Goal: Task Accomplishment & Management: Manage account settings

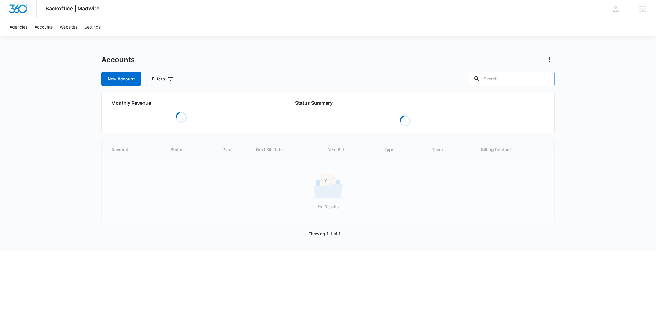
click at [509, 79] on input "text" at bounding box center [512, 79] width 86 height 14
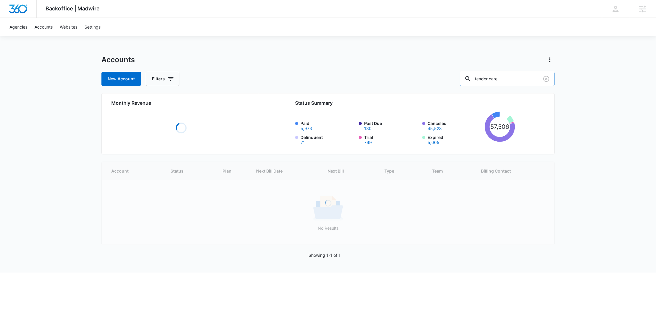
type input "tender care"
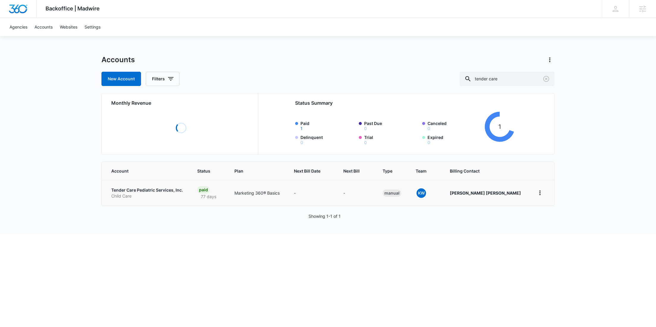
click at [141, 194] on p "Child Care" at bounding box center [147, 196] width 72 height 6
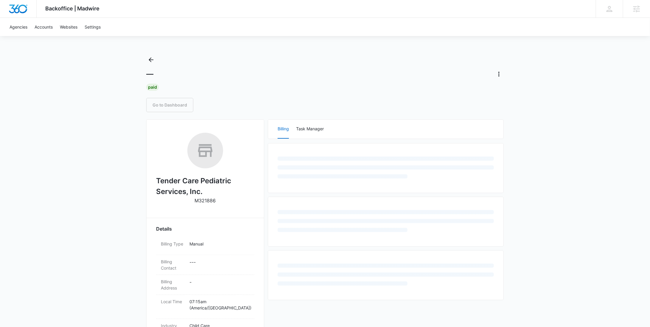
click at [202, 202] on p "M321886" at bounding box center [205, 200] width 21 height 7
copy p "M321886"
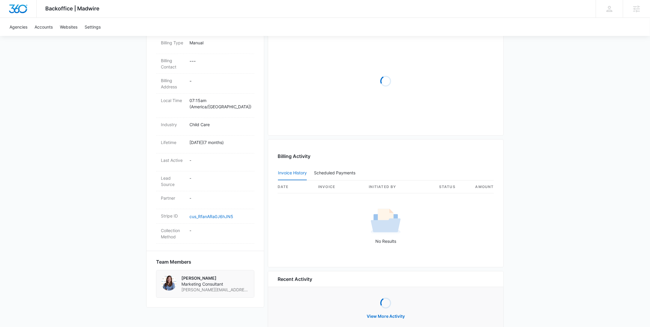
scroll to position [218, 0]
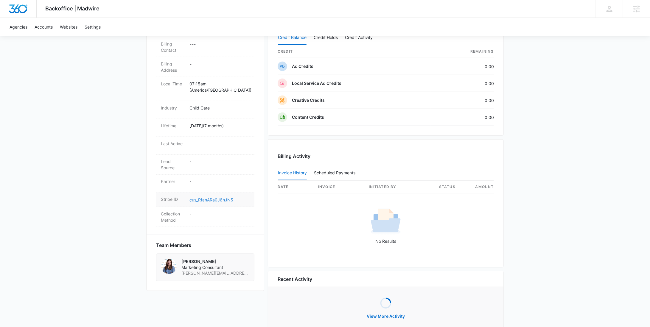
click at [224, 197] on link "cus_RfanARa0J6hJN5" at bounding box center [211, 199] width 44 height 5
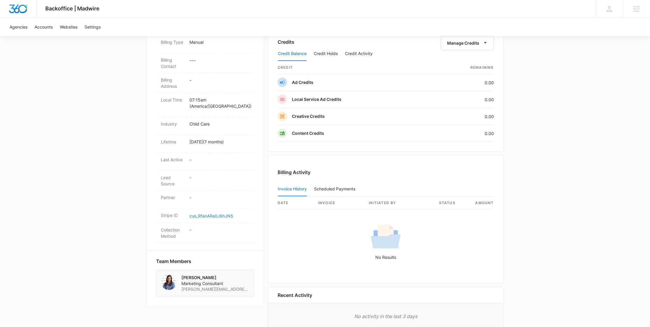
scroll to position [0, 0]
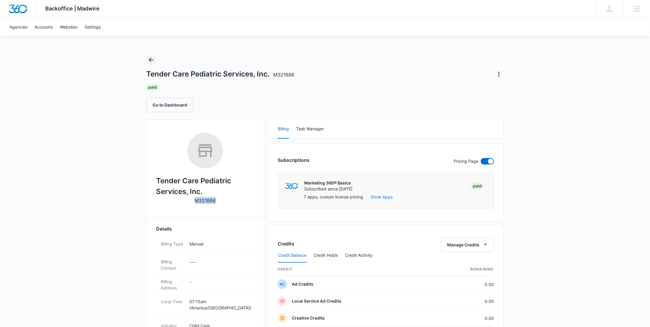
click at [152, 59] on icon "Back" at bounding box center [150, 59] width 7 height 7
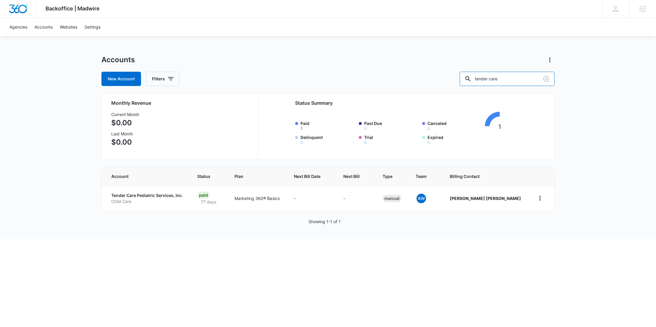
drag, startPoint x: 527, startPoint y: 81, endPoint x: 444, endPoint y: 83, distance: 83.1
click at [444, 83] on div "New Account Filters tender care" at bounding box center [328, 79] width 453 height 14
paste input "M335518"
type input "M335518"
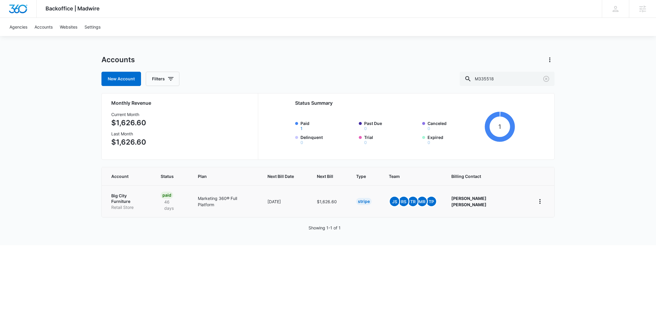
click at [122, 205] on p "Retail Store" at bounding box center [128, 208] width 35 height 6
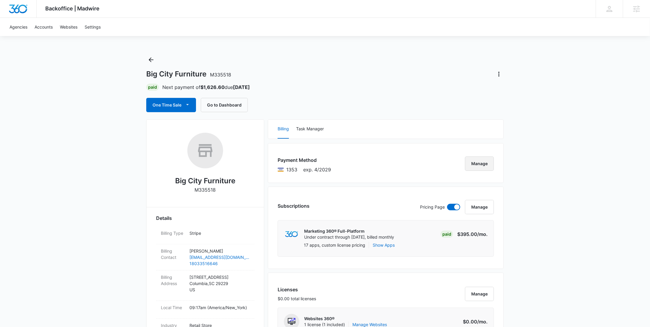
click at [484, 163] on button "Manage" at bounding box center [479, 164] width 29 height 14
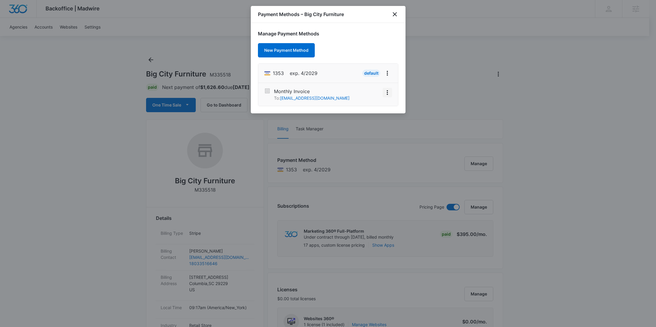
click at [391, 94] on button "View More" at bounding box center [388, 93] width 10 height 10
click at [376, 77] on div "Activate" at bounding box center [370, 76] width 16 height 4
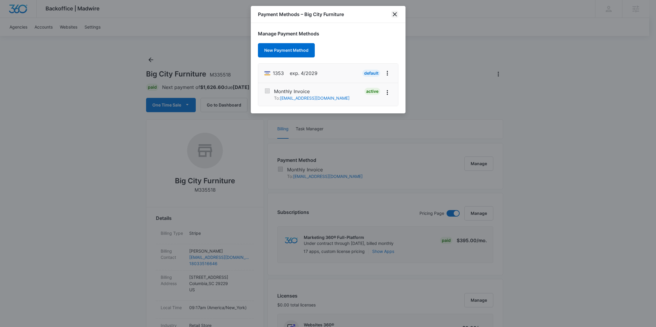
click at [394, 13] on icon "close" at bounding box center [395, 14] width 4 height 4
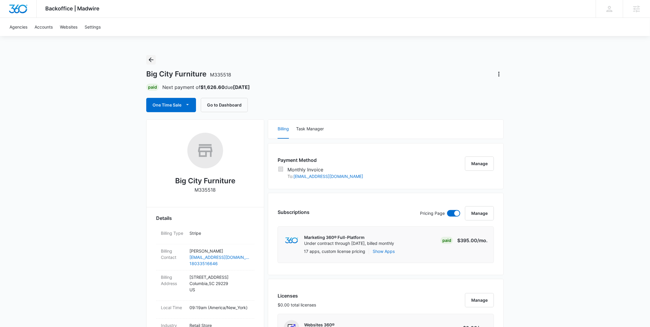
click at [155, 59] on button "Back" at bounding box center [151, 60] width 10 height 10
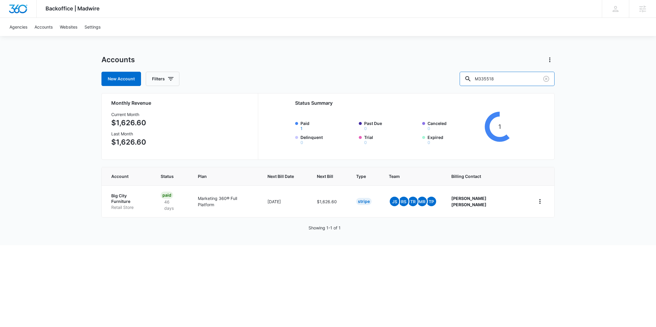
drag, startPoint x: 478, startPoint y: 79, endPoint x: 466, endPoint y: 77, distance: 12.0
click at [467, 78] on div "New Account Filters M335518" at bounding box center [328, 79] width 453 height 14
paste input "29425"
type input "M329425"
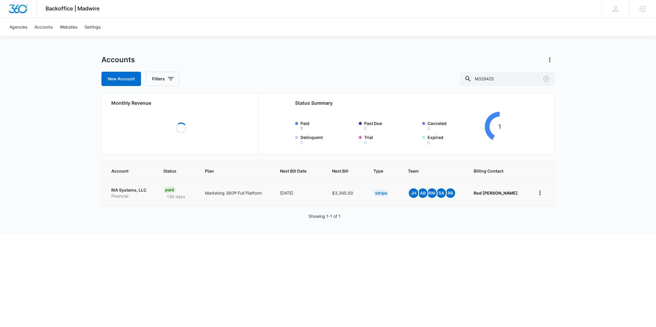
click at [130, 191] on p "RIA Systems, LLC" at bounding box center [130, 190] width 38 height 6
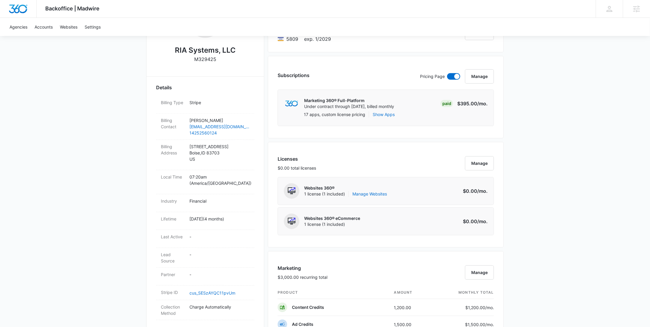
scroll to position [317, 0]
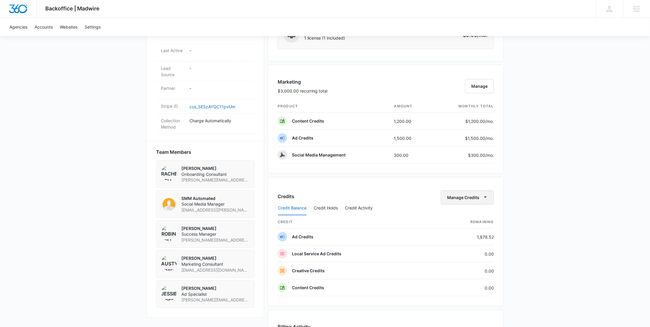
click at [459, 197] on button "Manage Credits" at bounding box center [467, 198] width 53 height 14
click at [460, 225] on div "Withdraw Credits" at bounding box center [477, 224] width 56 height 4
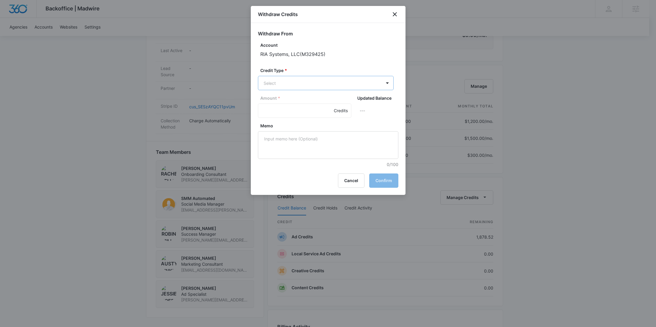
click at [286, 85] on body "Backoffice | Madwire Apps Settings RY Rochelle Young rochelle.young@madwire.com…" at bounding box center [328, 101] width 656 height 836
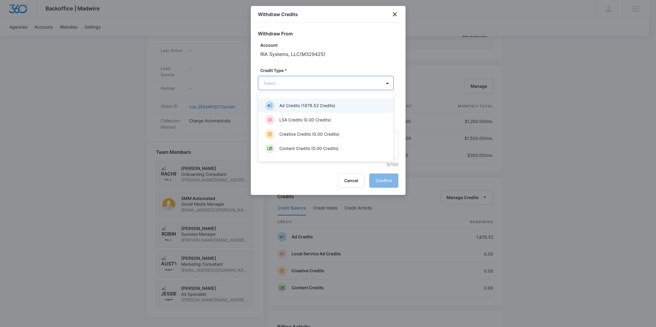
click at [290, 102] on div "Ad Credits (1878.52 Credits)" at bounding box center [325, 106] width 120 height 10
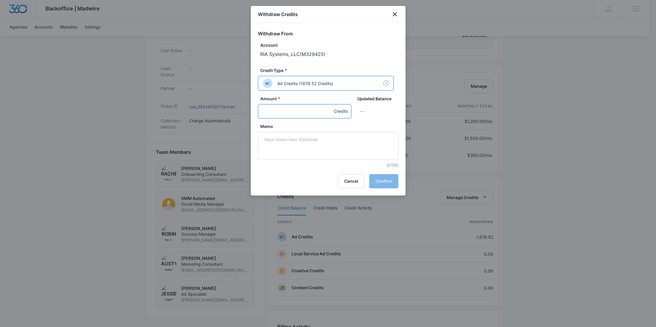
click at [279, 110] on input "Amount *" at bounding box center [304, 111] width 93 height 14
type input "1000"
click at [309, 144] on textarea "Memo" at bounding box center [328, 146] width 141 height 28
paste textarea "LinkedIn"
type textarea "LinkedIn"
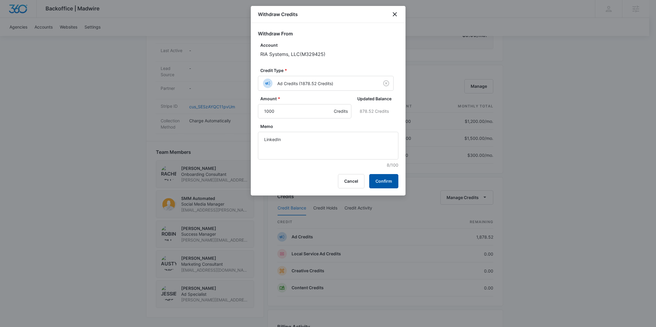
click at [389, 177] on button "Confirm" at bounding box center [383, 181] width 29 height 14
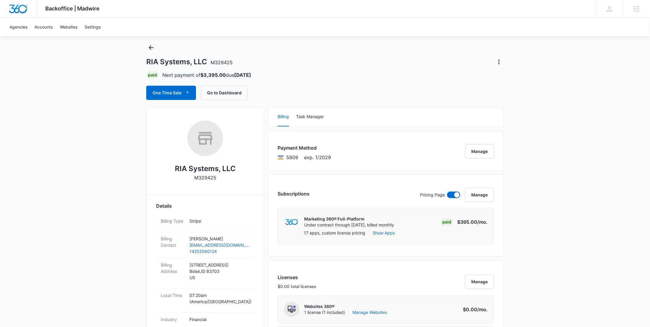
scroll to position [0, 0]
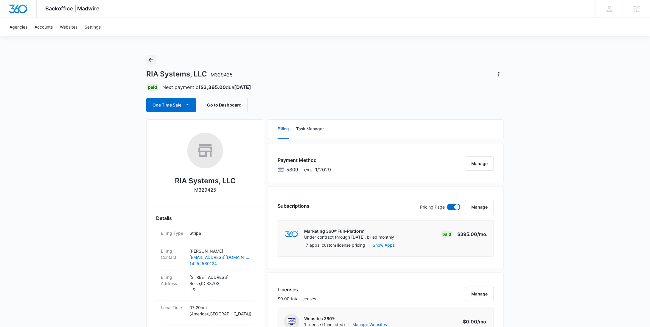
click at [152, 60] on icon "Back" at bounding box center [150, 59] width 7 height 7
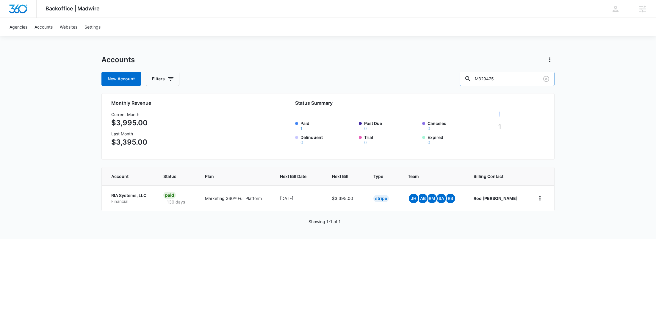
drag, startPoint x: 152, startPoint y: 60, endPoint x: 490, endPoint y: 79, distance: 339.0
click at [491, 79] on input "M329425" at bounding box center [507, 79] width 95 height 14
paste input "07621"
type input "M307621"
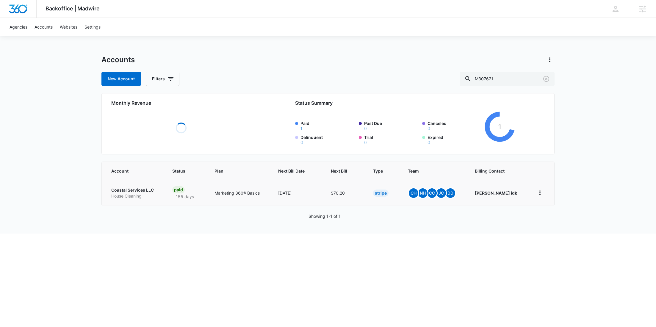
click at [124, 193] on link "Coastal Services LLC House Cleaning" at bounding box center [134, 193] width 47 height 12
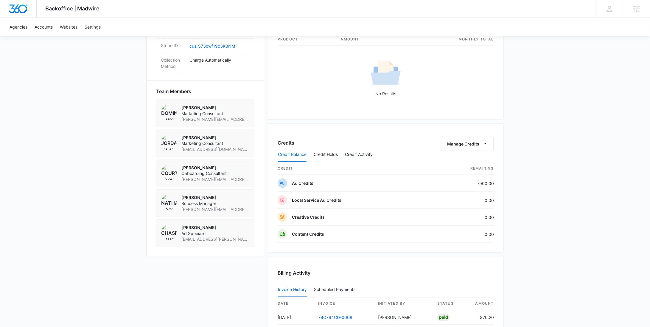
scroll to position [369, 0]
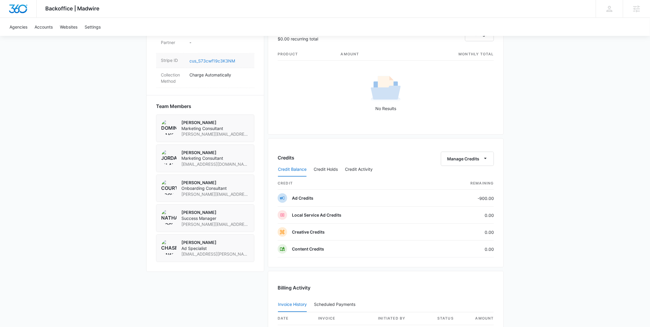
click at [212, 58] on link "cus_S73cwf19c3K3NM" at bounding box center [212, 60] width 46 height 5
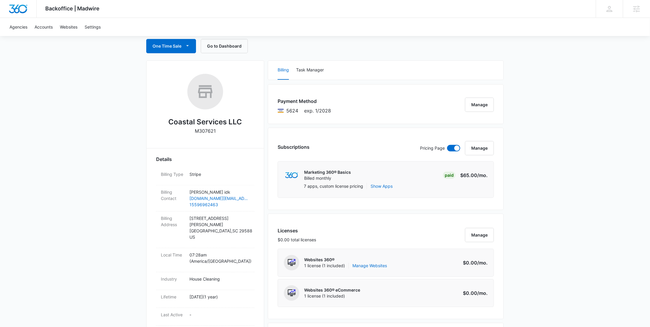
scroll to position [0, 0]
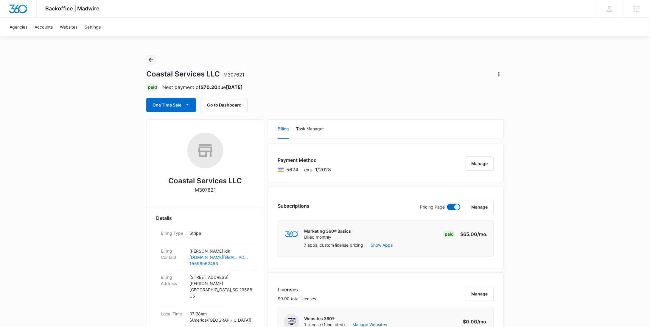
click at [152, 61] on icon "Back" at bounding box center [150, 59] width 7 height 7
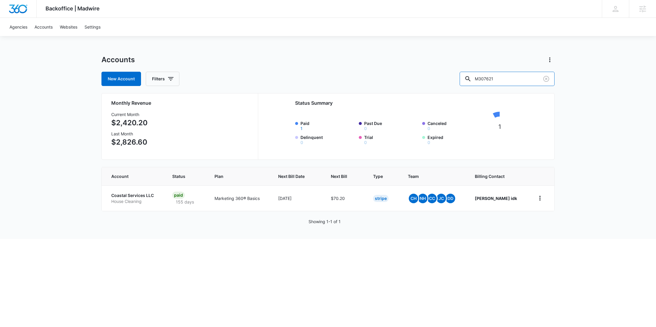
drag, startPoint x: 511, startPoint y: 79, endPoint x: 476, endPoint y: 81, distance: 35.2
click at [479, 81] on input "M307621" at bounding box center [507, 79] width 95 height 14
paste input "Aguilar"
type input "Aguilar"
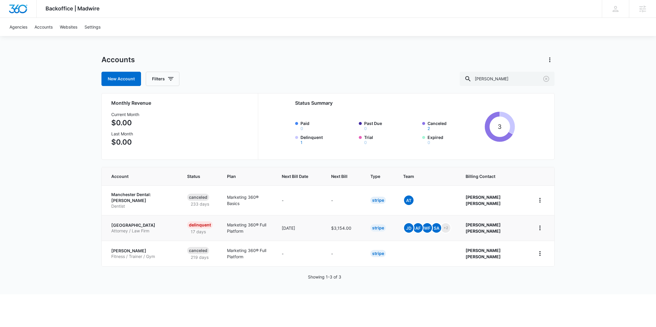
click at [137, 228] on p "Aguilar Justice Center" at bounding box center [142, 225] width 62 height 6
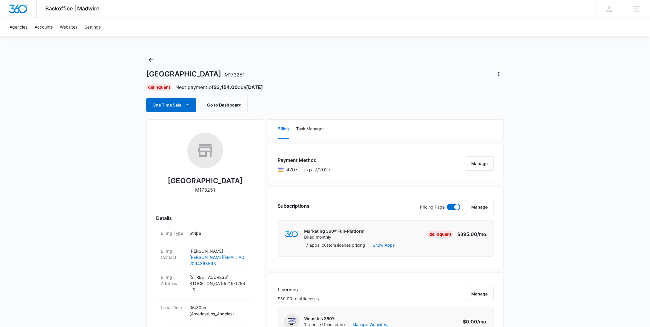
click at [212, 193] on p "M173251" at bounding box center [205, 189] width 20 height 7
copy p "M173251"
drag, startPoint x: 248, startPoint y: 184, endPoint x: 168, endPoint y: 182, distance: 79.8
click at [168, 182] on div "Aguilar Justice Center M173251" at bounding box center [205, 165] width 98 height 65
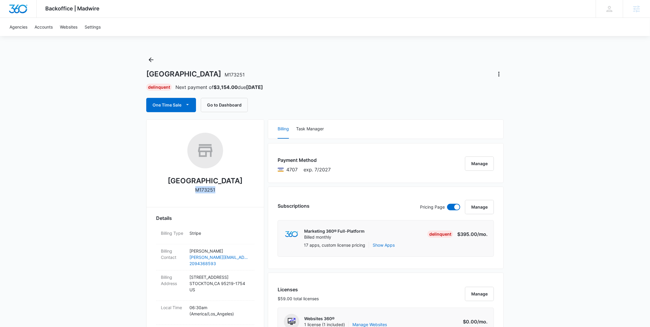
copy h2 "Aguilar Justice Center"
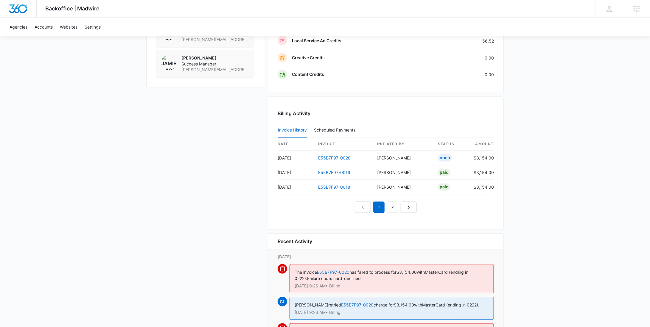
scroll to position [671, 0]
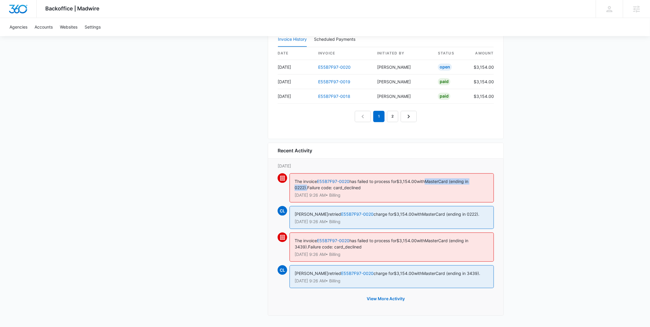
drag, startPoint x: 431, startPoint y: 177, endPoint x: 489, endPoint y: 177, distance: 57.5
click at [489, 177] on div "The invoice E55B7F97-0020 has failed to process for $3,154.00 with MasterCard (…" at bounding box center [391, 187] width 204 height 29
copy span "MasterCard (ending in 0222)."
drag, startPoint x: 431, startPoint y: 268, endPoint x: 479, endPoint y: 278, distance: 49.5
click at [479, 278] on div "Cassidy Lundmark retried E55B7F97-0020 charge for $3,154.00 with MasterCard (en…" at bounding box center [391, 276] width 204 height 23
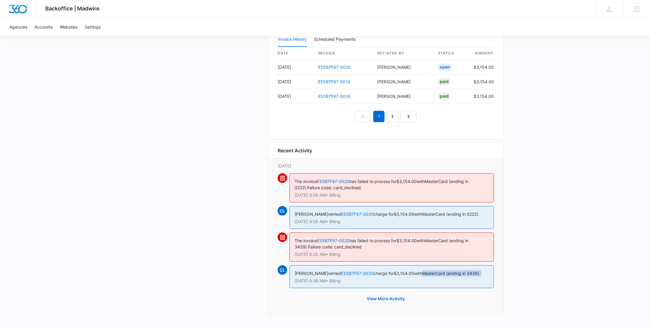
copy span "MasterCard (ending in 3439)."
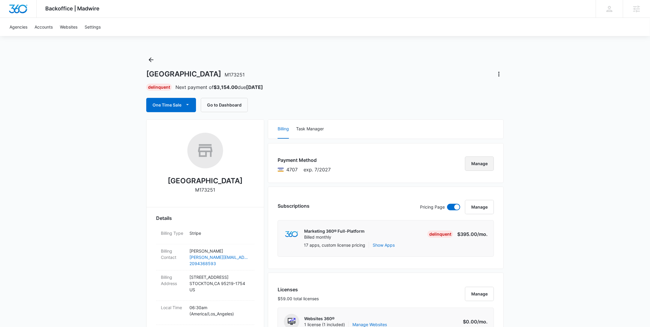
click at [483, 166] on button "Manage" at bounding box center [479, 164] width 29 height 14
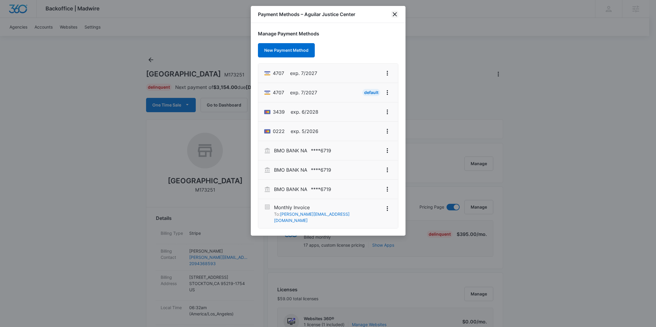
click at [396, 16] on icon "close" at bounding box center [394, 14] width 7 height 7
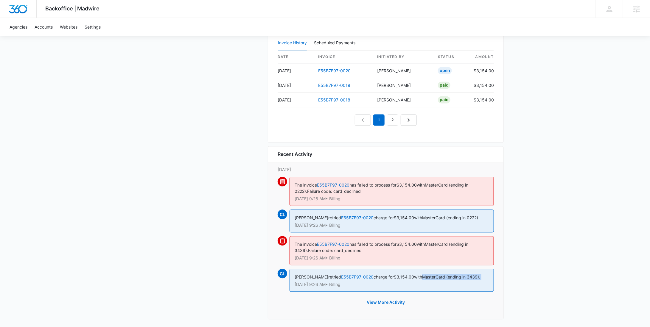
scroll to position [671, 0]
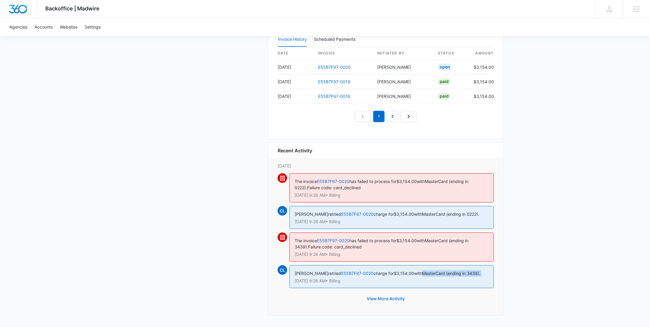
click at [381, 299] on button "View More Activity" at bounding box center [386, 299] width 50 height 14
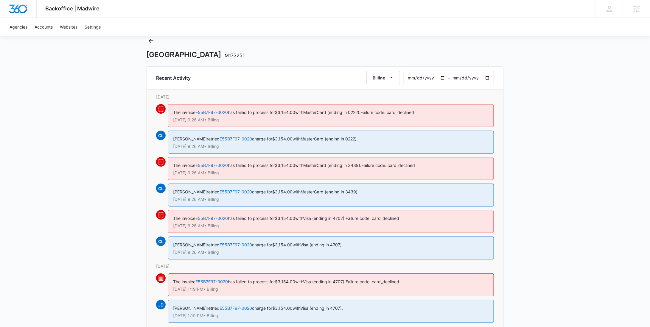
scroll to position [20, 0]
drag, startPoint x: 363, startPoint y: 244, endPoint x: 310, endPoint y: 244, distance: 53.3
click at [310, 244] on div "Cassidy Lundmark retried E55B7F97-0020 charge for $3,154.00 with Visa (ending i…" at bounding box center [331, 247] width 326 height 23
copy span "Visa (ending in 4707)."
click at [150, 41] on icon "Back" at bounding box center [151, 40] width 5 height 5
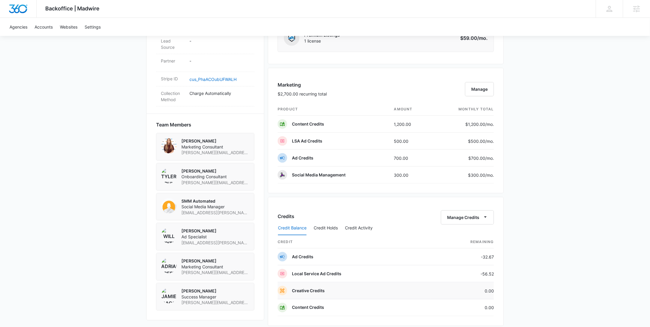
scroll to position [465, 0]
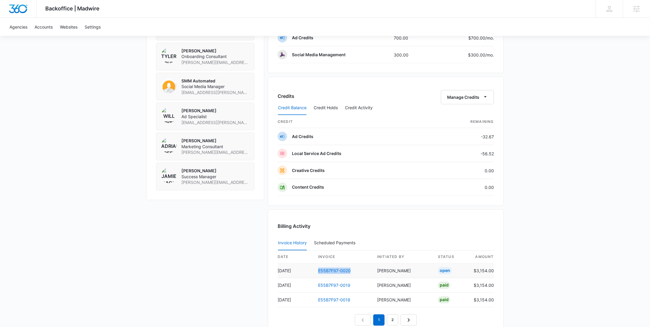
drag, startPoint x: 358, startPoint y: 269, endPoint x: 315, endPoint y: 270, distance: 42.9
click at [315, 270] on td "E55B7F97-0020" at bounding box center [342, 271] width 59 height 15
copy link "E55B7F97-0020"
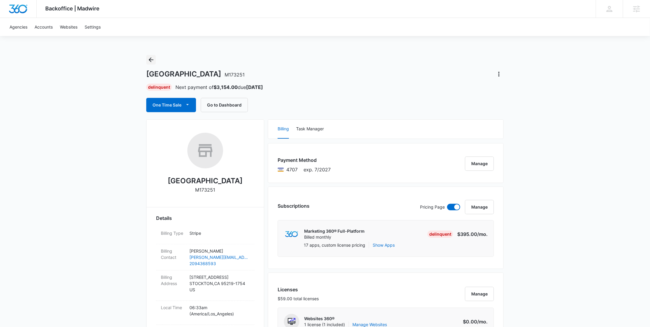
click at [152, 59] on icon "Back" at bounding box center [150, 59] width 7 height 7
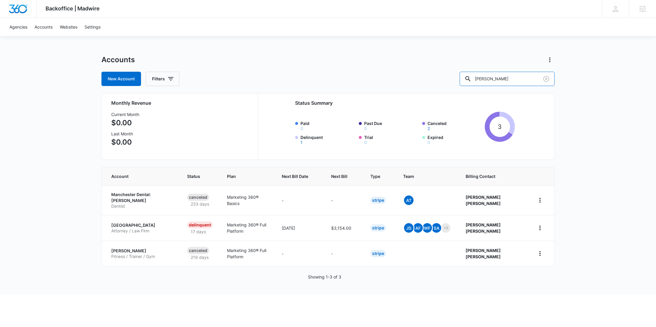
drag, startPoint x: 518, startPoint y: 81, endPoint x: 471, endPoint y: 78, distance: 46.8
click at [474, 81] on div "New Account Filters Aguilar" at bounding box center [328, 79] width 453 height 14
paste input "M307621"
type input "M307621"
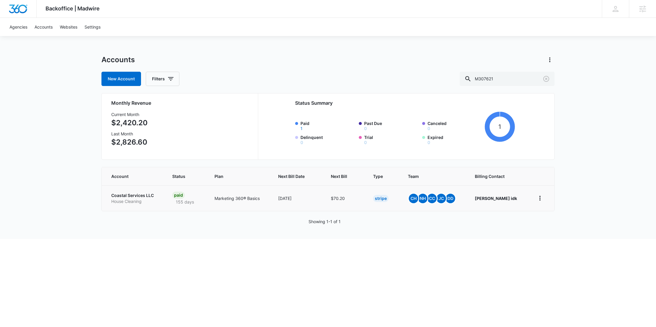
click at [138, 199] on p "House Cleaning" at bounding box center [134, 202] width 47 height 6
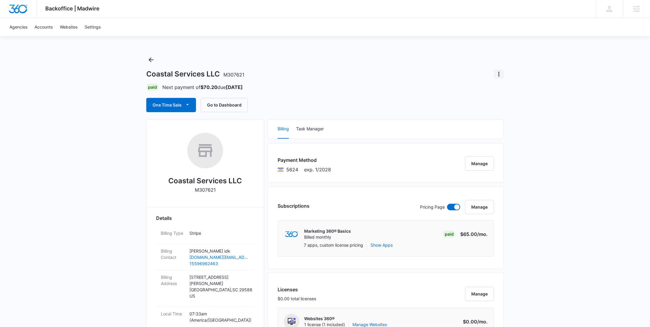
click at [501, 76] on icon "Actions" at bounding box center [498, 74] width 7 height 7
click at [509, 107] on div "Close Account" at bounding box center [515, 109] width 29 height 4
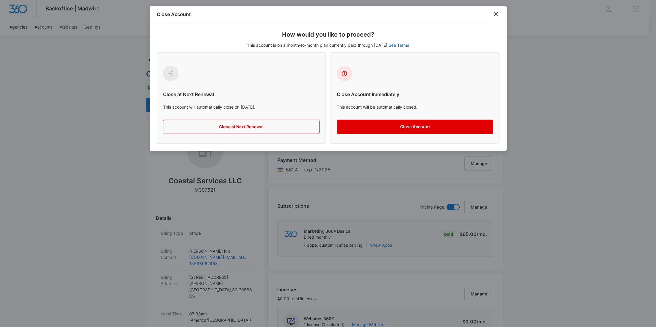
click at [435, 121] on button "Close Account" at bounding box center [415, 127] width 157 height 14
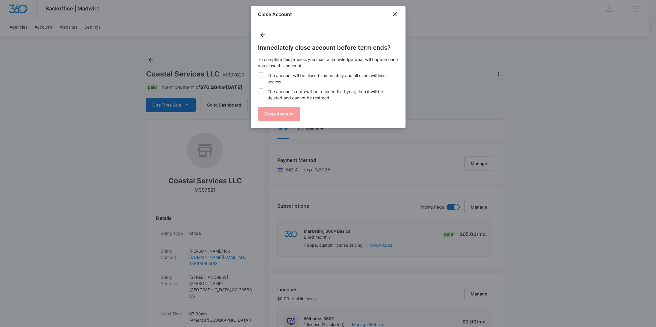
click at [328, 76] on label "The account will be closed immediately and all users will lose access." at bounding box center [328, 78] width 141 height 13
click at [258, 73] on input "The account will be closed immediately and all users will lose access." at bounding box center [258, 72] width 0 height 0
checkbox input "true"
click at [314, 98] on label "The account's data will be retained for 1 year, then it will be deleted and can…" at bounding box center [328, 94] width 141 height 13
click at [258, 89] on input "The account's data will be retained for 1 year, then it will be deleted and can…" at bounding box center [258, 88] width 0 height 0
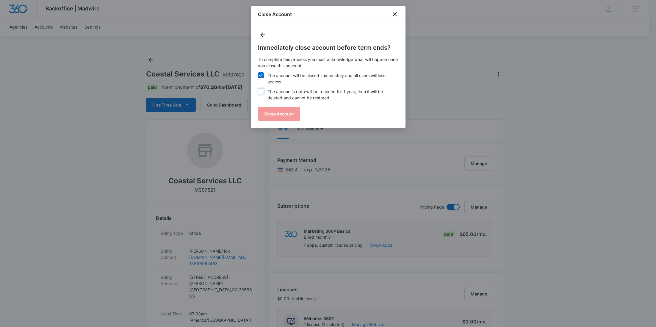
checkbox input "true"
click at [275, 119] on button "Close Account" at bounding box center [279, 114] width 42 height 14
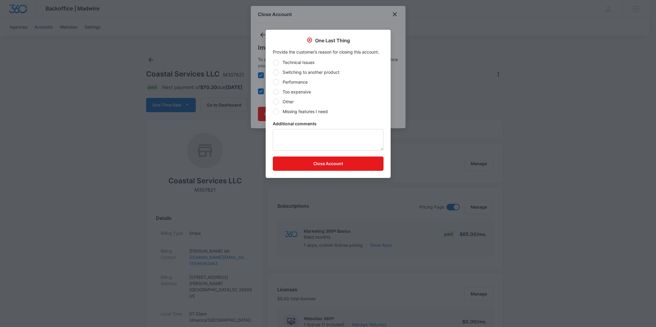
click at [285, 99] on label "Other" at bounding box center [328, 102] width 111 height 6
click at [273, 102] on input "Other" at bounding box center [273, 102] width 0 height 0
radio input "true"
drag, startPoint x: 305, startPoint y: 130, endPoint x: 305, endPoint y: 135, distance: 4.5
click at [305, 130] on textarea "Additional comments" at bounding box center [328, 139] width 111 height 21
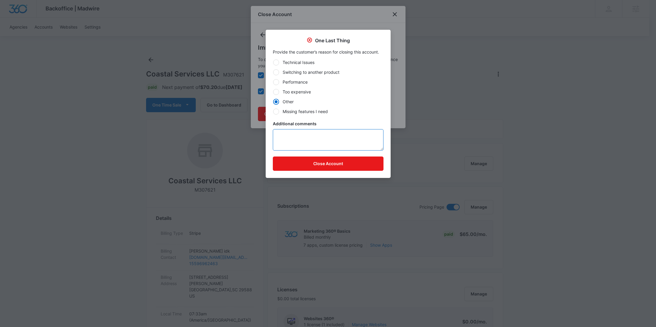
paste textarea "Client who was downgraded to hosting only no longer wants to do hosting."
drag, startPoint x: 365, startPoint y: 137, endPoint x: 289, endPoint y: 138, distance: 75.6
click at [289, 138] on textarea "Client who was downgraded to hosting only no longer wants to do hosting." at bounding box center [328, 139] width 111 height 21
type textarea "Client no longer wants to do hosting."
click at [323, 162] on button "Close Account" at bounding box center [328, 164] width 111 height 14
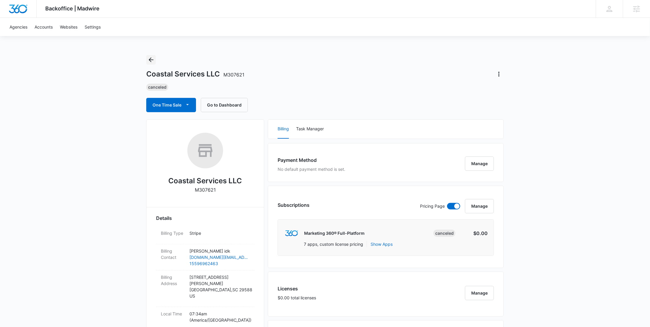
click at [153, 59] on icon "Back" at bounding box center [150, 59] width 7 height 7
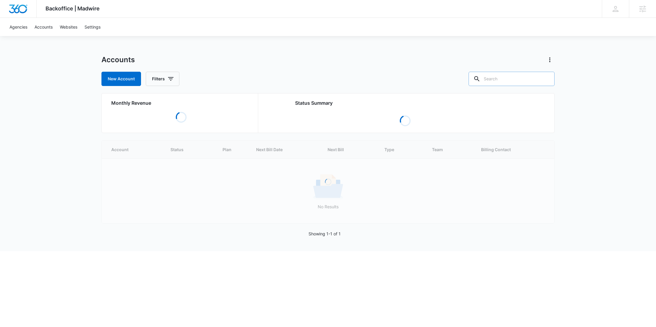
click at [530, 84] on input "text" at bounding box center [512, 79] width 86 height 14
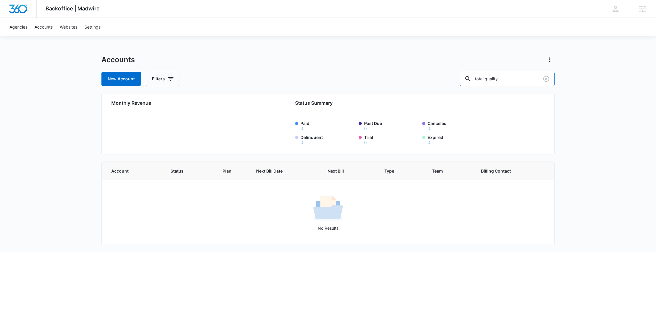
drag, startPoint x: 524, startPoint y: 76, endPoint x: 438, endPoint y: 79, distance: 86.1
click at [438, 79] on div "New Account Filters total quality" at bounding box center [328, 79] width 453 height 14
drag, startPoint x: 510, startPoint y: 81, endPoint x: 465, endPoint y: 81, distance: 44.7
click at [465, 81] on div "New Account Filters TQL" at bounding box center [328, 79] width 453 height 14
paste input "M37785"
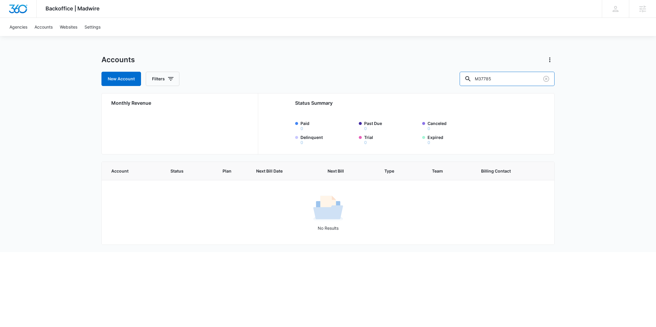
type input "M37785"
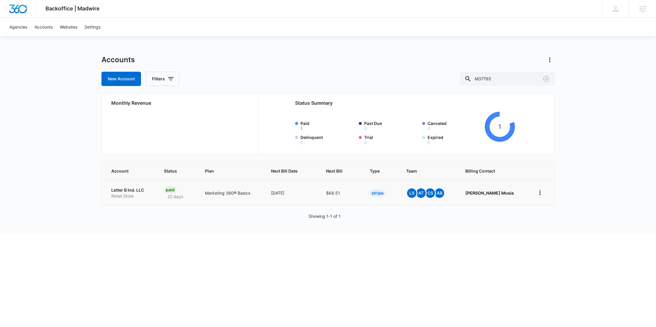
click at [142, 193] on p "Retail Store" at bounding box center [130, 196] width 38 height 6
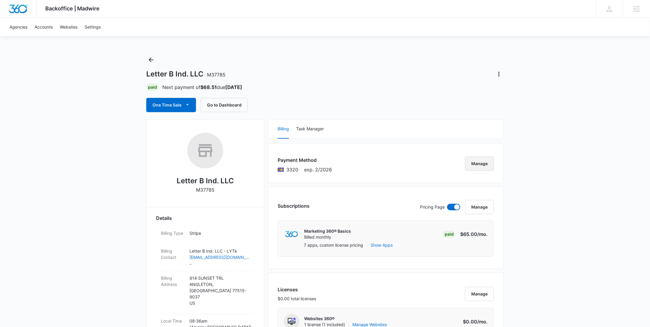
click at [485, 167] on button "Manage" at bounding box center [479, 164] width 29 height 14
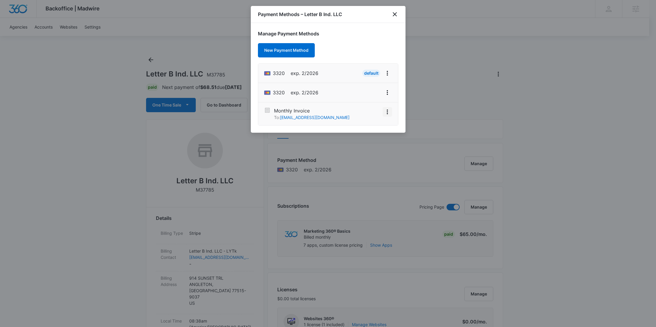
click at [388, 112] on icon "View More" at bounding box center [387, 111] width 7 height 7
click at [364, 96] on div "Activate" at bounding box center [370, 95] width 16 height 4
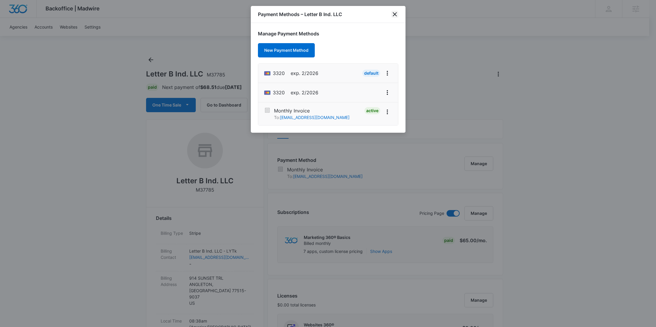
click at [394, 16] on icon "close" at bounding box center [394, 14] width 7 height 7
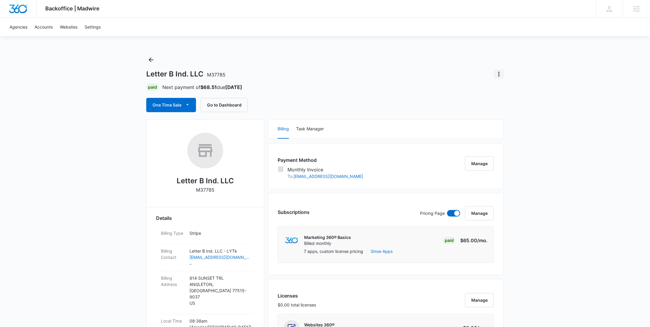
click at [496, 76] on icon "Actions" at bounding box center [498, 74] width 7 height 7
click at [508, 91] on div "Update Status" at bounding box center [515, 91] width 29 height 4
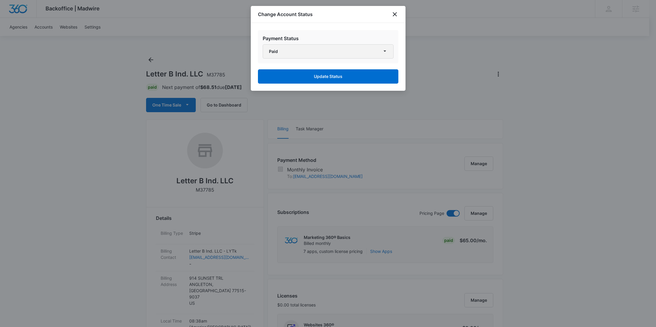
click at [357, 52] on button "Paid" at bounding box center [328, 51] width 131 height 14
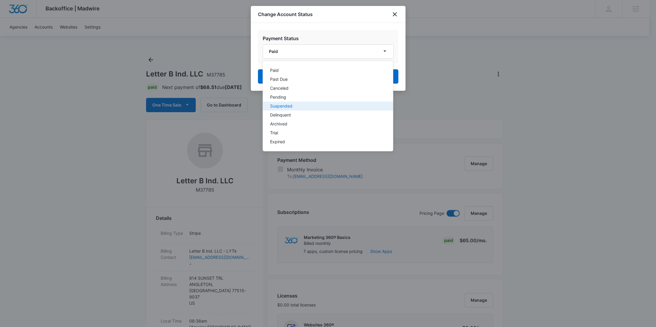
click at [290, 105] on div "Suspended" at bounding box center [324, 106] width 109 height 4
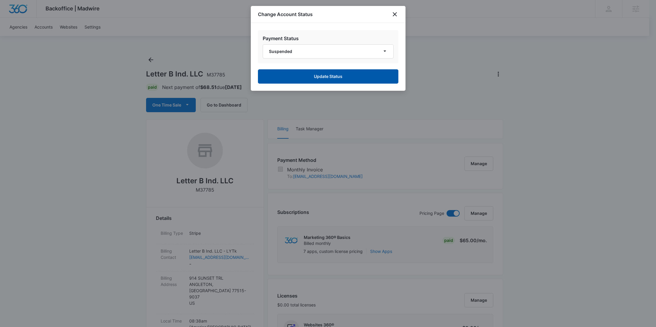
click at [333, 77] on button "Update Status" at bounding box center [328, 76] width 141 height 14
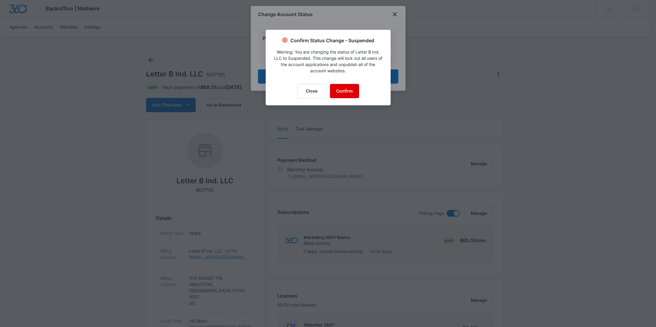
click at [347, 89] on button "Confirm" at bounding box center [344, 91] width 29 height 14
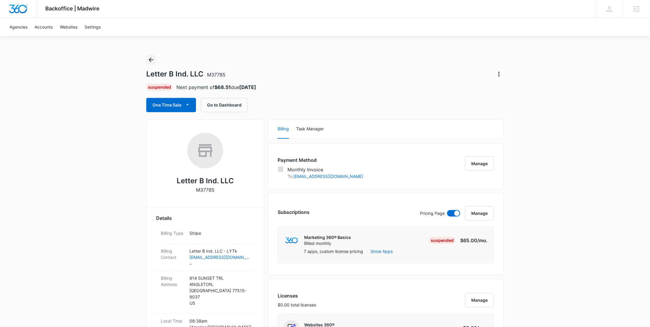
click at [151, 62] on icon "Back" at bounding box center [150, 59] width 7 height 7
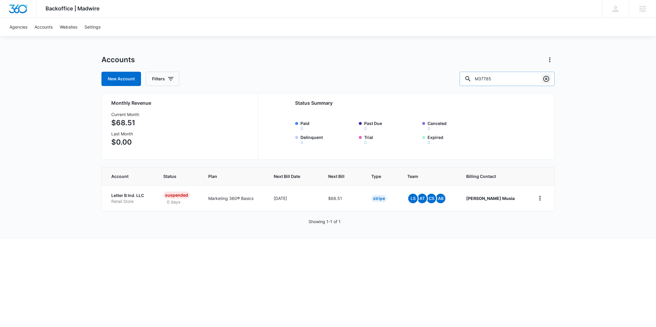
click at [547, 77] on icon "Clear" at bounding box center [546, 78] width 7 height 7
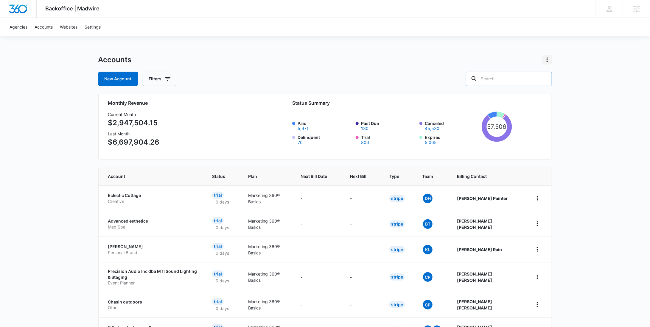
click at [548, 59] on icon "Actions" at bounding box center [546, 59] width 7 height 7
click at [500, 59] on div "Accounts View Archived Accounts" at bounding box center [324, 60] width 453 height 10
click at [225, 178] on span "Status" at bounding box center [218, 176] width 13 height 6
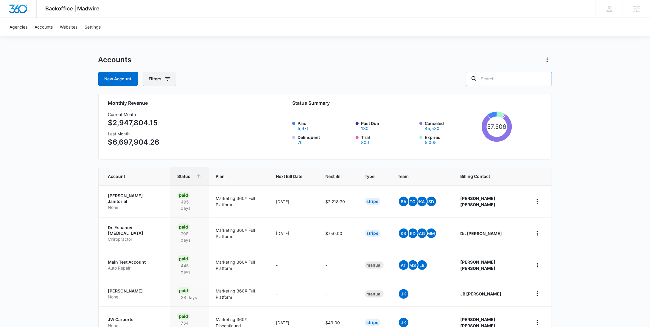
click at [161, 84] on button "Filters" at bounding box center [160, 79] width 34 height 14
click at [211, 115] on icon "Show Billing Status filters" at bounding box center [213, 116] width 7 height 7
click at [252, 58] on div "Accounts" at bounding box center [324, 60] width 453 height 10
click at [202, 176] on icon at bounding box center [198, 176] width 6 height 6
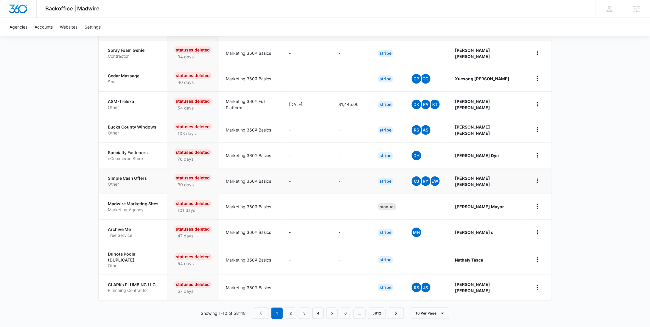
scroll to position [146, 0]
click at [426, 310] on button "10 Per Page" at bounding box center [430, 312] width 38 height 11
click at [429, 293] on button "100 Per Page" at bounding box center [435, 290] width 48 height 9
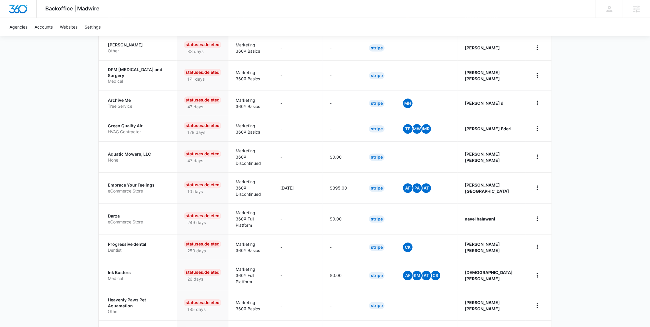
scroll to position [2476, 0]
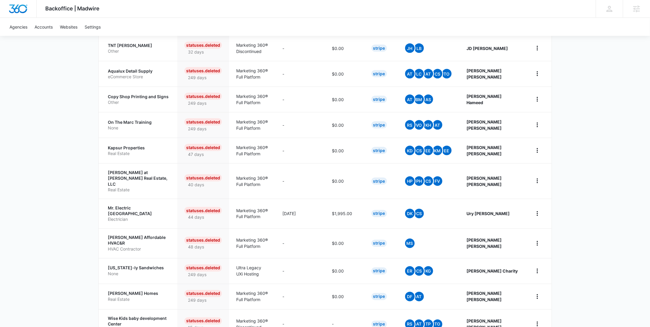
scroll to position [2481, 0]
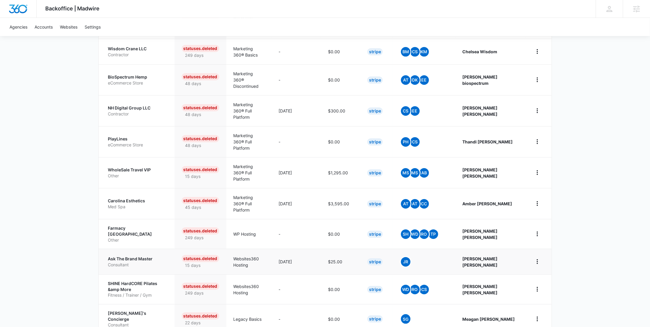
scroll to position [2464, 0]
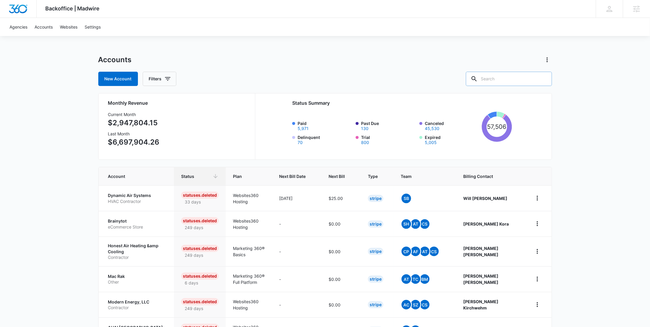
scroll to position [2480, 0]
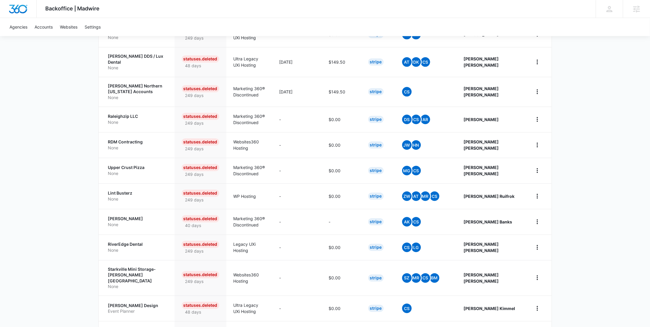
scroll to position [2476, 0]
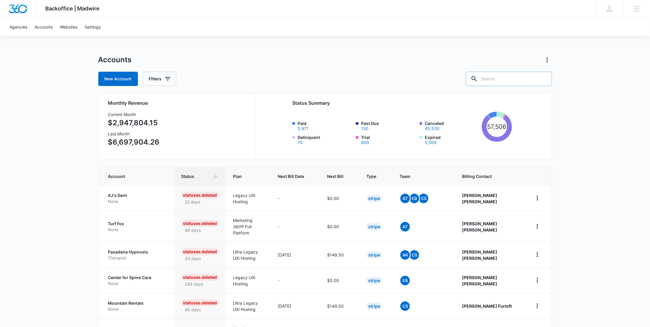
click at [505, 80] on input "text" at bounding box center [509, 79] width 86 height 14
paste input "Auto-pay disabled. Account status changed to Suspended. Support ticket will be …"
click at [527, 80] on input "Auto-pay disabled. Account status changed to Suspended. Support ticket will be …" at bounding box center [504, 79] width 95 height 14
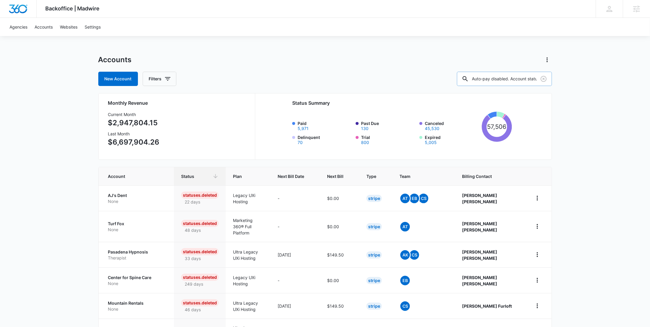
paste input "M37785"
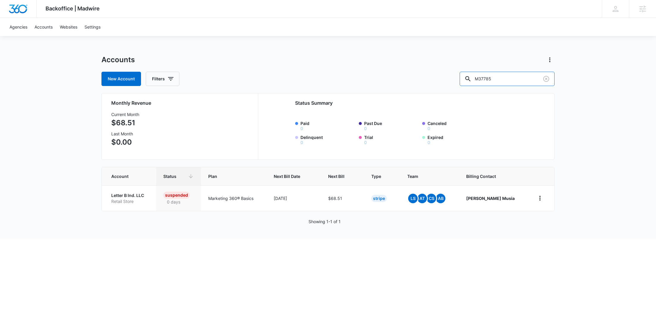
drag, startPoint x: 518, startPoint y: 83, endPoint x: 471, endPoint y: 82, distance: 47.0
click at [471, 82] on div "New Account Filters M37785" at bounding box center [328, 79] width 453 height 14
paste input "48459"
type input "M48459"
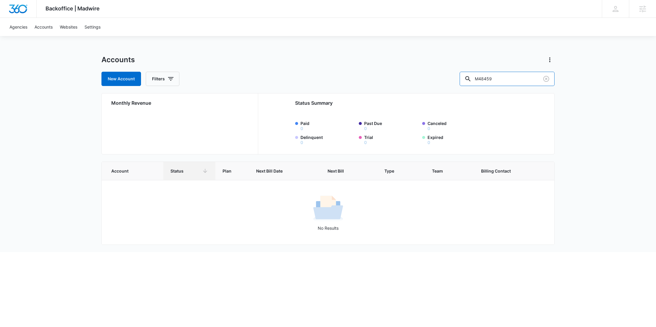
drag, startPoint x: 515, startPoint y: 82, endPoint x: 466, endPoint y: 82, distance: 49.1
click at [466, 82] on div "New Account Filters M48459" at bounding box center [328, 79] width 453 height 14
click at [168, 78] on icon "button" at bounding box center [170, 78] width 7 height 7
click at [218, 102] on icon "Show Agency filters" at bounding box center [216, 100] width 7 height 7
click at [190, 120] on label "Search All Agencies" at bounding box center [187, 120] width 68 height 6
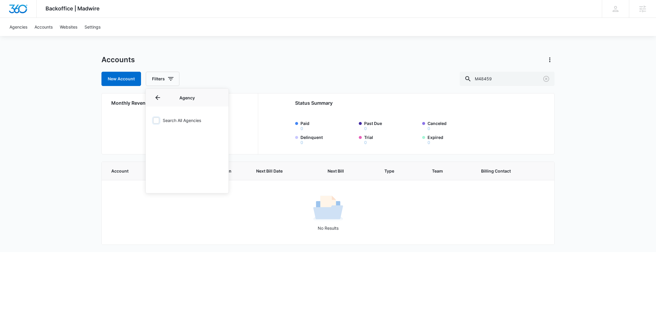
click at [153, 120] on input "Search All Agencies" at bounding box center [153, 120] width 0 height 0
checkbox input "true"
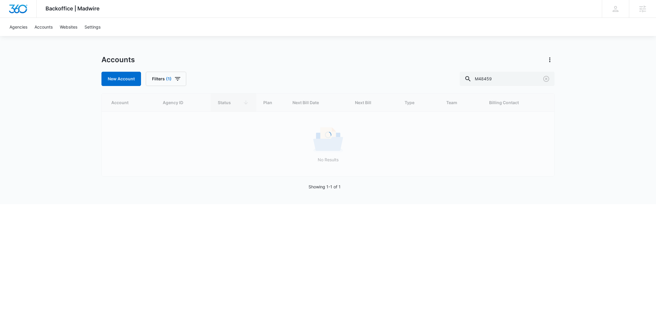
click at [269, 63] on div "Accounts" at bounding box center [328, 60] width 453 height 10
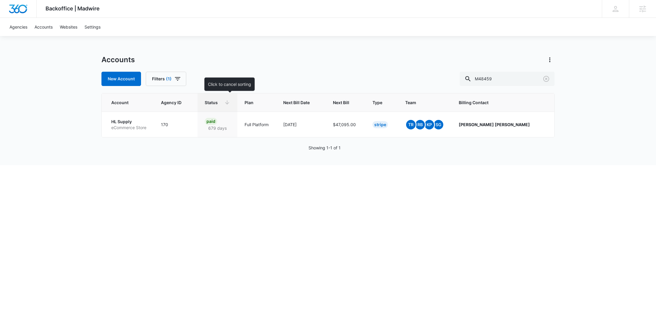
click at [222, 101] on span "Status" at bounding box center [213, 102] width 17 height 6
click at [134, 127] on p "eCommerce Store" at bounding box center [128, 128] width 35 height 6
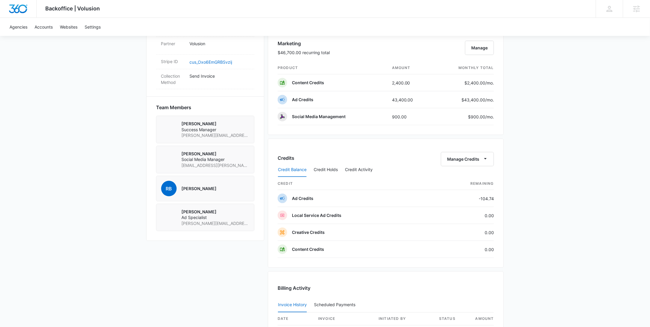
scroll to position [336, 0]
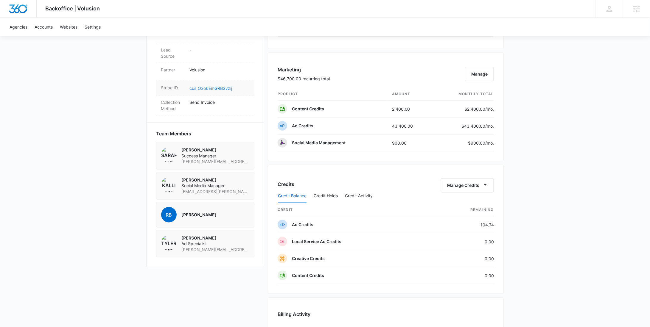
click at [204, 91] on link "cus_Oxo6EmGRBSvzij" at bounding box center [210, 88] width 43 height 5
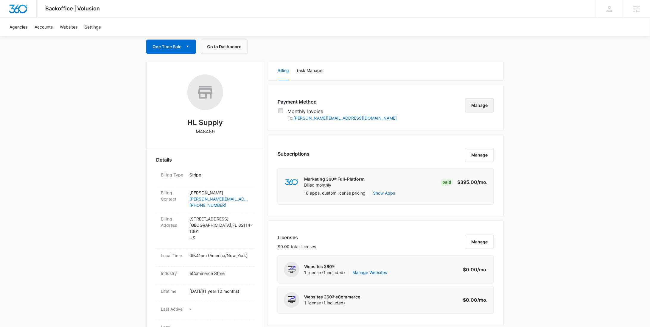
scroll to position [0, 0]
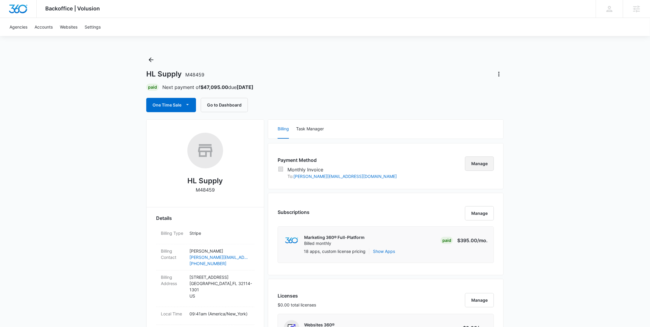
click at [488, 160] on button "Manage" at bounding box center [479, 164] width 29 height 14
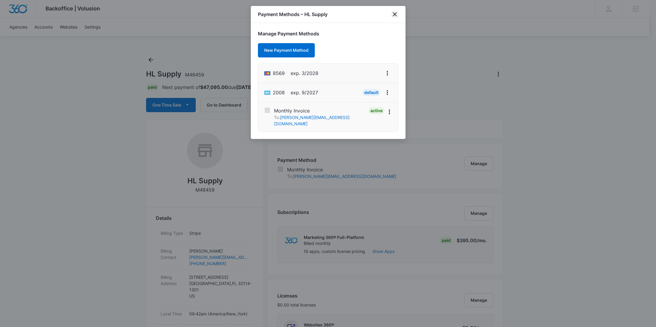
click at [395, 13] on icon "close" at bounding box center [394, 14] width 7 height 7
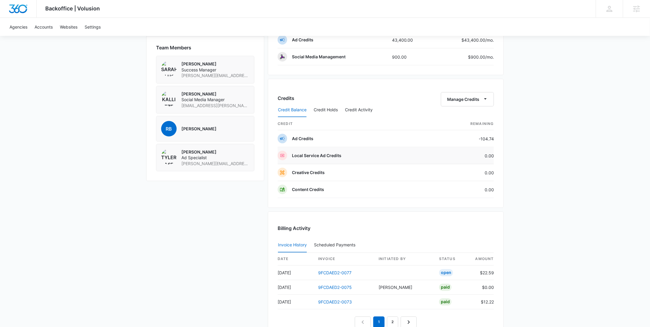
scroll to position [532, 0]
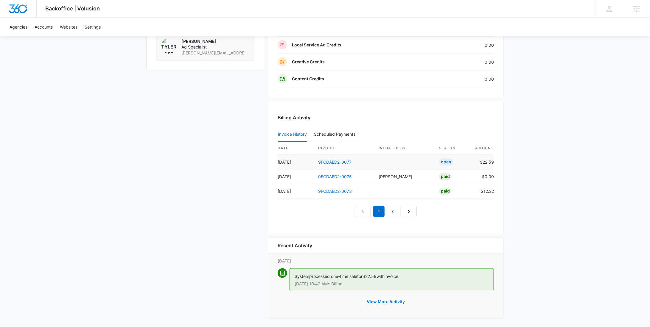
click at [487, 162] on td "$22.59" at bounding box center [482, 162] width 24 height 15
copy td "22.59"
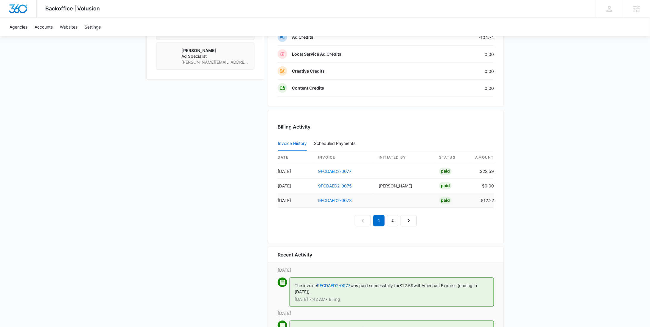
scroll to position [575, 0]
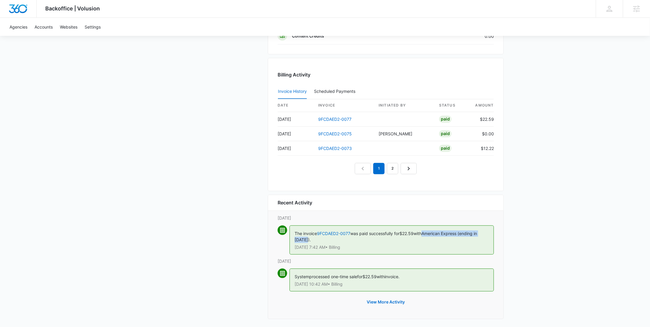
drag, startPoint x: 429, startPoint y: 230, endPoint x: 430, endPoint y: 235, distance: 5.3
click at [430, 235] on div "The invoice 9FCDAED2-0077 was paid successfully for $22.59 with American Expres…" at bounding box center [391, 240] width 204 height 29
copy span "American Express (ending in 2008)."
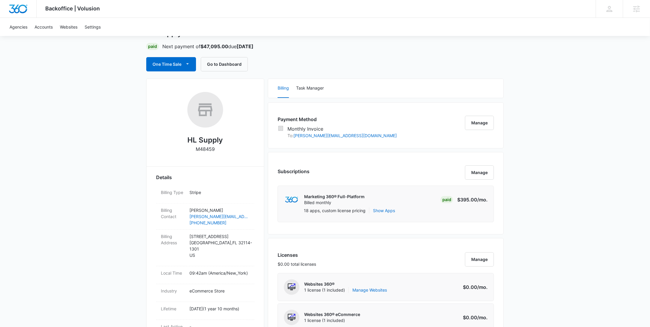
scroll to position [0, 0]
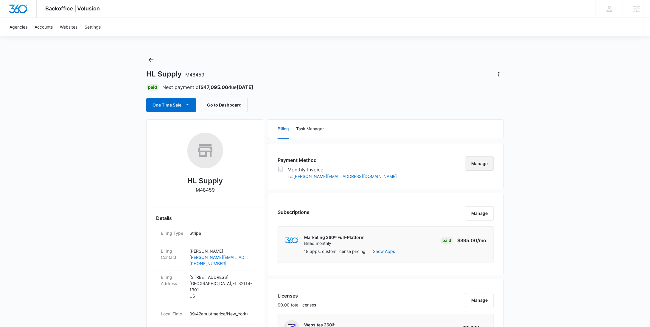
click at [480, 168] on button "Manage" at bounding box center [479, 164] width 29 height 14
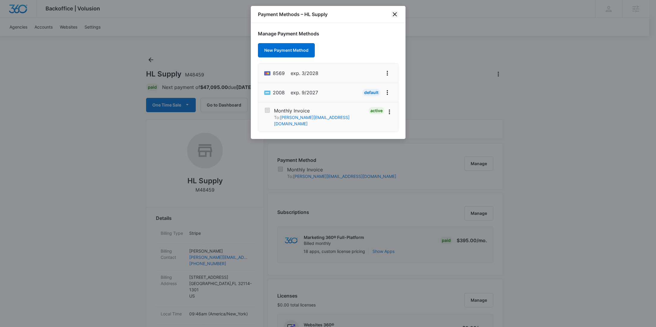
drag, startPoint x: 395, startPoint y: 14, endPoint x: 377, endPoint y: 7, distance: 18.7
click at [395, 14] on icon "close" at bounding box center [395, 14] width 4 height 4
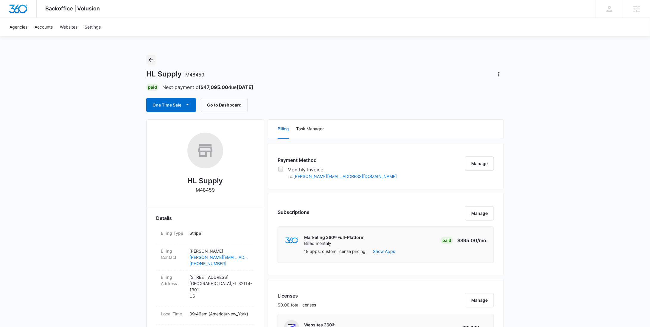
click at [154, 58] on icon "Back" at bounding box center [150, 59] width 7 height 7
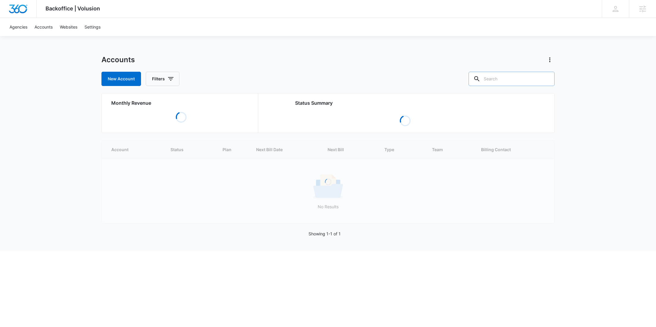
click at [514, 84] on input "text" at bounding box center [512, 79] width 86 height 14
paste input "M173251"
type input "M173251"
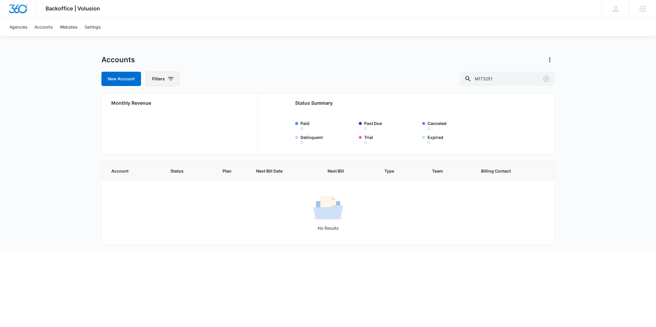
click at [165, 79] on button "Filters" at bounding box center [163, 79] width 34 height 14
click at [217, 99] on icon "Show Agency filters" at bounding box center [216, 100] width 7 height 7
click at [188, 118] on label "Search All Agencies" at bounding box center [187, 120] width 68 height 6
click at [153, 120] on input "Search All Agencies" at bounding box center [153, 120] width 0 height 0
checkbox input "true"
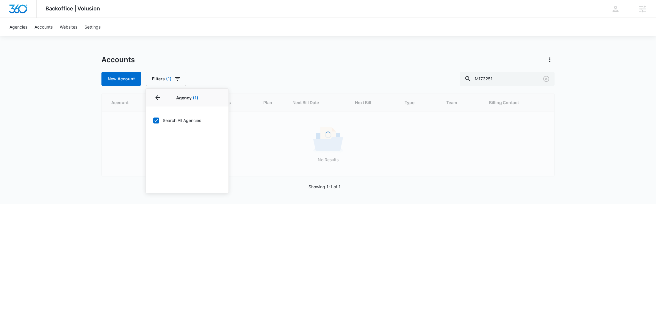
click at [219, 69] on div "Accounts New Account Filters (1) Agency 1 Agency (1) Search All Agencies Billin…" at bounding box center [328, 70] width 453 height 31
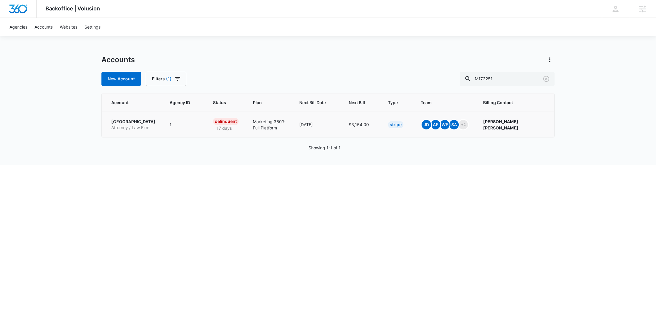
click at [127, 131] on p "Attorney / Law Firm" at bounding box center [133, 128] width 44 height 6
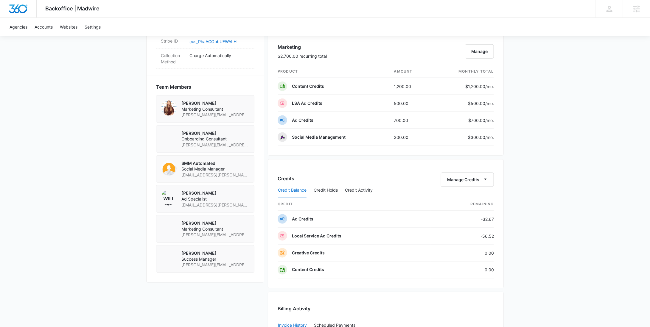
scroll to position [365, 0]
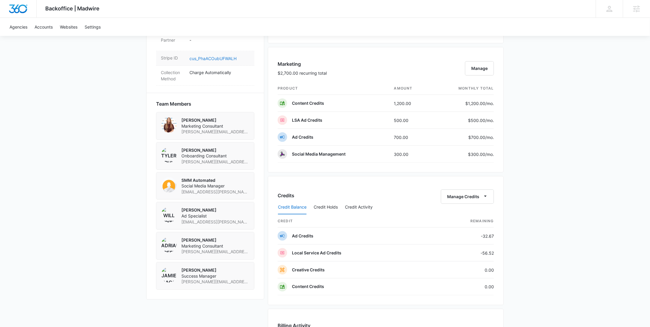
click at [218, 57] on link "cus_PhaACOubUFWALH" at bounding box center [212, 58] width 47 height 5
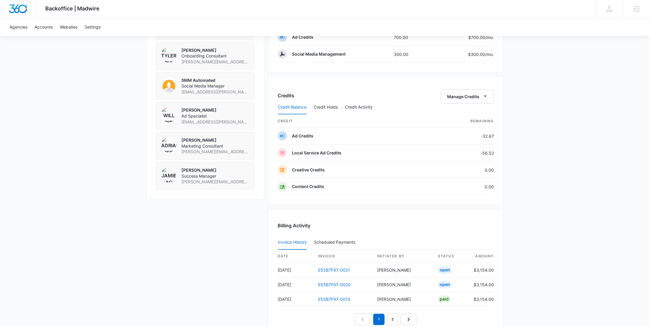
scroll to position [631, 0]
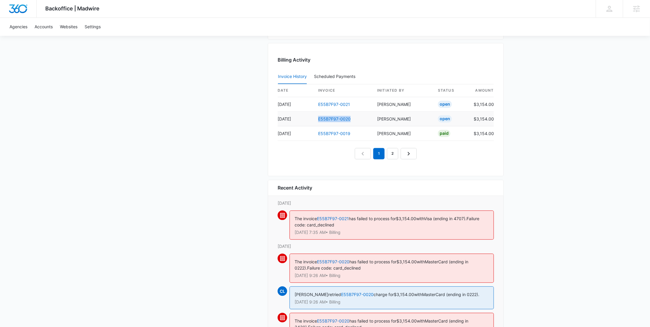
drag, startPoint x: 355, startPoint y: 115, endPoint x: 317, endPoint y: 117, distance: 37.6
click at [317, 117] on td "E55B7F97-0020" at bounding box center [342, 119] width 59 height 15
copy link "E55B7F97-0020"
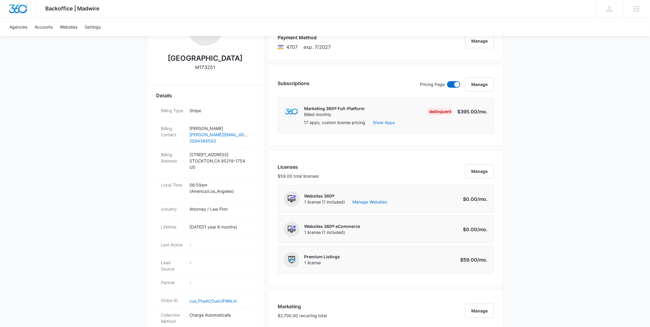
scroll to position [0, 0]
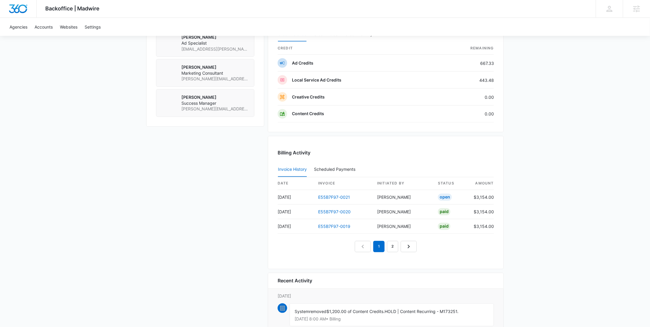
scroll to position [675, 0]
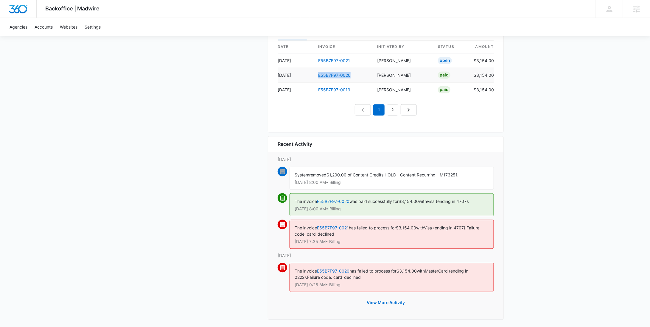
drag, startPoint x: 350, startPoint y: 74, endPoint x: 316, endPoint y: 75, distance: 34.0
click at [316, 75] on td "E55B7F97-0020" at bounding box center [342, 75] width 59 height 15
copy link "E55B7F97-0020"
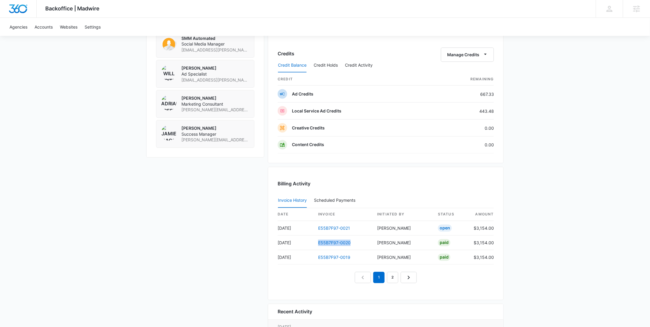
scroll to position [507, 0]
click at [467, 52] on button "Manage Credits" at bounding box center [467, 55] width 53 height 14
click at [463, 80] on div "Withdraw Credits" at bounding box center [477, 81] width 56 height 4
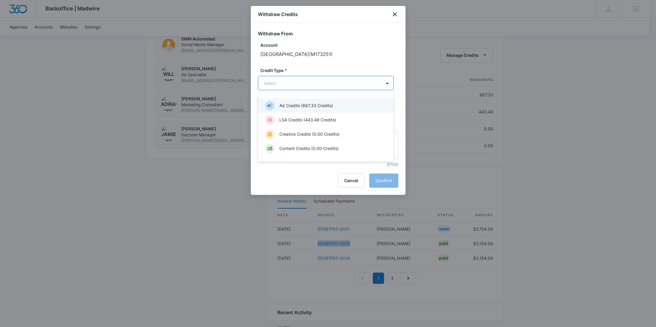
click at [308, 105] on p "Ad Credits (667.33 Credits)" at bounding box center [307, 105] width 54 height 6
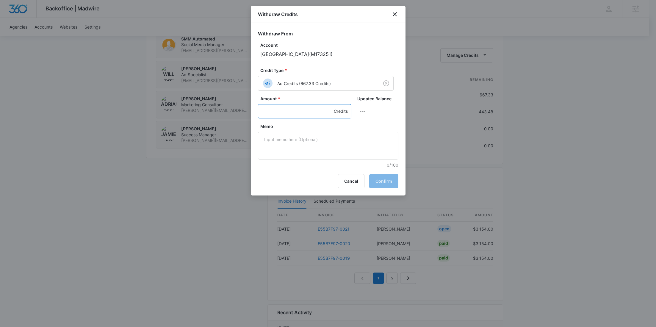
click at [290, 108] on input "Amount *" at bounding box center [304, 111] width 93 height 14
type input "700"
click at [315, 140] on textarea "Memo" at bounding box center [328, 146] width 141 height 28
paste textarea "E55B7F97-0020"
drag, startPoint x: 359, startPoint y: 142, endPoint x: 227, endPoint y: 140, distance: 132.8
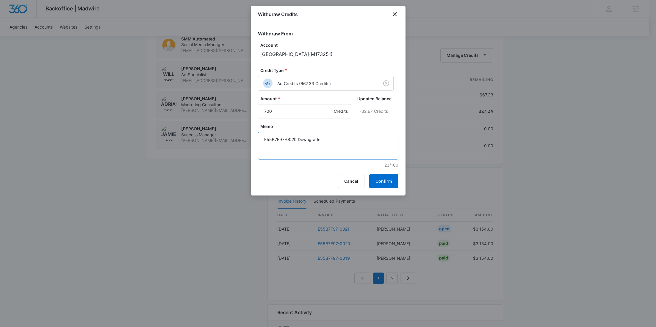
type textarea "E55B7F97-0020 Downgrade"
click at [381, 179] on button "Confirm" at bounding box center [383, 181] width 29 height 14
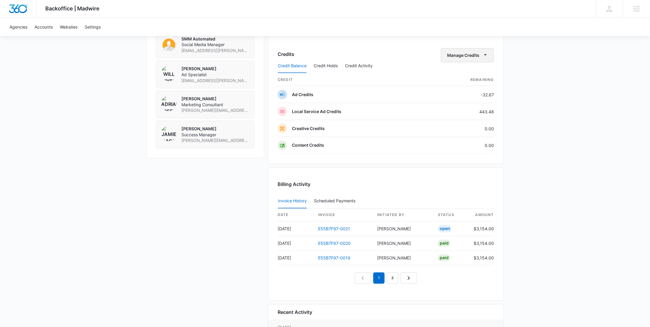
click at [475, 54] on button "Manage Credits" at bounding box center [467, 55] width 53 height 14
click at [464, 80] on div "Withdraw Credits" at bounding box center [477, 81] width 56 height 4
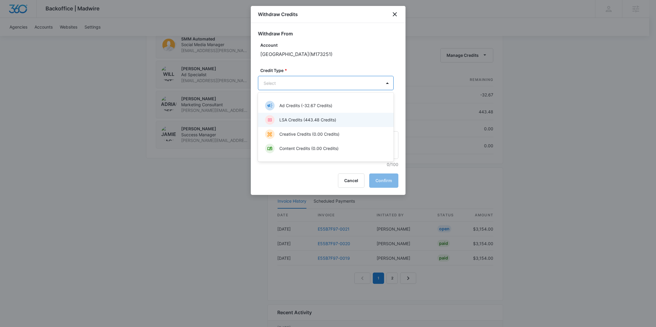
click at [301, 123] on div "LSA Credits (443.48 Credits)" at bounding box center [325, 120] width 120 height 10
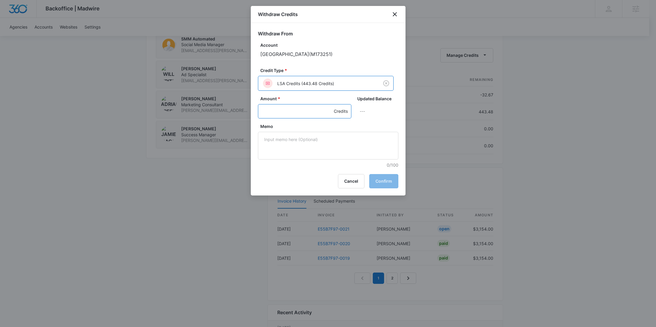
click at [272, 112] on input "Amount *" at bounding box center [304, 111] width 93 height 14
type input "500"
click at [283, 150] on textarea "Memo" at bounding box center [328, 146] width 141 height 28
paste textarea "E55B7F97-0020 Downgrade"
type textarea "E55B7F97-0020 Downgrade"
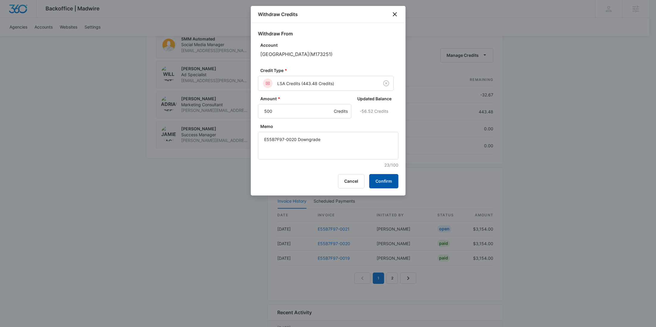
click at [375, 178] on button "Confirm" at bounding box center [383, 181] width 29 height 14
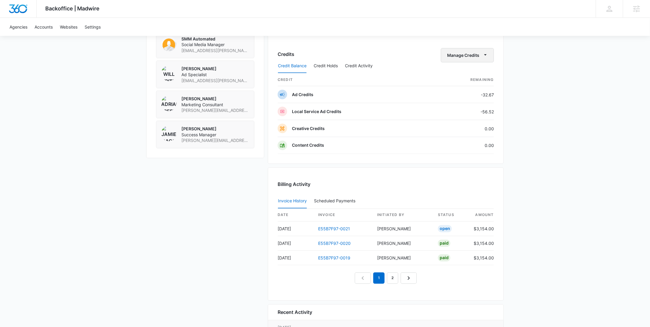
click at [465, 55] on button "Manage Credits" at bounding box center [467, 55] width 53 height 14
click at [467, 81] on div "Withdraw Credits" at bounding box center [477, 81] width 56 height 4
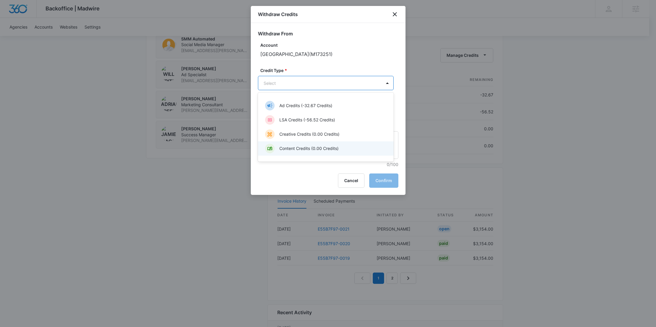
click at [311, 145] on div "Content Credits (0.00 Credits)" at bounding box center [325, 149] width 120 height 10
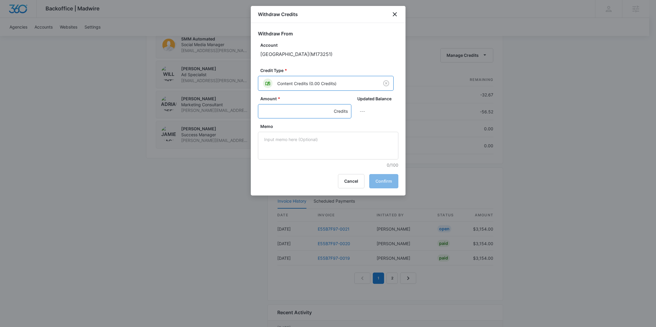
click at [276, 110] on input "Amount *" at bounding box center [304, 111] width 93 height 14
type input "1200"
click at [290, 152] on textarea "Memo" at bounding box center [328, 146] width 141 height 28
paste textarea "E55B7F97-0020 Downgrade"
type textarea "E55B7F97-0020 Downgrade"
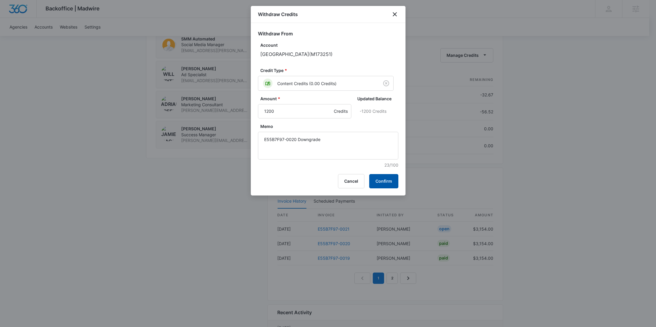
click at [375, 175] on button "Confirm" at bounding box center [383, 181] width 29 height 14
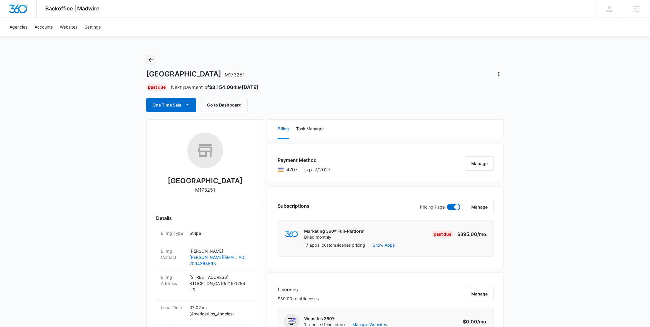
click at [151, 58] on icon "Back" at bounding box center [150, 59] width 7 height 7
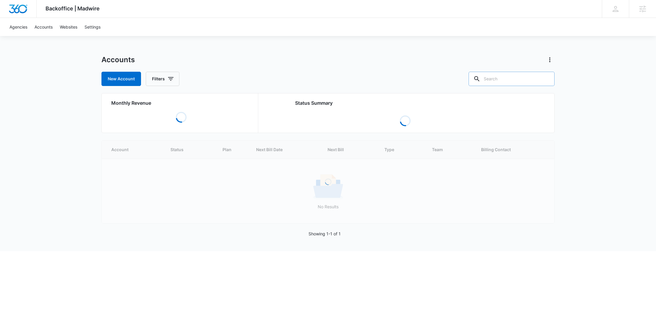
click at [532, 79] on input "text" at bounding box center [512, 79] width 86 height 14
paste input "John Taylor"
type input "John Taylor"
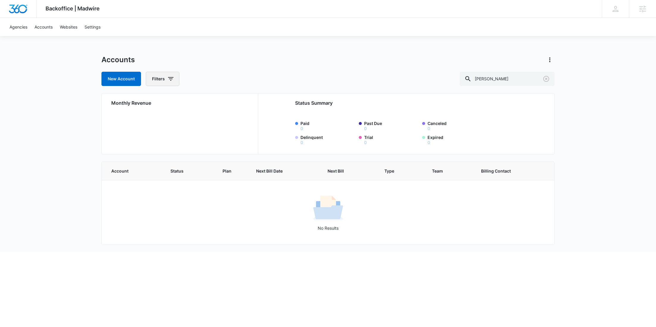
click at [165, 81] on button "Filters" at bounding box center [163, 79] width 34 height 14
click at [214, 99] on icon "Show Agency filters" at bounding box center [216, 100] width 7 height 7
click at [193, 120] on label "Search All Agencies" at bounding box center [187, 120] width 68 height 6
click at [153, 120] on input "Search All Agencies" at bounding box center [153, 120] width 0 height 0
checkbox input "true"
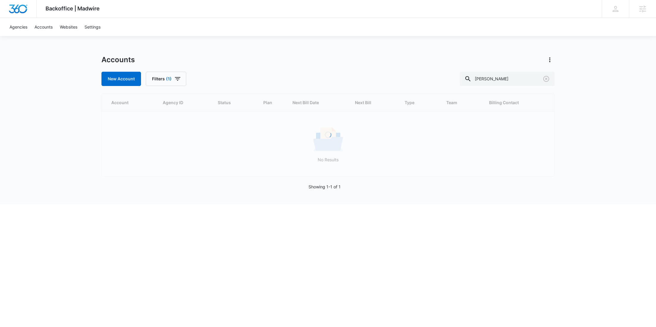
click at [211, 59] on div "Accounts" at bounding box center [328, 60] width 453 height 10
click at [635, 11] on div "Agencies Agency Management" at bounding box center [642, 9] width 27 height 18
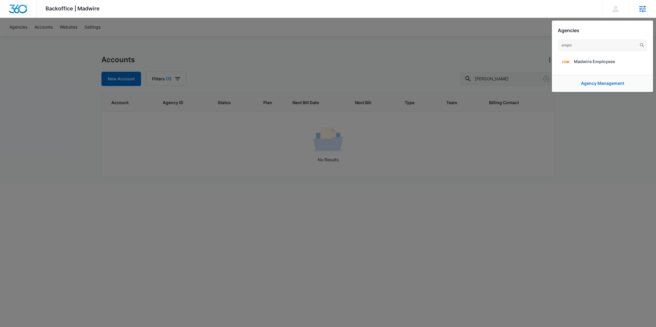
type input "emplo"
click at [593, 70] on div "emplo Madwire Employees" at bounding box center [602, 54] width 101 height 42
click at [592, 65] on link "Madwire Employees" at bounding box center [602, 61] width 89 height 15
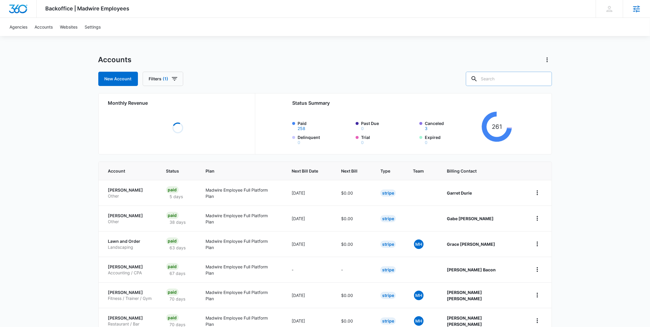
click at [503, 81] on input "text" at bounding box center [509, 79] width 86 height 14
paste input "John Taylor"
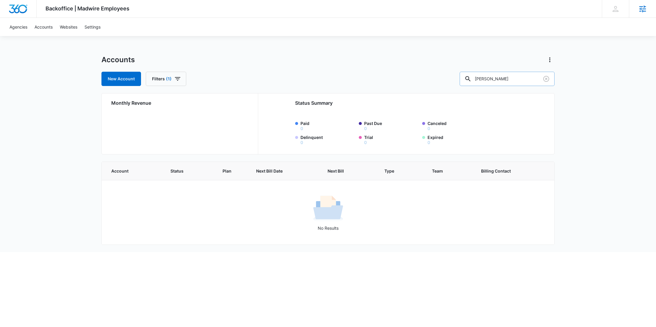
click at [512, 80] on input "John Taylor" at bounding box center [507, 79] width 95 height 14
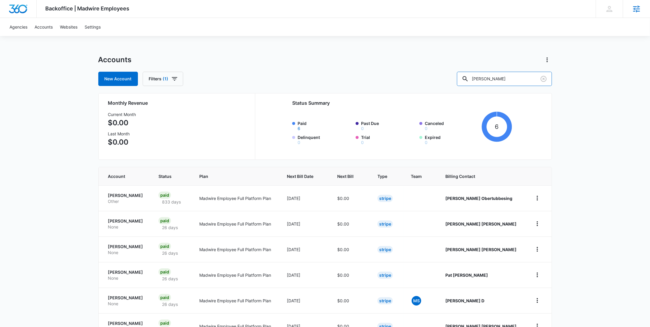
drag, startPoint x: 507, startPoint y: 78, endPoint x: 466, endPoint y: 77, distance: 40.8
click at [469, 77] on div "New Account Filters (1) John" at bounding box center [324, 79] width 453 height 14
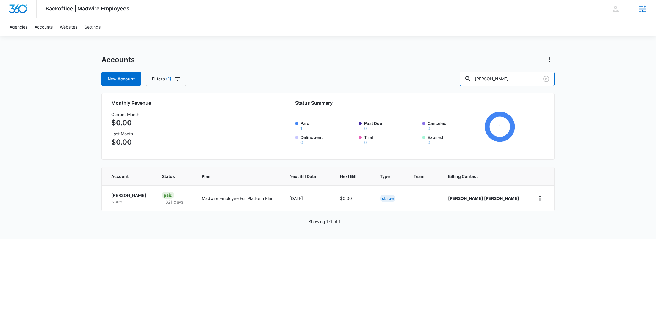
drag, startPoint x: 509, startPoint y: 78, endPoint x: 475, endPoint y: 73, distance: 34.4
click at [477, 79] on div "New Account Filters (1) taylor" at bounding box center [328, 79] width 453 height 14
type input "John taylor"
click at [180, 82] on icon "button" at bounding box center [177, 78] width 7 height 7
click at [216, 104] on button "Show Agency filters" at bounding box center [217, 101] width 10 height 10
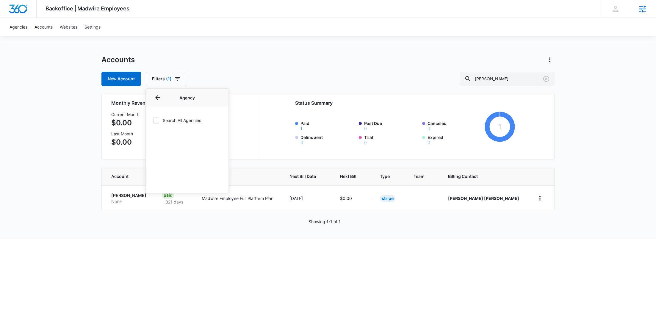
click at [187, 119] on label "Search All Agencies" at bounding box center [187, 120] width 68 height 6
click at [153, 120] on input "Search All Agencies" at bounding box center [153, 120] width 0 height 0
checkbox input "true"
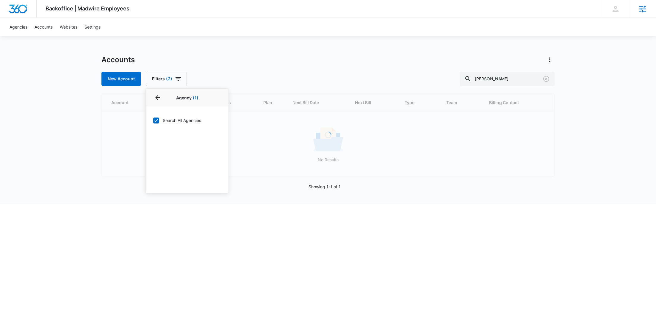
click at [277, 82] on div "New Account Filters (2) Agency 1 Agency (1) Search All Agencies Billing Status …" at bounding box center [328, 79] width 453 height 14
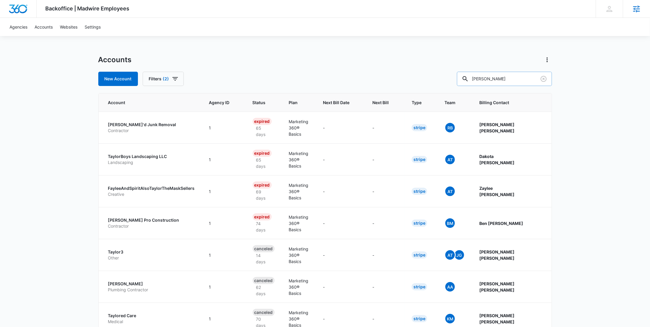
click at [523, 80] on input "John taylor" at bounding box center [504, 79] width 95 height 14
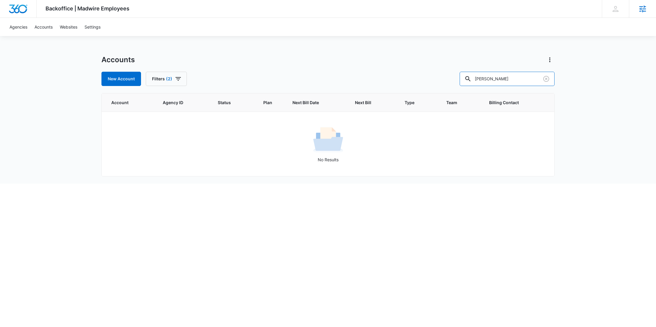
drag, startPoint x: 526, startPoint y: 78, endPoint x: 474, endPoint y: 83, distance: 52.6
click at [475, 83] on div "New Account Filters (2) John taylor" at bounding box center [328, 79] width 453 height 14
paste input "M316769"
type input "M316769"
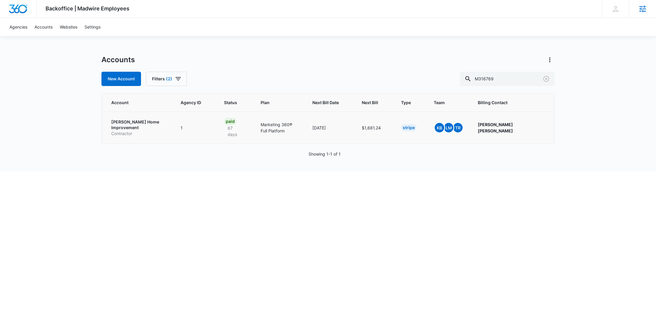
click at [118, 121] on p "Finnegan Home Improvement" at bounding box center [138, 125] width 55 height 12
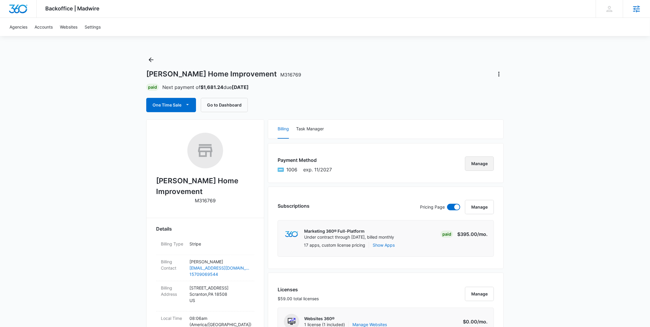
click at [483, 167] on button "Manage" at bounding box center [479, 164] width 29 height 14
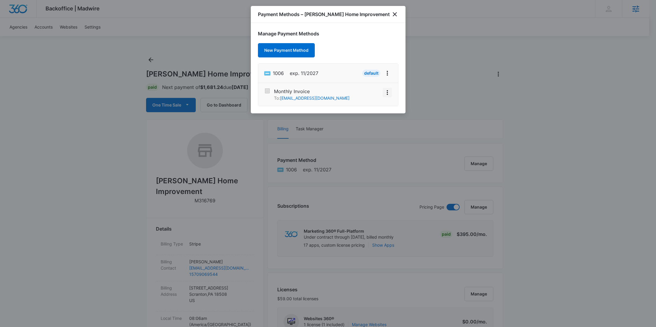
drag, startPoint x: 386, startPoint y: 90, endPoint x: 384, endPoint y: 86, distance: 3.7
click at [386, 90] on icon "View More" at bounding box center [387, 92] width 7 height 7
click at [379, 79] on button "Activate" at bounding box center [374, 75] width 38 height 9
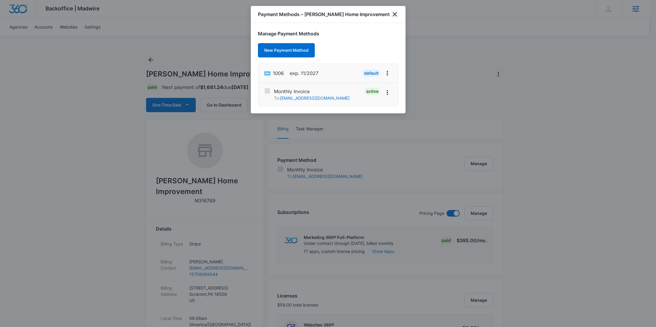
click at [393, 14] on icon "close" at bounding box center [394, 14] width 7 height 7
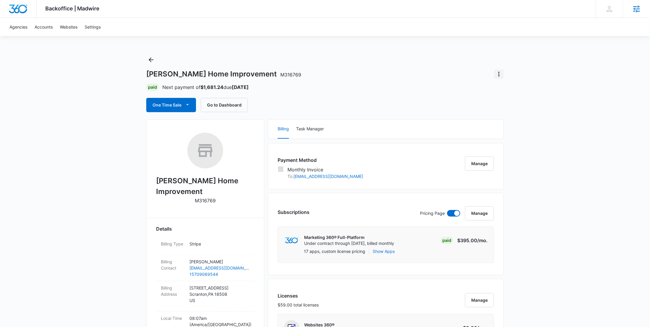
click at [497, 72] on icon "Actions" at bounding box center [498, 74] width 7 height 7
click at [501, 89] on div "Update Status" at bounding box center [515, 91] width 29 height 4
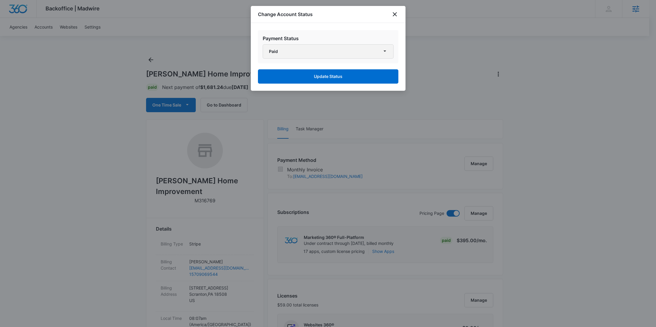
click at [335, 52] on button "Paid" at bounding box center [328, 51] width 131 height 14
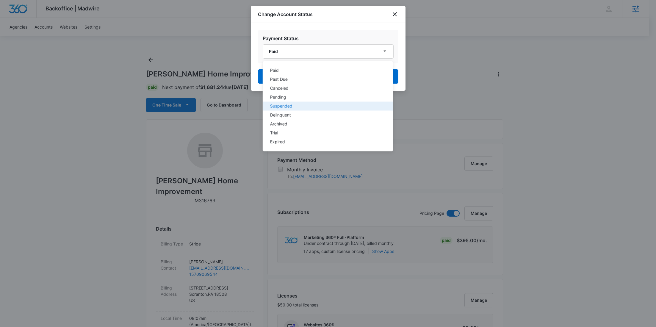
click at [305, 107] on div "Suspended" at bounding box center [324, 106] width 109 height 4
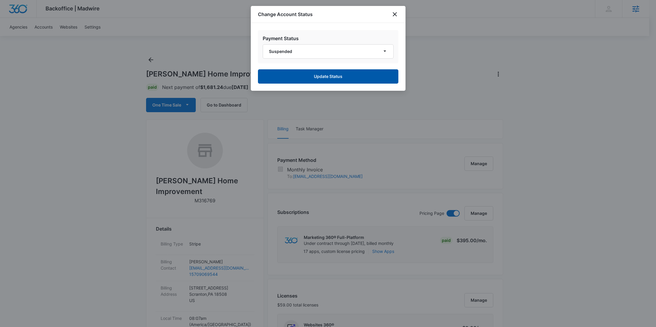
click at [318, 77] on button "Update Status" at bounding box center [328, 76] width 141 height 14
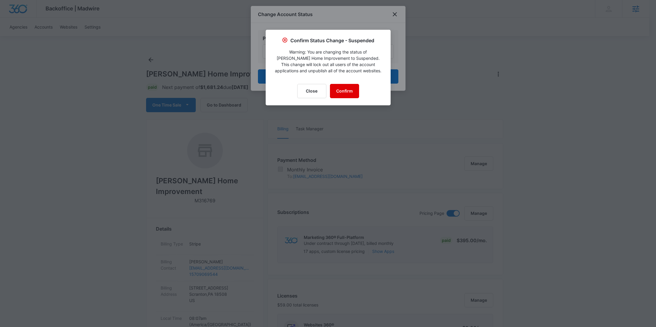
click at [342, 93] on button "Confirm" at bounding box center [344, 91] width 29 height 14
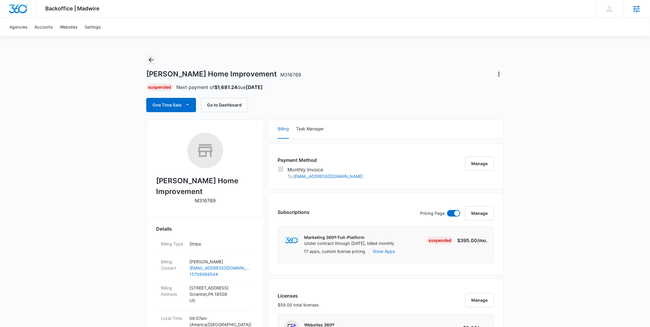
click at [150, 63] on button "Back" at bounding box center [151, 60] width 10 height 10
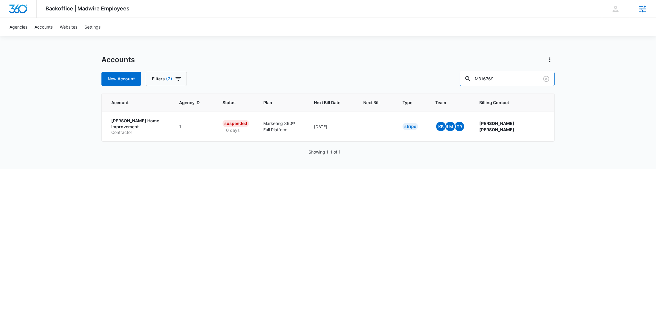
drag, startPoint x: 516, startPoint y: 80, endPoint x: 463, endPoint y: 80, distance: 53.3
click at [463, 80] on div "New Account Filters (2) M316769" at bounding box center [328, 79] width 453 height 14
paste input "ApexFlow"
type input "ApexFlow"
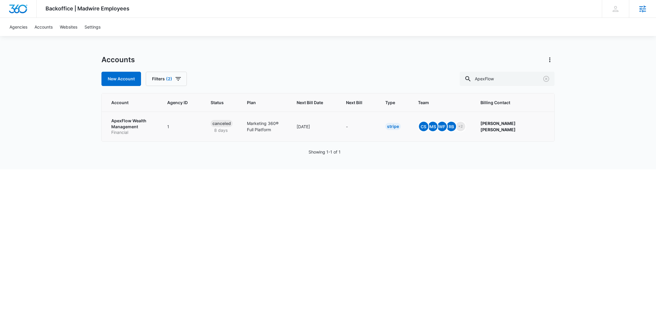
click at [132, 128] on p "ApexFlow Wealth Management" at bounding box center [132, 124] width 42 height 12
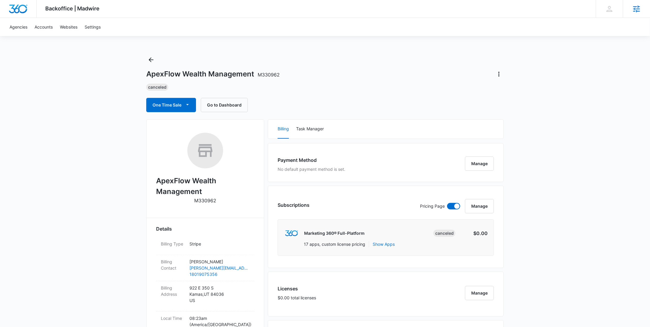
click at [200, 200] on p "M330962" at bounding box center [205, 200] width 22 height 7
click at [200, 199] on p "M330962" at bounding box center [205, 200] width 22 height 7
copy p "M330962"
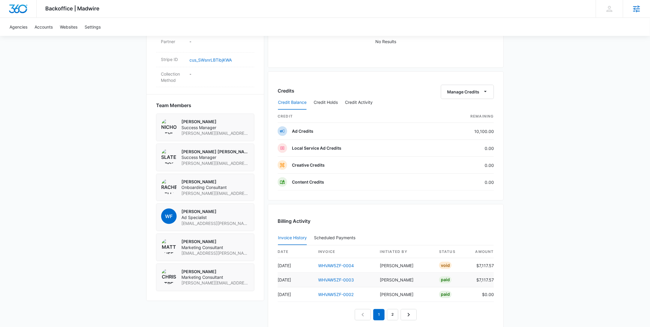
scroll to position [374, 0]
click at [218, 58] on link "cus_SWsnrLBTibjKWA" at bounding box center [210, 60] width 42 height 5
click at [212, 126] on span "Success Manager" at bounding box center [215, 129] width 68 height 6
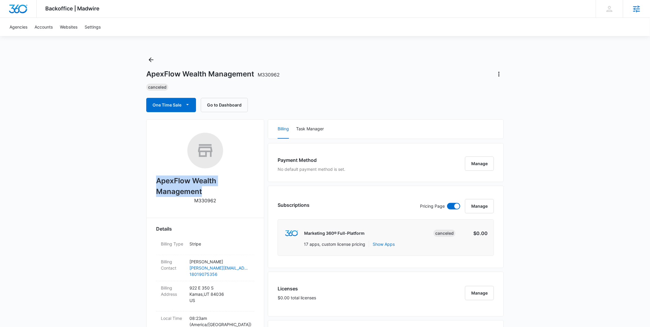
drag, startPoint x: 205, startPoint y: 190, endPoint x: 158, endPoint y: 182, distance: 47.5
click at [158, 182] on h2 "ApexFlow Wealth Management" at bounding box center [205, 186] width 98 height 21
copy h2 "ApexFlow Wealth Management"
click at [210, 202] on p "M330962" at bounding box center [205, 200] width 22 height 7
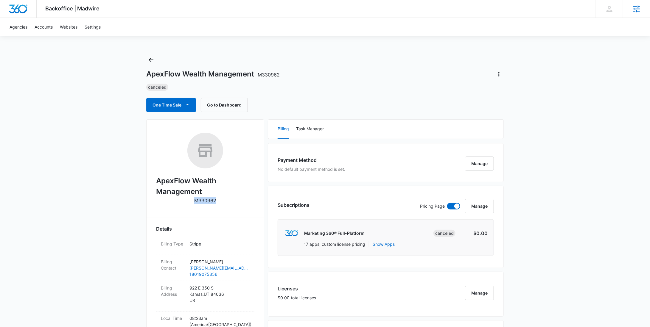
copy p "M330962"
click at [151, 61] on icon "Back" at bounding box center [151, 59] width 5 height 5
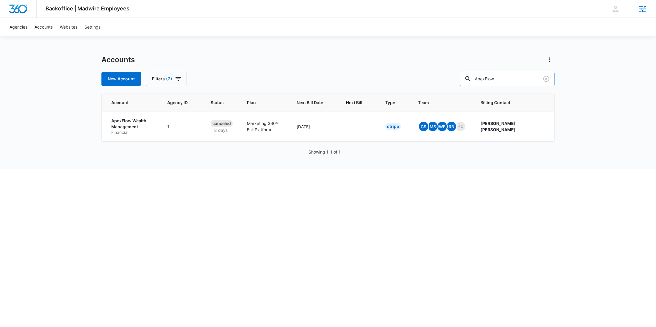
drag, startPoint x: 522, startPoint y: 77, endPoint x: 484, endPoint y: 80, distance: 37.6
click at [484, 80] on div "ApexFlow" at bounding box center [507, 79] width 95 height 14
paste input "M7707"
type input "M7707"
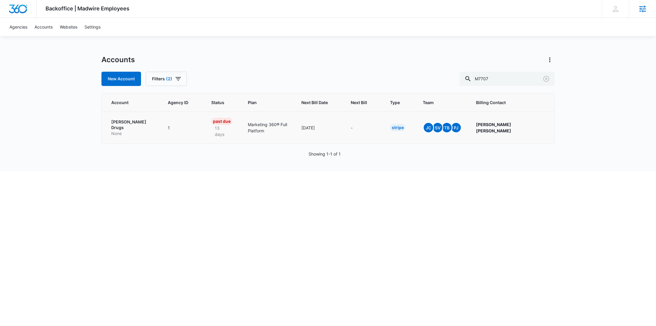
click at [122, 124] on link "Lehan Drugs None" at bounding box center [132, 128] width 42 height 18
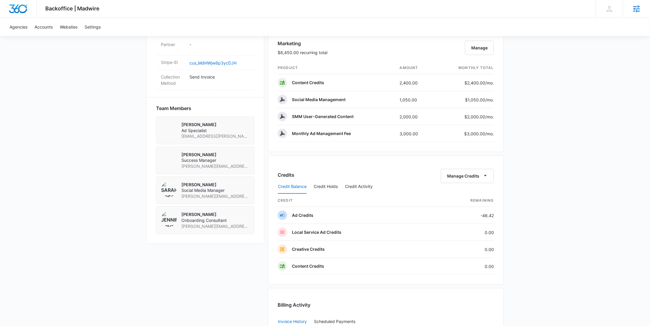
scroll to position [342, 0]
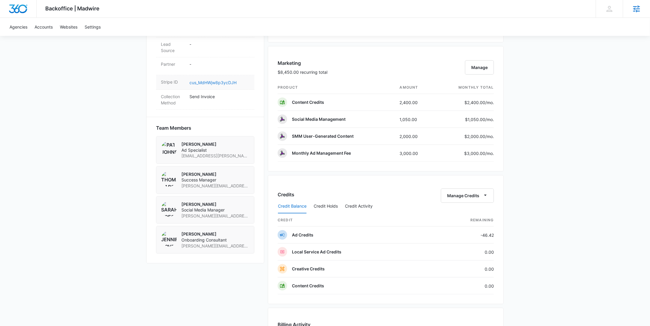
click at [217, 85] on link "cus_MdHWjw8p3ycDJH" at bounding box center [212, 82] width 47 height 5
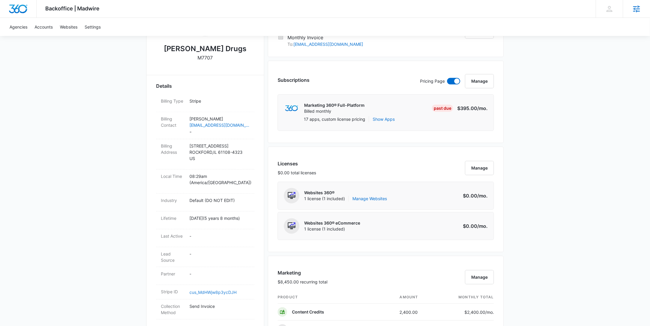
scroll to position [348, 0]
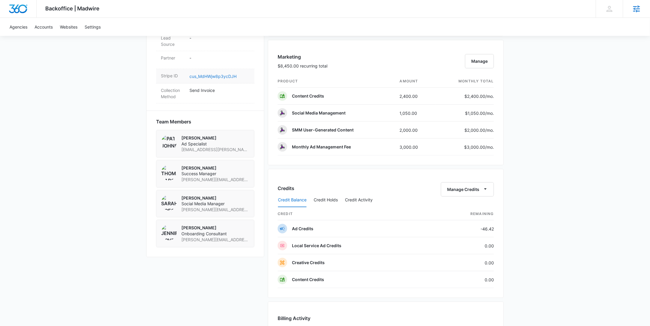
click at [216, 79] on link "cus_MdHWjw8p3ycDJH" at bounding box center [212, 76] width 47 height 5
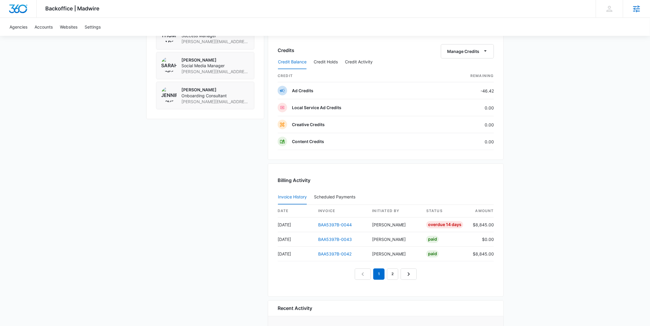
scroll to position [524, 0]
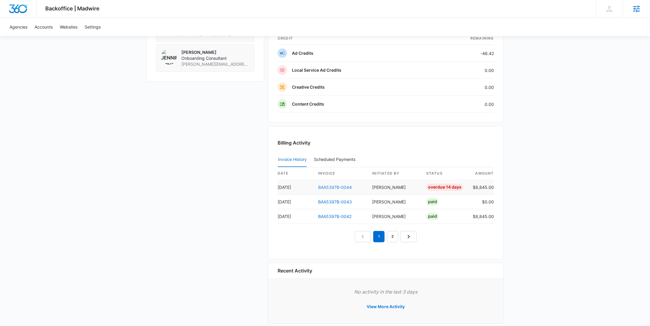
click at [344, 185] on link "BAA5397B-0044" at bounding box center [335, 187] width 34 height 5
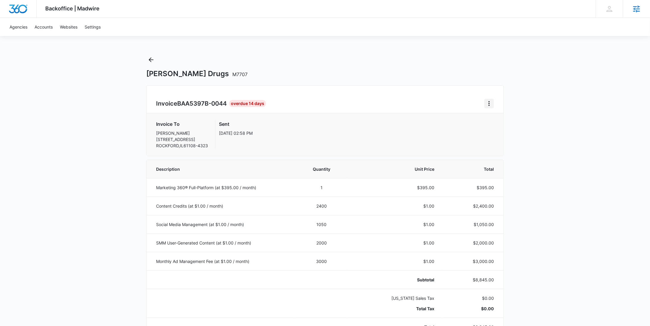
click at [491, 106] on icon "Home" at bounding box center [488, 103] width 7 height 7
click at [494, 118] on link "Download Invoice" at bounding box center [509, 120] width 35 height 5
click at [152, 59] on icon "Back" at bounding box center [150, 59] width 7 height 7
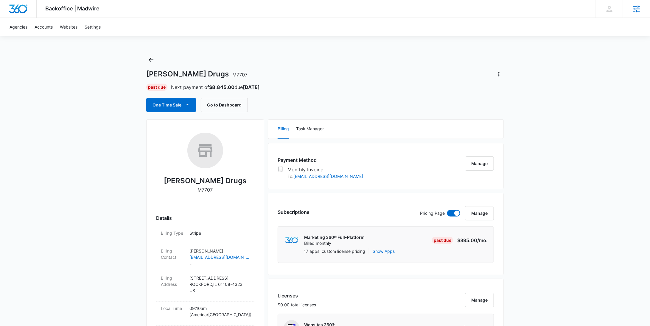
click at [150, 61] on icon "Back" at bounding box center [151, 59] width 5 height 5
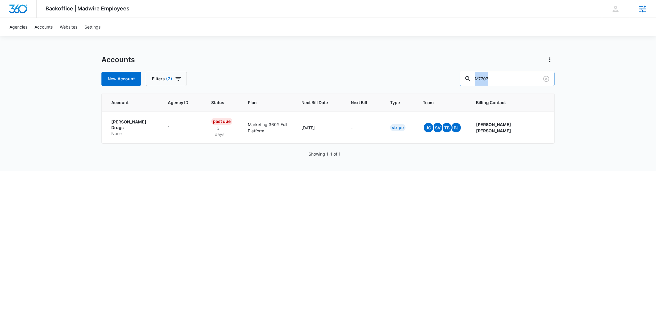
drag, startPoint x: 517, startPoint y: 87, endPoint x: 513, endPoint y: 84, distance: 5.0
click at [514, 85] on div "Accounts New Account Filters (2) M7707 Account Agency ID Status Plan Next Bill …" at bounding box center [328, 113] width 453 height 116
drag, startPoint x: 516, startPoint y: 82, endPoint x: 452, endPoint y: 77, distance: 63.3
click at [452, 77] on div "New Account Filters (2) M7707" at bounding box center [328, 79] width 453 height 14
paste input "336738"
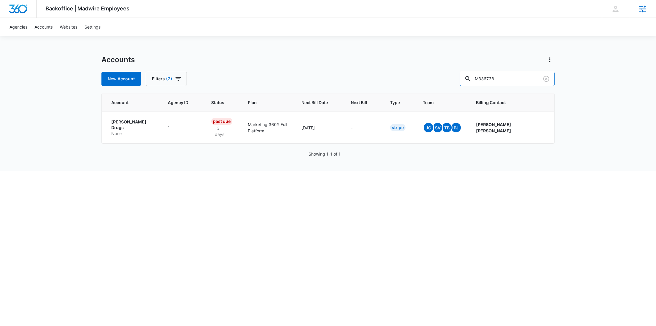
type input "M336738"
click at [125, 131] on p "Other" at bounding box center [132, 134] width 42 height 6
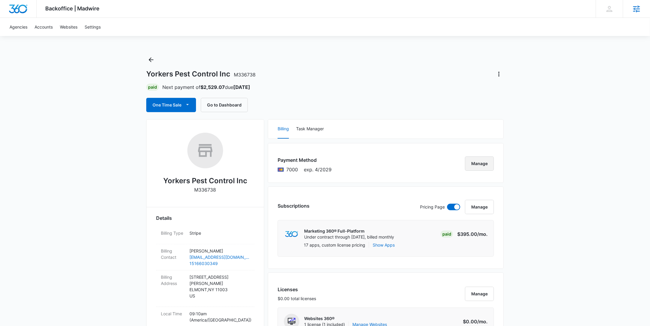
click at [472, 163] on button "Manage" at bounding box center [479, 164] width 29 height 14
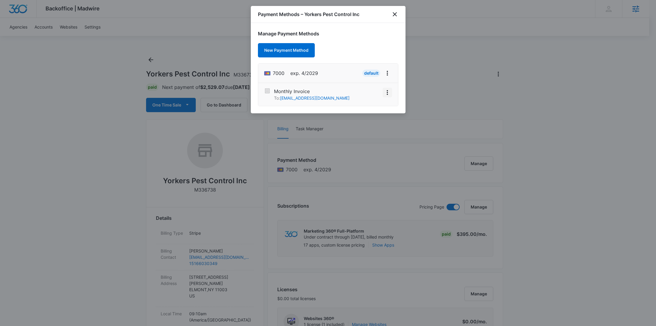
click at [385, 91] on icon "View More" at bounding box center [387, 92] width 7 height 7
click at [375, 74] on div "Activate" at bounding box center [370, 76] width 16 height 4
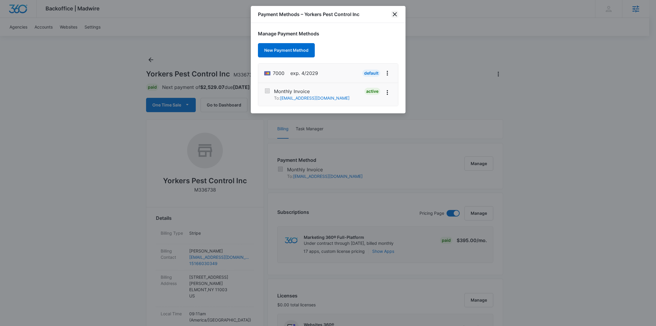
click at [393, 15] on icon "close" at bounding box center [394, 14] width 7 height 7
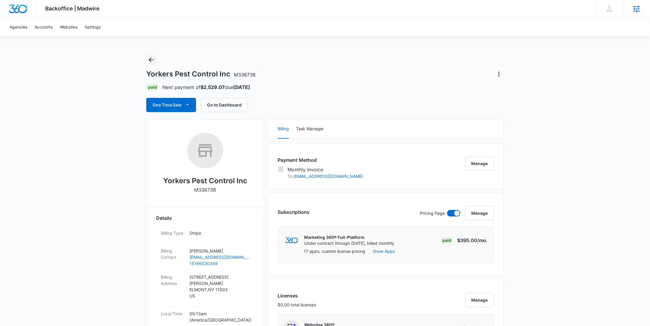
click at [151, 57] on icon "Back" at bounding box center [150, 59] width 7 height 7
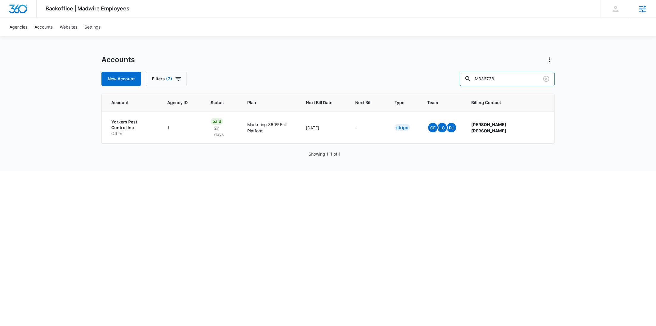
drag, startPoint x: 539, startPoint y: 82, endPoint x: 465, endPoint y: 74, distance: 75.2
click at [465, 74] on div "New Account Filters (2) M336738" at bounding box center [328, 79] width 453 height 14
paste input "5496"
type input "M335496"
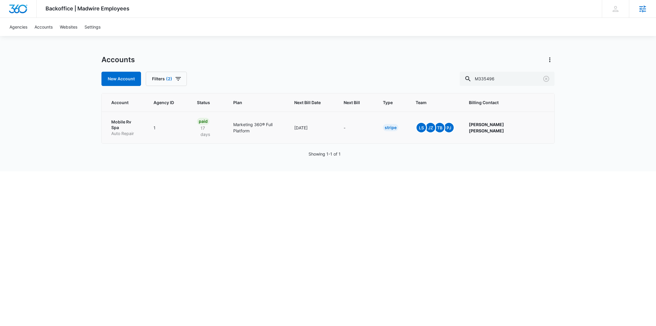
click at [127, 122] on p "Mobile Rv Spa" at bounding box center [125, 125] width 28 height 12
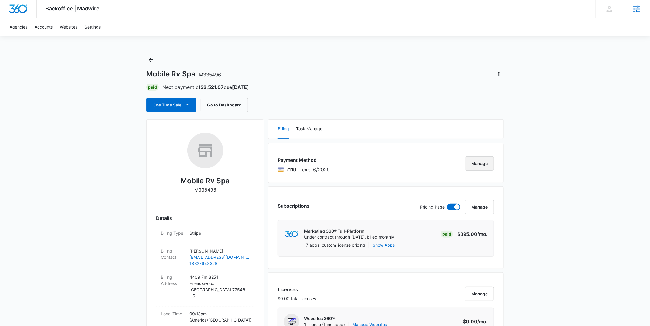
click at [481, 165] on button "Manage" at bounding box center [479, 164] width 29 height 14
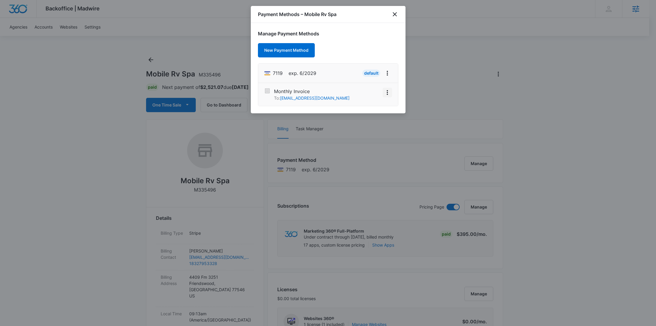
click at [391, 89] on icon "View More" at bounding box center [387, 92] width 7 height 7
click at [372, 76] on div "Activate" at bounding box center [370, 76] width 16 height 4
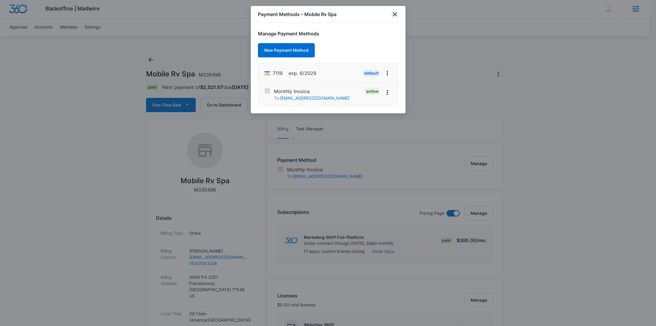
click at [397, 12] on icon "close" at bounding box center [394, 14] width 7 height 7
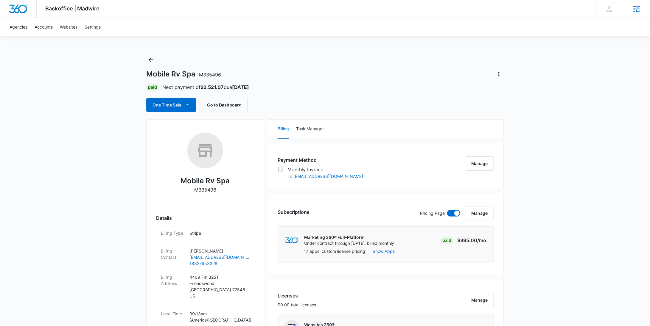
click at [493, 77] on div at bounding box center [496, 74] width 14 height 10
click at [496, 77] on icon "Actions" at bounding box center [498, 74] width 7 height 7
click at [510, 90] on div "Update Status" at bounding box center [515, 91] width 29 height 4
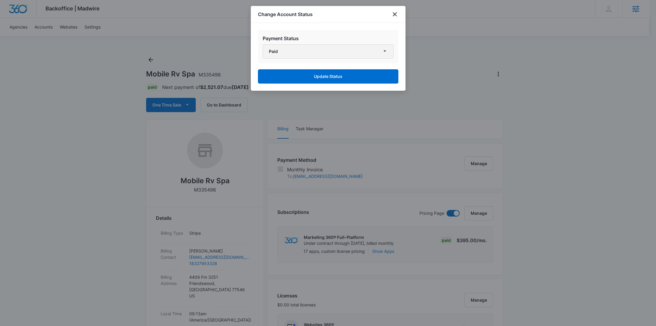
click at [292, 52] on button "Paid" at bounding box center [328, 51] width 131 height 14
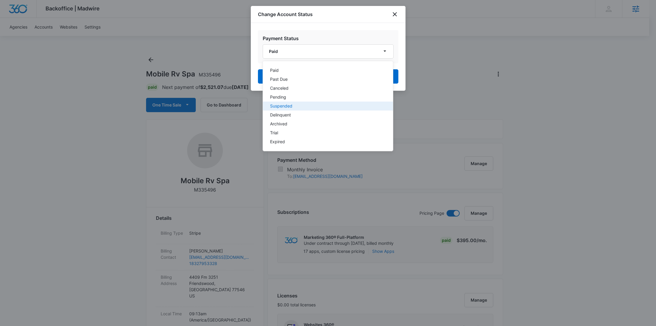
click at [290, 106] on div "Suspended" at bounding box center [324, 106] width 109 height 4
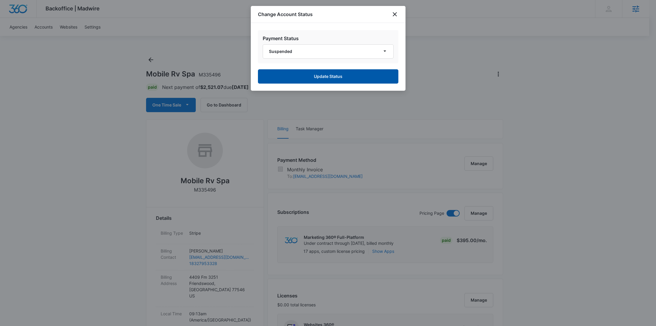
click at [319, 79] on button "Update Status" at bounding box center [328, 76] width 141 height 14
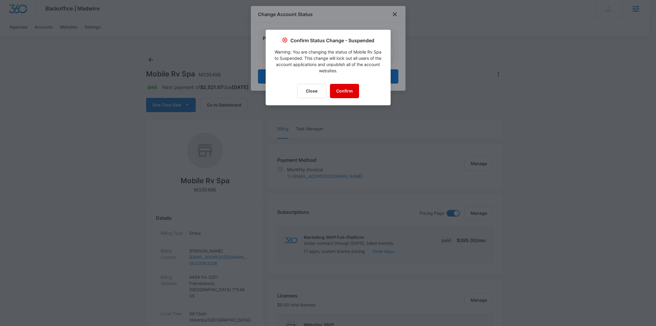
click at [347, 88] on button "Confirm" at bounding box center [344, 91] width 29 height 14
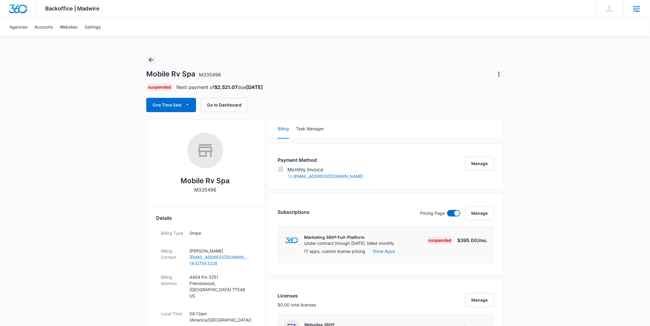
click at [153, 60] on icon "Back" at bounding box center [151, 59] width 5 height 5
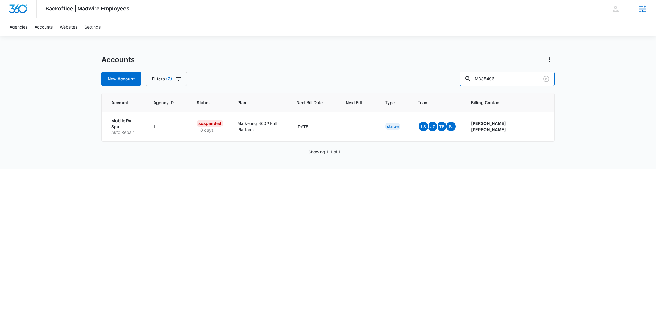
drag, startPoint x: 514, startPoint y: 80, endPoint x: 457, endPoint y: 78, distance: 57.2
click at [457, 78] on div "New Account Filters (2) M335496" at bounding box center [328, 79] width 453 height 14
paste input "7707"
type input "M7707"
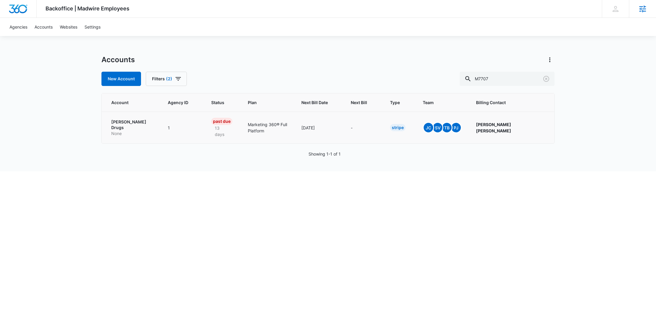
click at [117, 131] on p "None" at bounding box center [132, 134] width 42 height 6
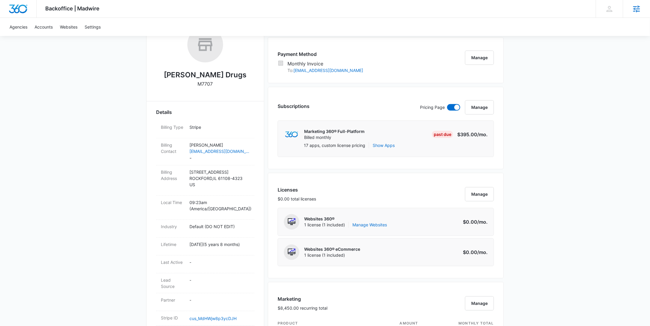
scroll to position [155, 0]
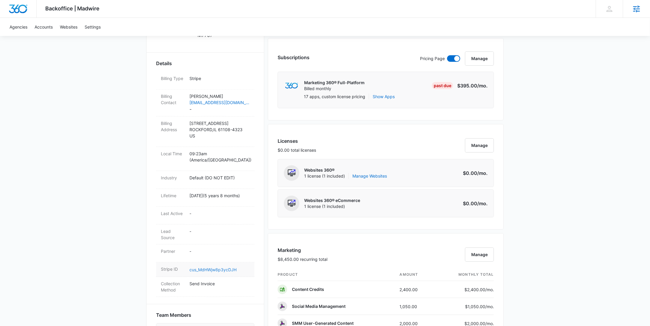
click at [217, 272] on link "cus_MdHWjw8p3ycDJH" at bounding box center [212, 269] width 47 height 5
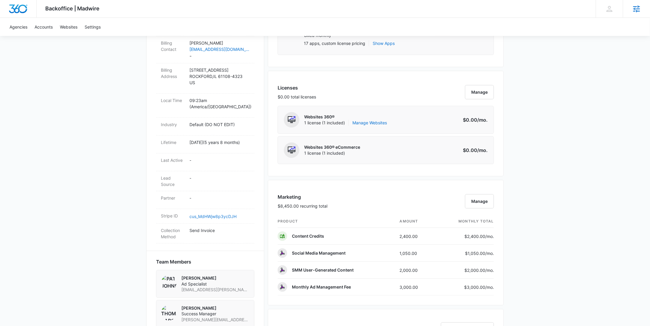
scroll to position [0, 0]
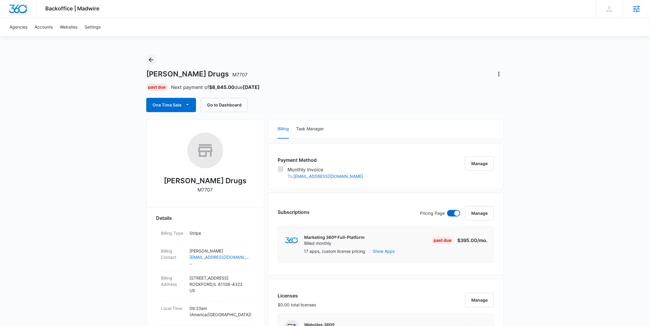
click at [152, 61] on icon "Back" at bounding box center [150, 59] width 7 height 7
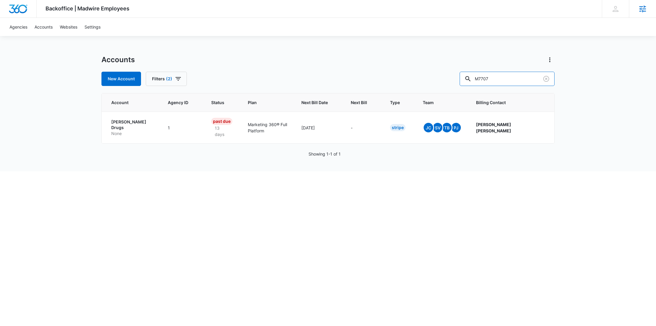
drag, startPoint x: 476, startPoint y: 78, endPoint x: 456, endPoint y: 78, distance: 20.2
click at [457, 78] on div "New Account Filters (2) M7707" at bounding box center [328, 79] width 453 height 14
type input "b"
type input "gns services"
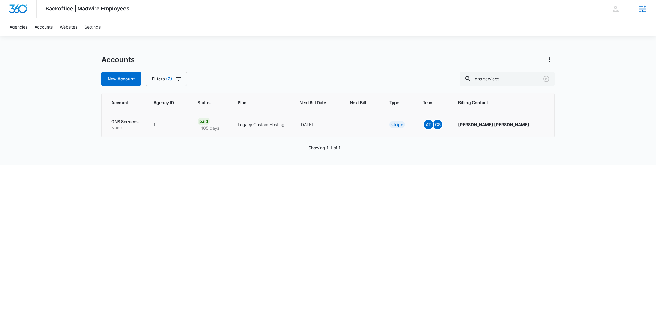
click at [126, 129] on p "None" at bounding box center [125, 128] width 28 height 6
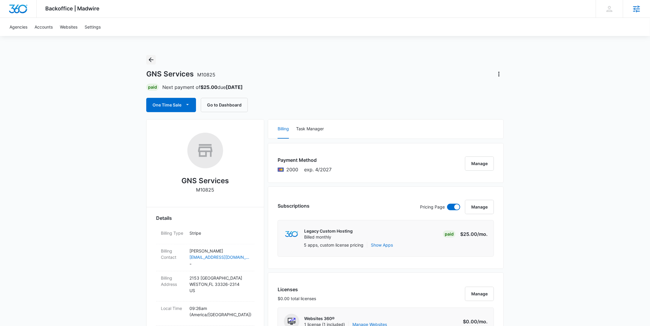
click at [152, 60] on icon "Back" at bounding box center [150, 59] width 7 height 7
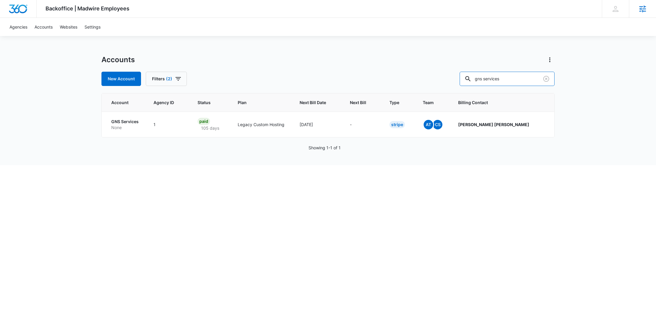
drag, startPoint x: 508, startPoint y: 82, endPoint x: 447, endPoint y: 81, distance: 61.0
click at [447, 81] on div "New Account Filters (2) gns services" at bounding box center [328, 79] width 453 height 14
paste input "M327485"
type input "M327485"
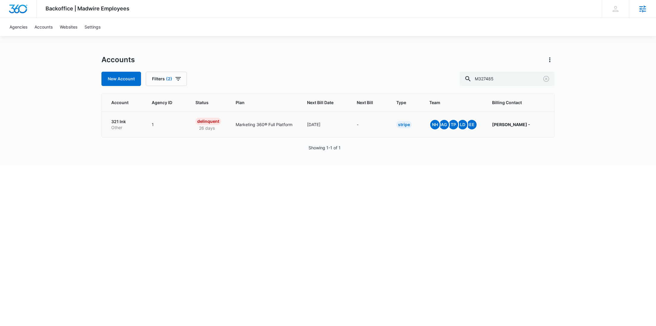
click at [129, 127] on p "Other" at bounding box center [124, 128] width 26 height 6
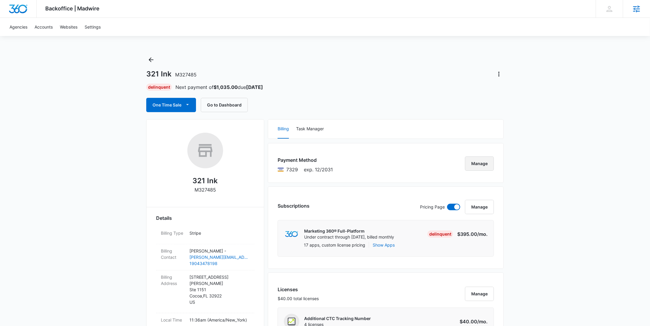
click at [479, 162] on button "Manage" at bounding box center [479, 164] width 29 height 14
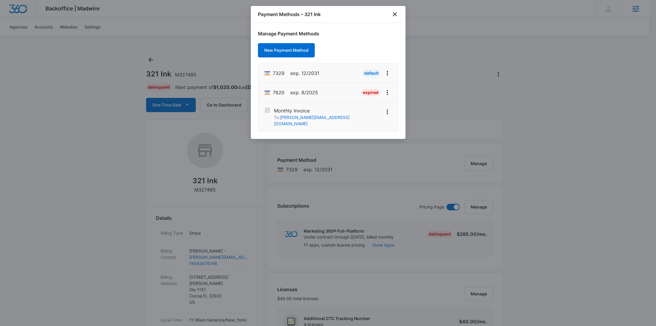
click at [389, 119] on li "Monthly Invoice To: mike@cocoatattoo.com" at bounding box center [328, 116] width 140 height 29
click at [386, 114] on icon "View More" at bounding box center [387, 111] width 7 height 7
click at [376, 99] on div "Activate" at bounding box center [370, 101] width 16 height 4
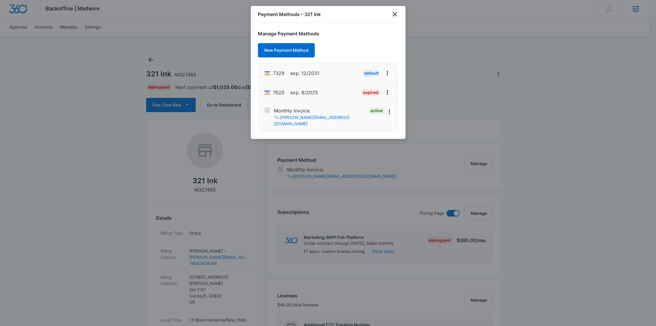
click at [395, 14] on icon "close" at bounding box center [395, 14] width 4 height 4
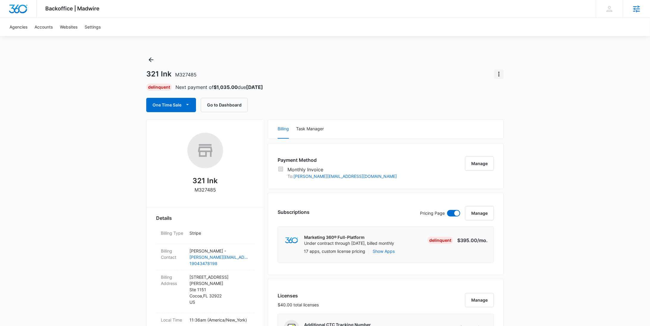
click at [495, 76] on icon "Actions" at bounding box center [498, 74] width 7 height 7
click at [511, 90] on div "Update Status" at bounding box center [515, 91] width 29 height 4
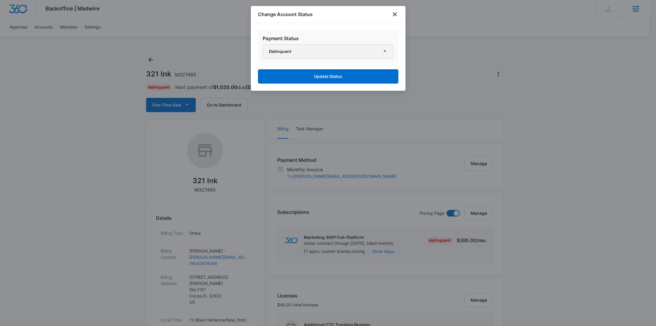
click at [309, 52] on button "Delinquent" at bounding box center [328, 51] width 131 height 14
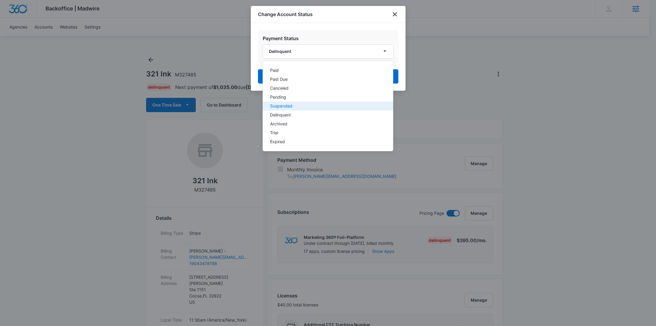
click at [303, 107] on div "Suspended" at bounding box center [324, 106] width 109 height 4
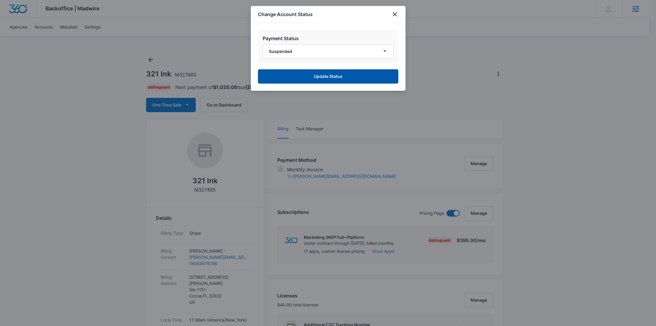
click at [329, 79] on button "Update Status" at bounding box center [328, 76] width 141 height 14
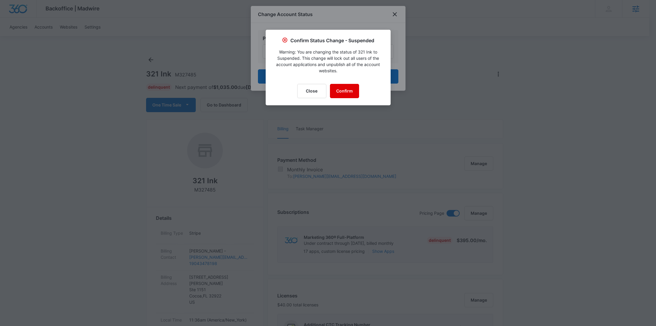
click at [341, 90] on button "Confirm" at bounding box center [344, 91] width 29 height 14
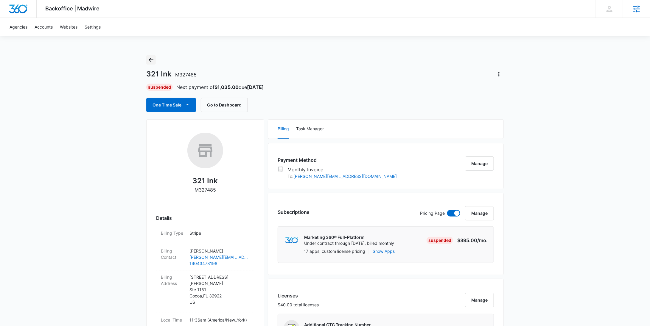
click at [154, 58] on icon "Back" at bounding box center [150, 59] width 7 height 7
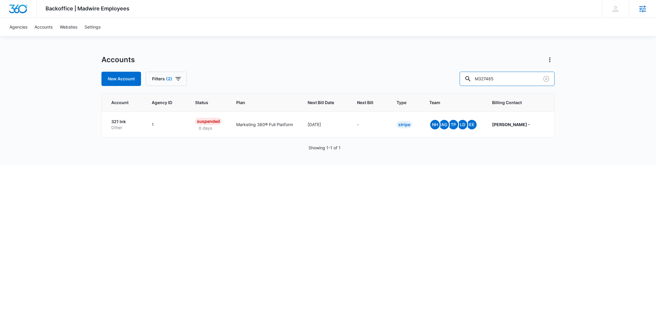
drag, startPoint x: 455, startPoint y: 80, endPoint x: 445, endPoint y: 81, distance: 10.7
click at [445, 81] on div "New Account Filters (2) M327485" at bounding box center [328, 79] width 453 height 14
paste input "7707"
type input "M7707"
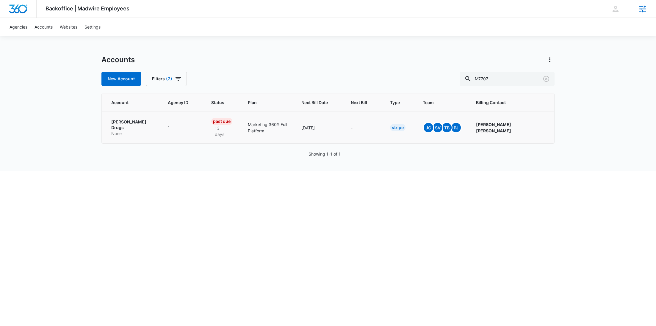
click at [140, 116] on td "Lehan Drugs None" at bounding box center [131, 128] width 59 height 32
click at [129, 131] on p "None" at bounding box center [132, 134] width 42 height 6
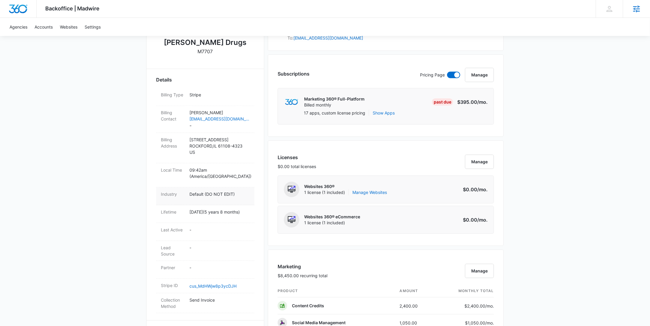
scroll to position [167, 0]
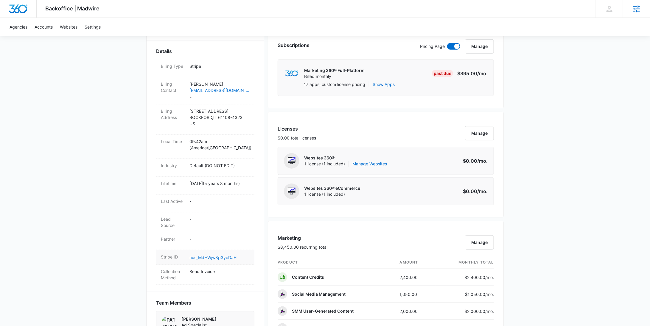
click at [223, 260] on link "cus_MdHWjw8p3ycDJH" at bounding box center [212, 257] width 47 height 5
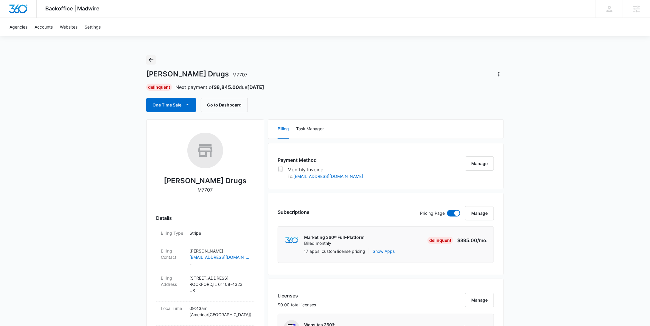
click at [152, 60] on icon "Back" at bounding box center [150, 59] width 7 height 7
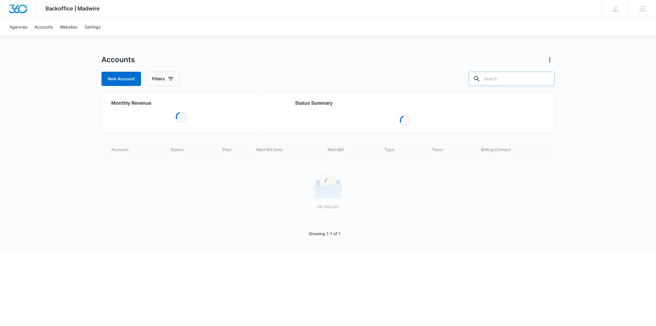
click at [518, 76] on input "text" at bounding box center [512, 79] width 86 height 14
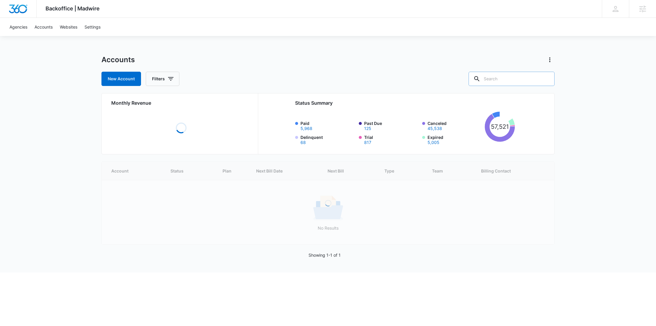
paste input "M325282"
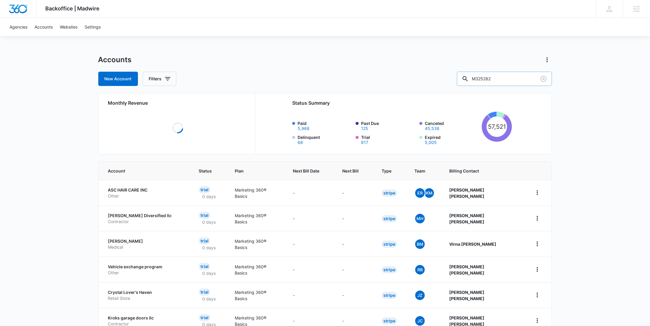
type input "M325282"
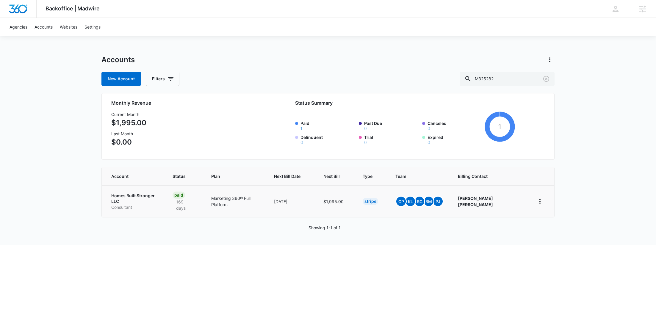
click at [155, 205] on p "Consultant" at bounding box center [134, 208] width 47 height 6
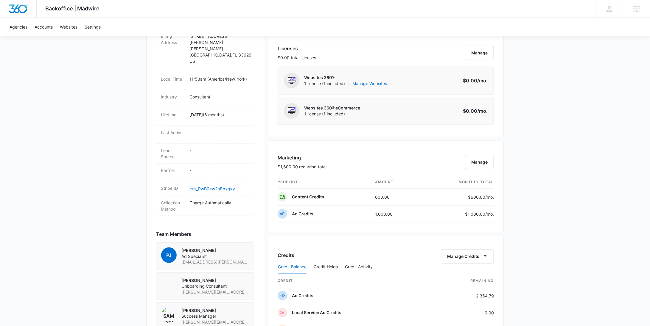
scroll to position [490, 0]
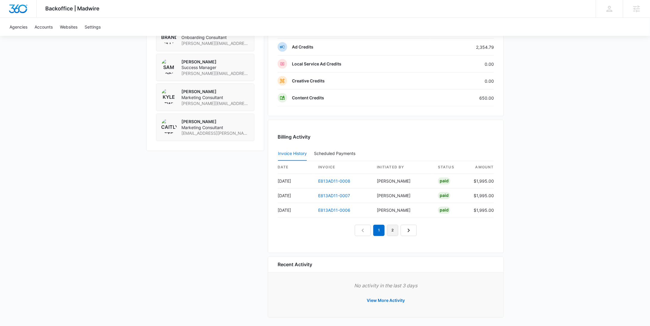
click at [390, 228] on link "2" at bounding box center [392, 230] width 11 height 11
click at [399, 231] on link "3" at bounding box center [399, 230] width 11 height 11
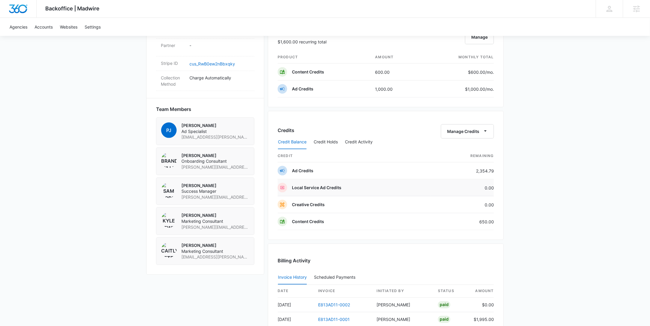
scroll to position [367, 0]
click at [362, 137] on button "Credit Activity" at bounding box center [359, 141] width 28 height 14
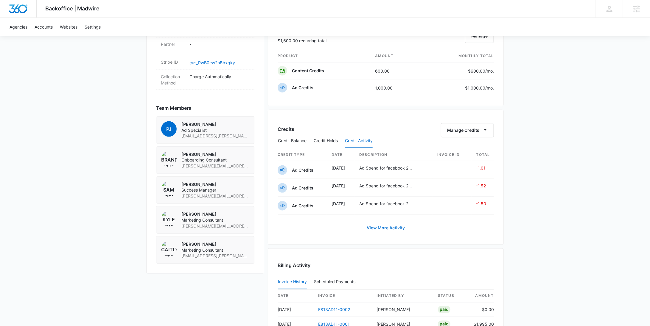
click at [387, 222] on link "View More Activity" at bounding box center [386, 228] width 50 height 14
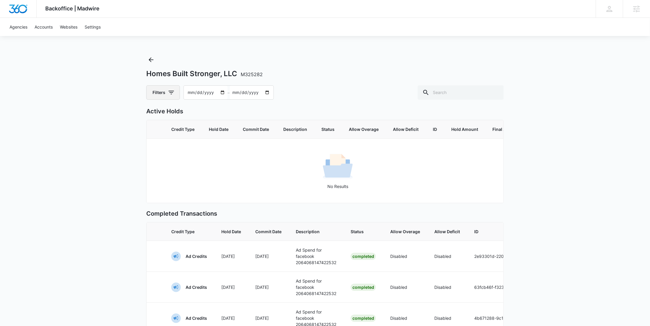
click at [174, 90] on icon "button" at bounding box center [171, 92] width 7 height 7
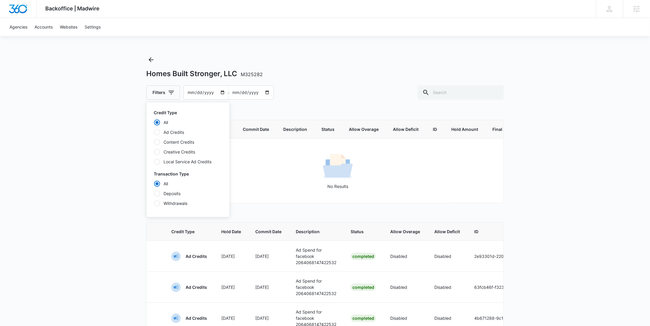
click at [177, 193] on label "Deposits" at bounding box center [188, 194] width 68 height 6
click at [154, 194] on input "Deposits" at bounding box center [154, 194] width 0 height 0
radio input "false"
radio input "true"
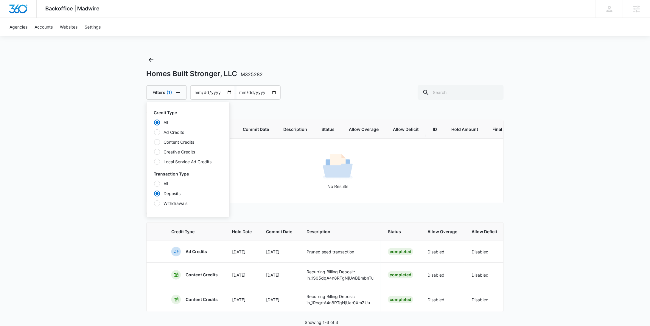
click at [226, 92] on input "[DATE]" at bounding box center [213, 93] width 44 height 14
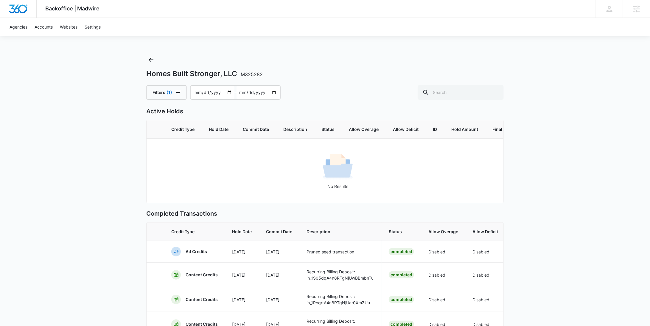
type input "[DATE]"
click at [152, 64] on div "Homes Built Stronger, LLC M325282 Filters [PHONE_NUMBER][DATE] – [DATE]" at bounding box center [324, 77] width 357 height 45
click at [151, 60] on icon "Back" at bounding box center [151, 59] width 5 height 5
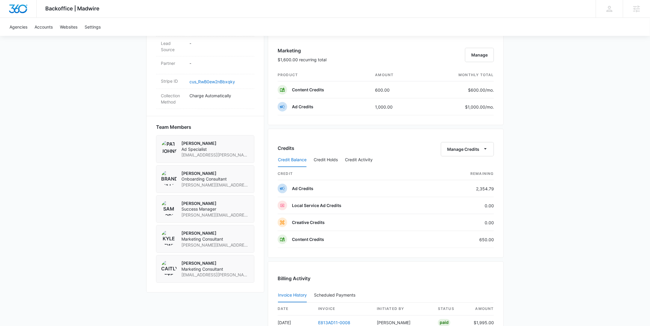
scroll to position [490, 0]
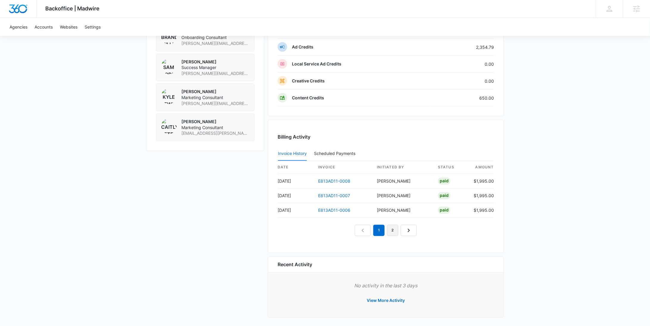
click at [391, 231] on link "2" at bounding box center [392, 230] width 11 height 11
click at [401, 230] on link "3" at bounding box center [399, 230] width 11 height 11
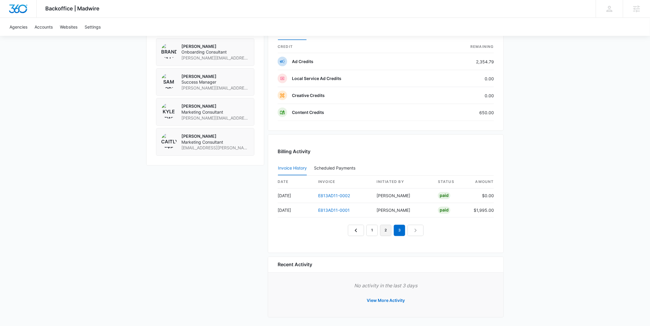
click at [385, 229] on link "2" at bounding box center [385, 230] width 11 height 11
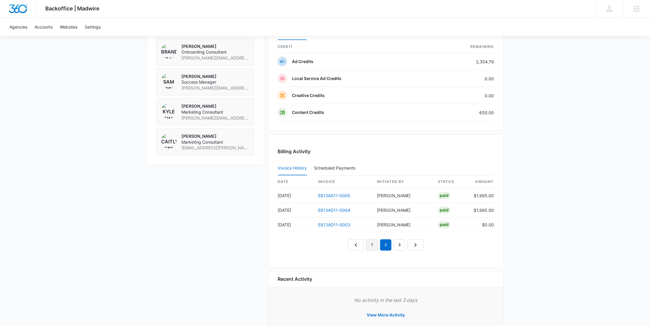
click at [372, 245] on link "1" at bounding box center [371, 245] width 11 height 11
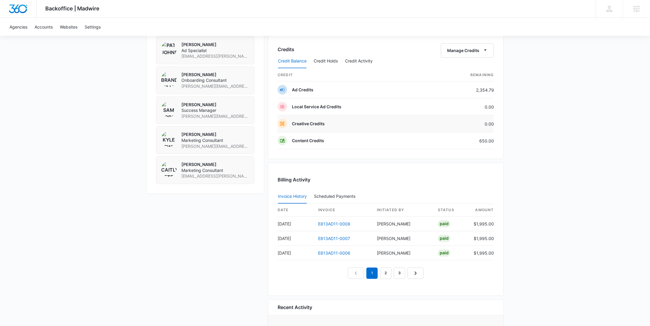
scroll to position [437, 0]
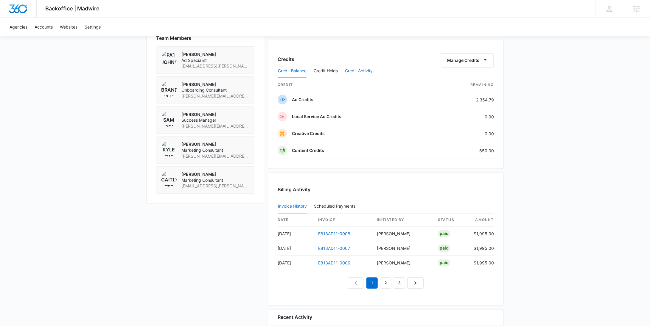
click at [359, 69] on button "Credit Activity" at bounding box center [359, 71] width 28 height 14
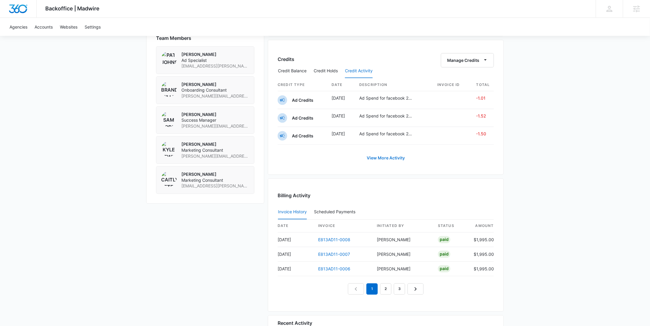
click at [394, 156] on link "View More Activity" at bounding box center [386, 158] width 50 height 14
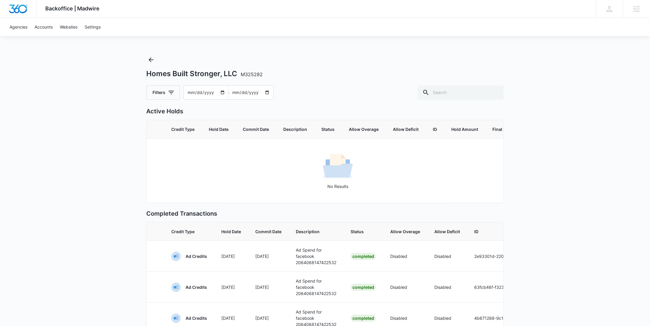
click at [220, 94] on input "[DATE]" at bounding box center [206, 93] width 44 height 14
type input "[DATE]"
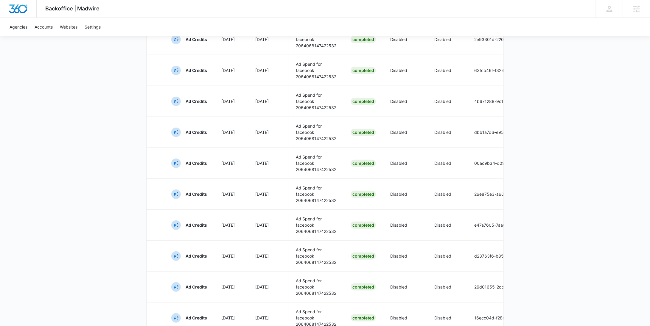
scroll to position [269, 0]
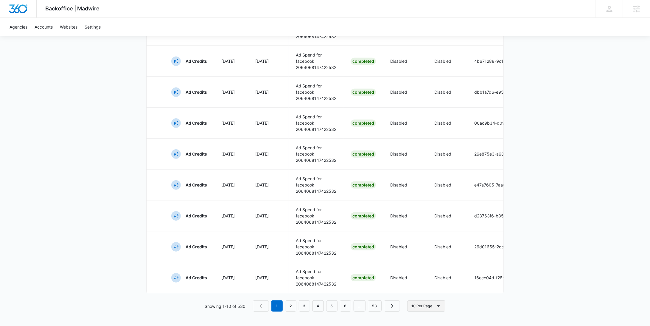
click at [429, 309] on button "10 Per Page" at bounding box center [426, 306] width 38 height 11
click at [429, 299] on div "100 Per Page" at bounding box center [427, 301] width 26 height 4
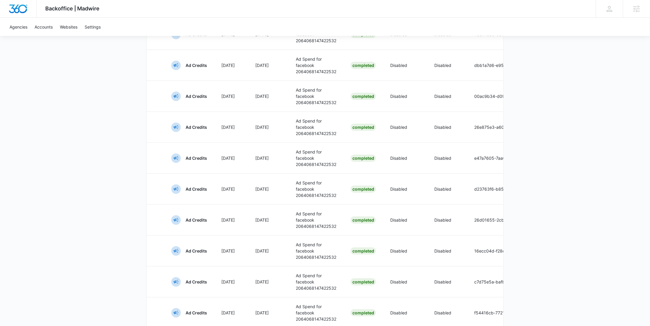
scroll to position [0, 0]
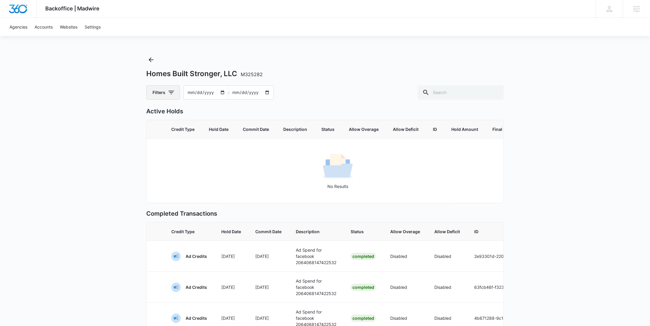
click at [174, 96] on icon "button" at bounding box center [171, 92] width 7 height 7
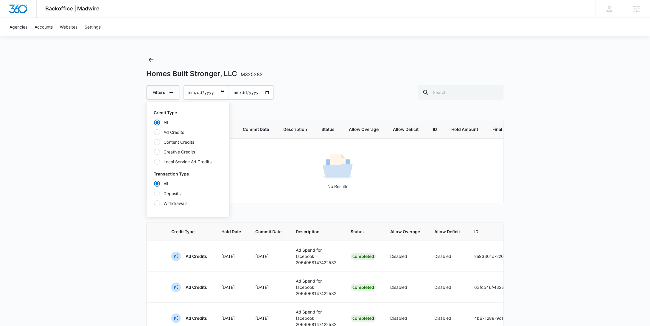
click at [174, 193] on label "Deposits" at bounding box center [188, 194] width 68 height 6
click at [154, 194] on input "Deposits" at bounding box center [154, 194] width 0 height 0
radio input "false"
radio input "true"
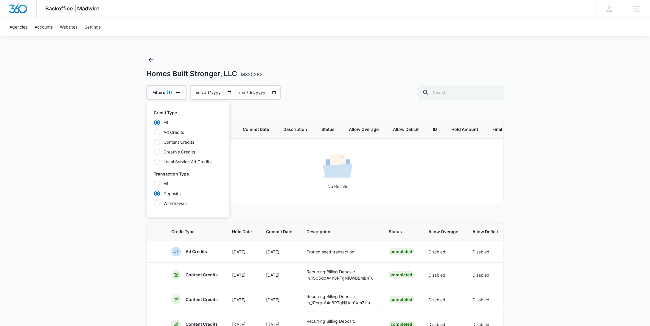
click at [568, 152] on div "Backoffice | Madwire Apps Settings [PERSON_NAME] Young [EMAIL_ADDRESS][PERSON_N…" at bounding box center [325, 232] width 650 height 464
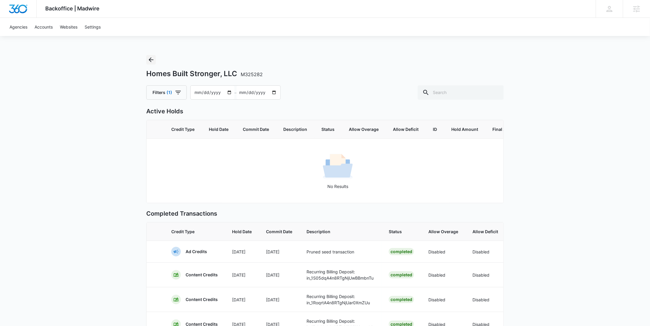
click at [150, 60] on icon "Back" at bounding box center [151, 59] width 5 height 5
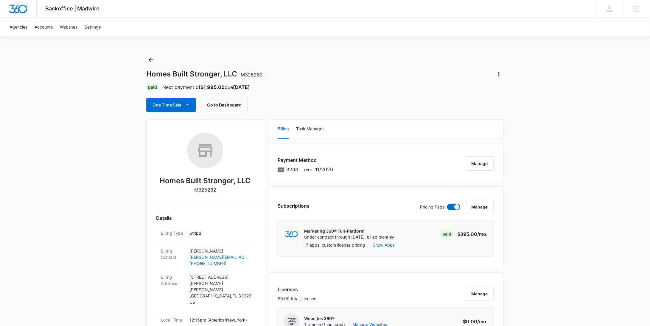
click at [209, 188] on p "M325282" at bounding box center [205, 189] width 22 height 7
copy p "M325282"
drag, startPoint x: 249, startPoint y: 179, endPoint x: 180, endPoint y: 160, distance: 71.7
click at [160, 180] on h2 "Homes Built Stronger, LLC" at bounding box center [205, 181] width 91 height 11
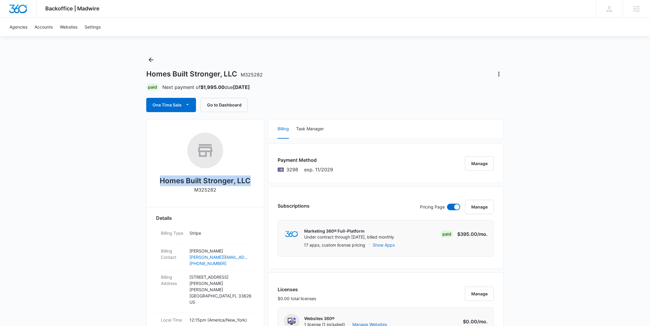
copy h2 "Homes Built Stronger, LLC"
click at [204, 191] on p "M325282" at bounding box center [205, 189] width 22 height 7
copy p "M325282"
click at [150, 61] on icon "Back" at bounding box center [150, 59] width 7 height 7
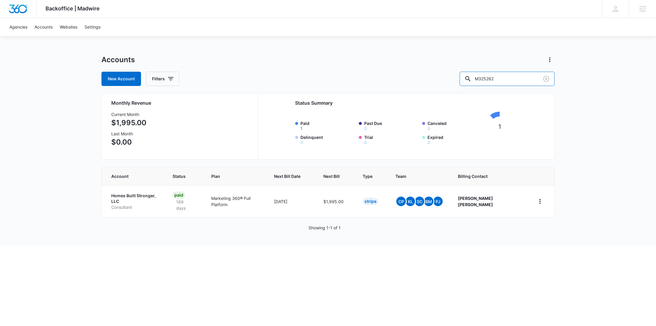
drag, startPoint x: 509, startPoint y: 76, endPoint x: 467, endPoint y: 77, distance: 42.0
click at [476, 78] on div "New Account Filters M325282" at bounding box center [328, 79] width 453 height 14
paste input "3096"
type input "M330962"
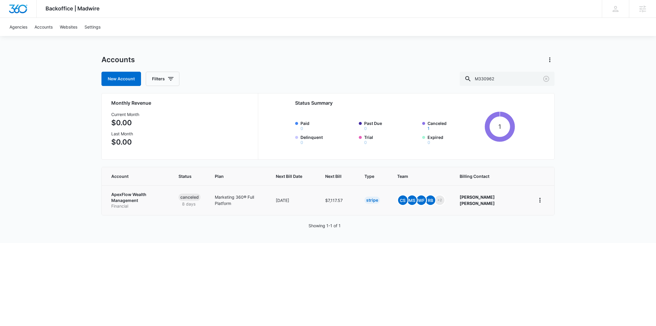
click at [134, 203] on p "Financial" at bounding box center [137, 206] width 53 height 6
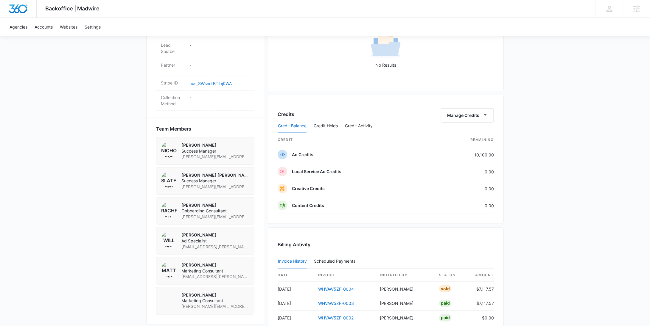
scroll to position [275, 0]
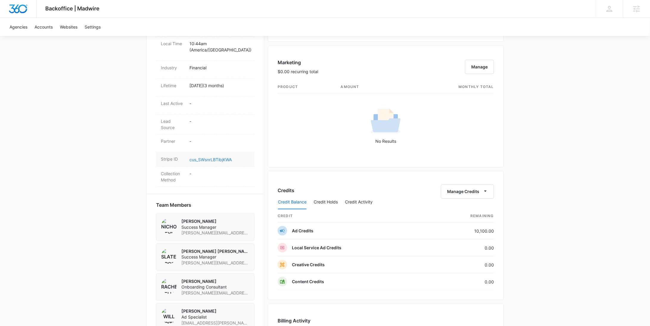
click at [217, 157] on link "cus_SWsnrLBTibjKWA" at bounding box center [210, 159] width 42 height 5
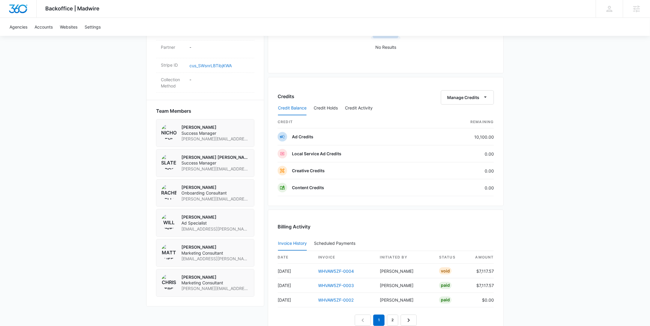
scroll to position [459, 0]
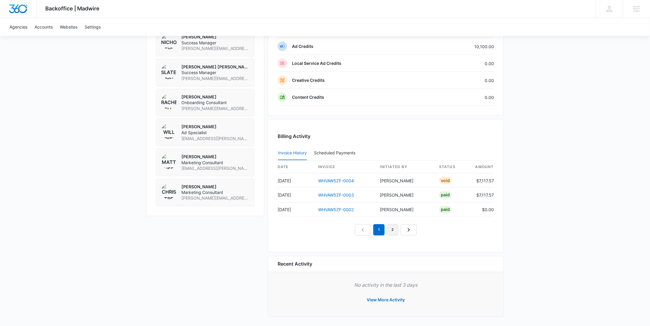
click at [394, 226] on link "2" at bounding box center [392, 229] width 11 height 11
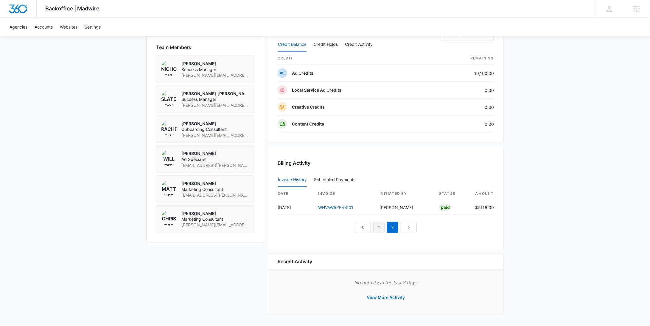
scroll to position [430, 0]
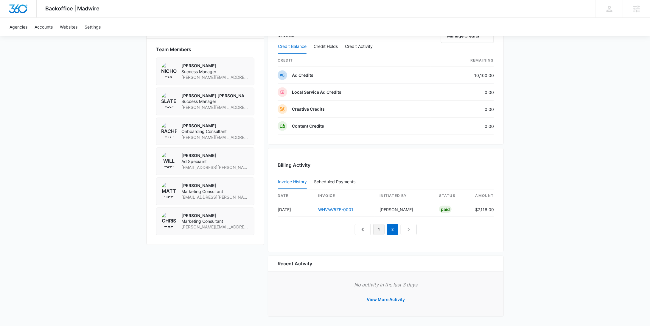
click at [377, 230] on link "1" at bounding box center [378, 229] width 11 height 11
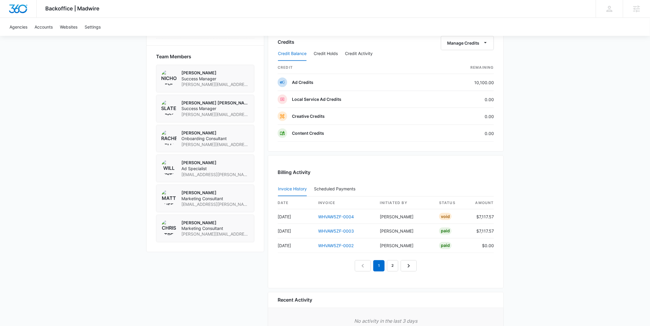
scroll to position [0, 0]
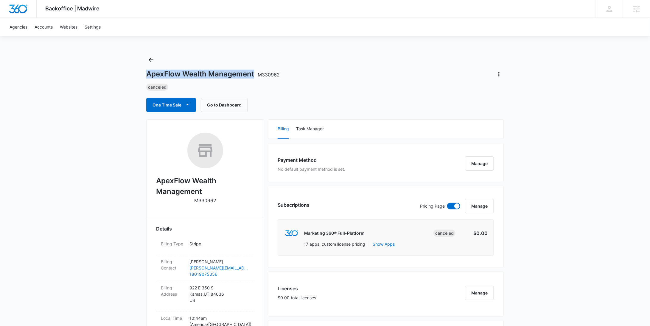
drag, startPoint x: 254, startPoint y: 74, endPoint x: 147, endPoint y: 78, distance: 107.3
click at [147, 78] on h1 "ApexFlow Wealth Management M330962" at bounding box center [212, 74] width 133 height 9
copy h1 "ApexFlow Wealth Management"
click at [151, 56] on icon "Back" at bounding box center [150, 59] width 7 height 7
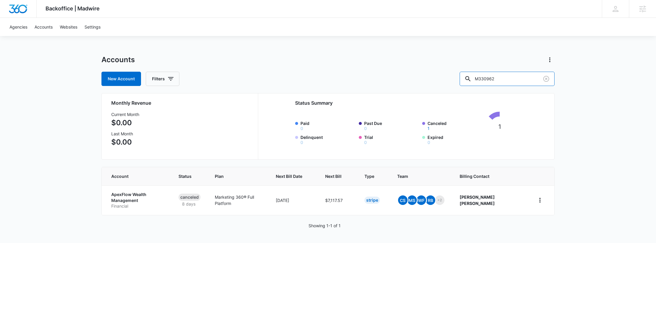
drag, startPoint x: 519, startPoint y: 77, endPoint x: 470, endPoint y: 78, distance: 49.1
click at [470, 78] on div "New Account Filters M330962" at bounding box center [328, 79] width 453 height 14
paste input "text"
type input "M33096"
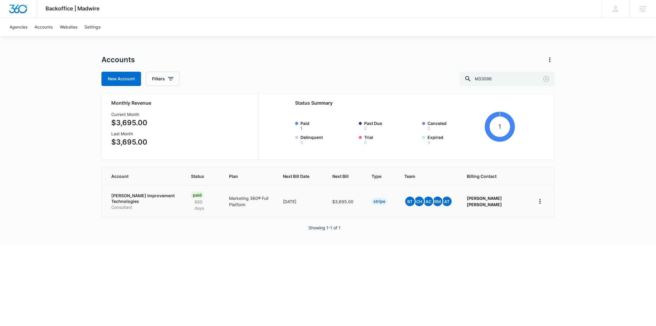
click at [137, 205] on p "Consultant" at bounding box center [143, 208] width 65 height 6
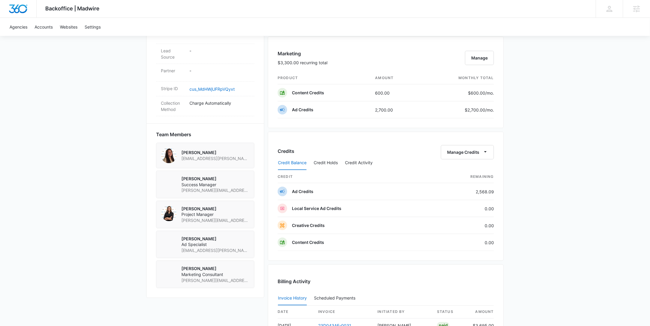
scroll to position [385, 0]
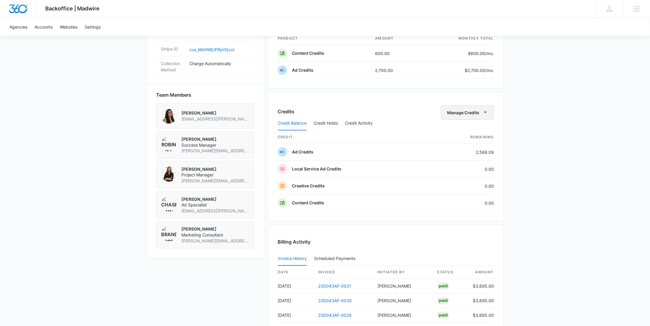
click at [474, 110] on button "Manage Credits" at bounding box center [467, 113] width 53 height 14
click at [473, 137] on div "Withdraw Credits" at bounding box center [477, 139] width 56 height 4
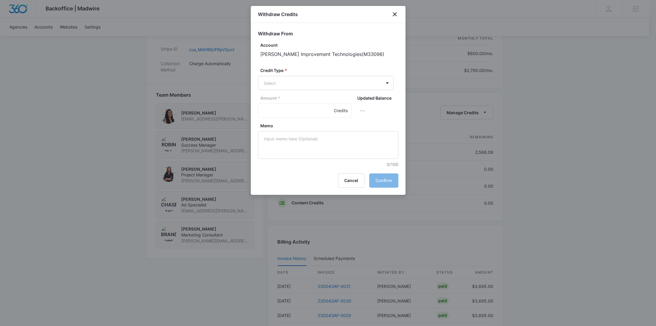
click at [294, 92] on form "Withdraw From Account Fisher Improvement Technologies ( M33096 ) Credit Type * …" at bounding box center [328, 99] width 141 height 138
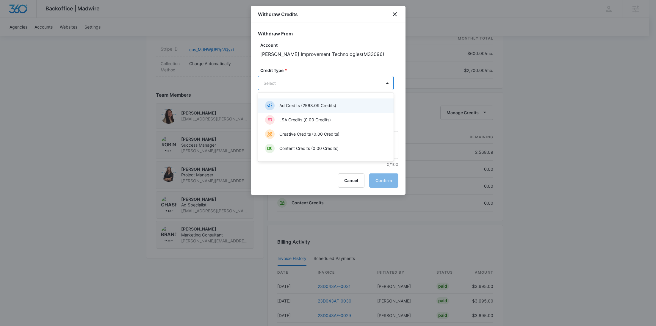
click at [294, 85] on body "Backoffice | Madwire Apps Settings RY Rochelle Young rochelle.young@madwire.com…" at bounding box center [328, 48] width 656 height 866
click at [294, 103] on p "Ad Credits (2568.09 Credits)" at bounding box center [308, 105] width 57 height 6
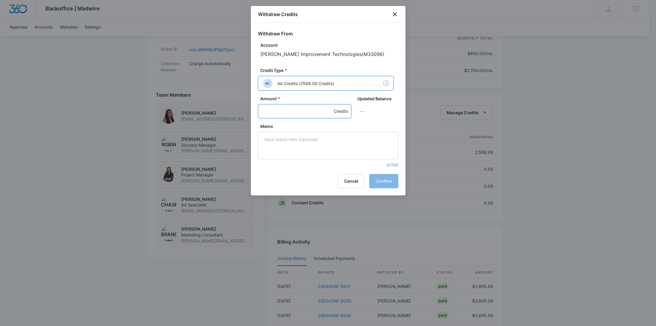
click at [283, 110] on input "Amount *" at bounding box center [304, 111] width 93 height 14
type input "1300"
click at [299, 142] on textarea "Memo" at bounding box center [328, 146] width 141 height 28
paste textarea "LinkedIn"
type textarea "LinkedIn"
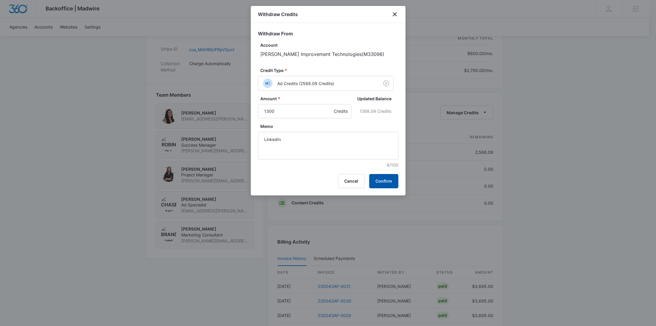
click at [394, 180] on button "Confirm" at bounding box center [383, 181] width 29 height 14
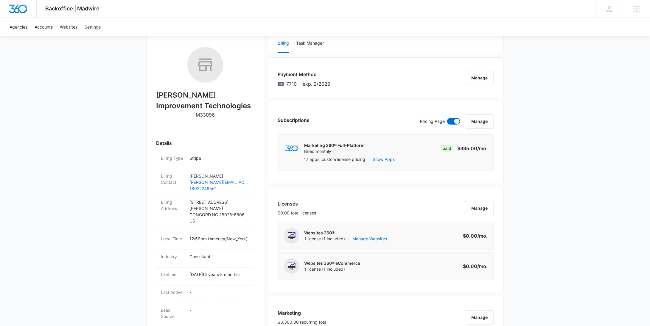
scroll to position [0, 0]
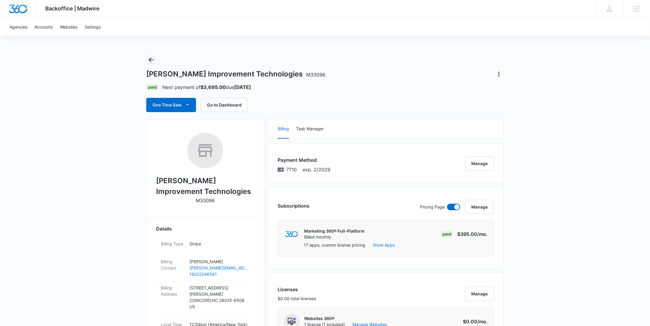
click at [152, 61] on icon "Back" at bounding box center [150, 59] width 7 height 7
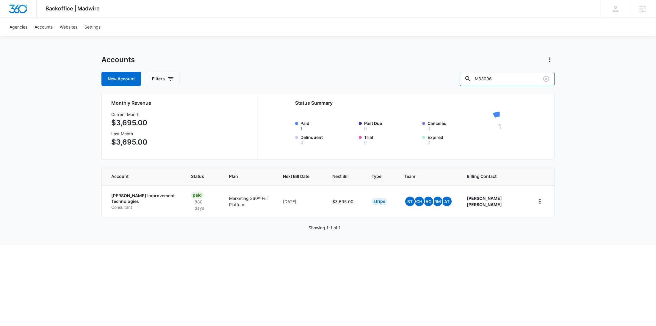
drag, startPoint x: 497, startPoint y: 78, endPoint x: 438, endPoint y: 81, distance: 58.7
click at [438, 81] on div "New Account Filters M33096" at bounding box center [328, 79] width 453 height 14
paste input "[PERSON_NAME]"
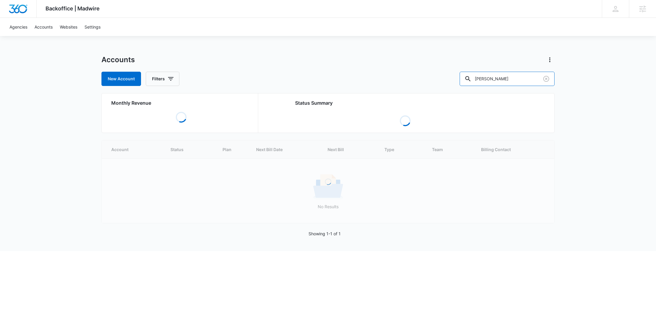
type input "[PERSON_NAME]"
drag, startPoint x: 171, startPoint y: 79, endPoint x: 176, endPoint y: 82, distance: 6.1
click at [171, 79] on icon "button" at bounding box center [170, 78] width 7 height 7
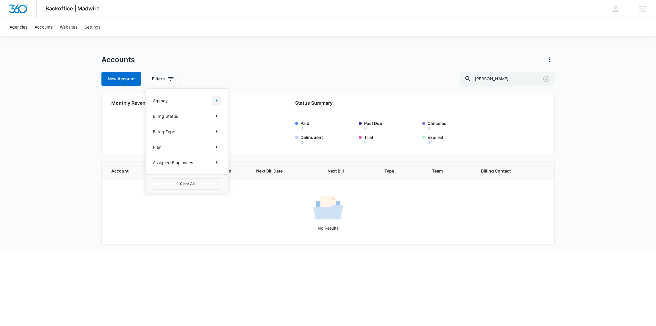
click at [218, 100] on icon "Show Agency filters" at bounding box center [216, 100] width 7 height 7
click at [191, 120] on label "Search All Agencies" at bounding box center [187, 120] width 68 height 6
click at [153, 120] on input "Search All Agencies" at bounding box center [153, 120] width 0 height 0
checkbox input "true"
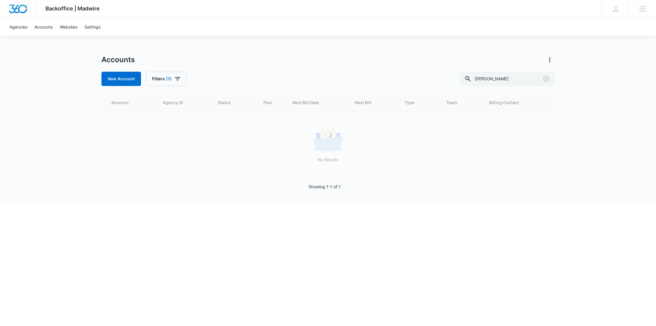
click at [250, 73] on div "New Account Filters (1) Kelsey Levitt" at bounding box center [328, 79] width 453 height 14
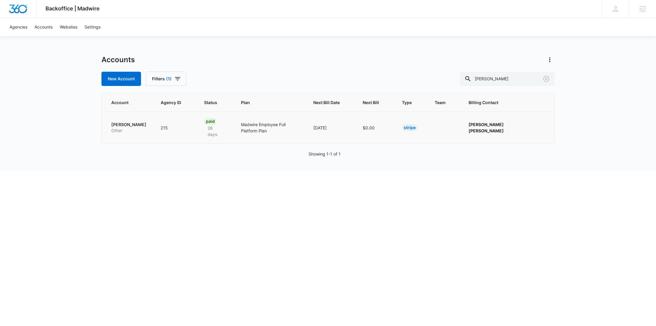
click at [124, 128] on p "Other" at bounding box center [128, 131] width 35 height 6
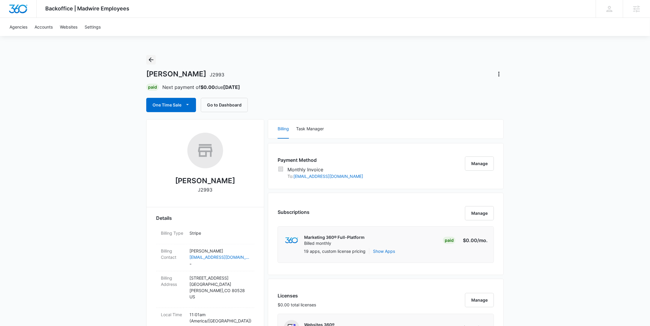
click at [153, 59] on icon "Back" at bounding box center [150, 59] width 7 height 7
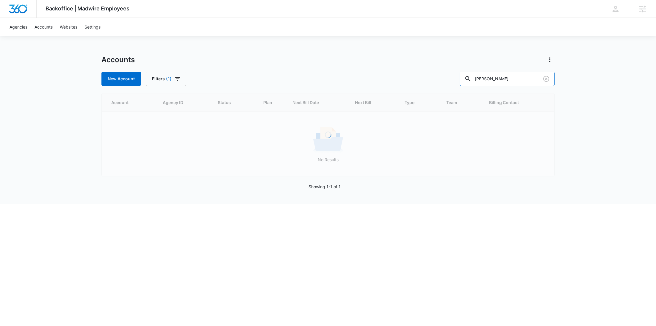
drag, startPoint x: 532, startPoint y: 82, endPoint x: 466, endPoint y: 79, distance: 65.8
click at [467, 79] on div "New Account Filters (1) Kelsey Levitt" at bounding box center [328, 79] width 453 height 14
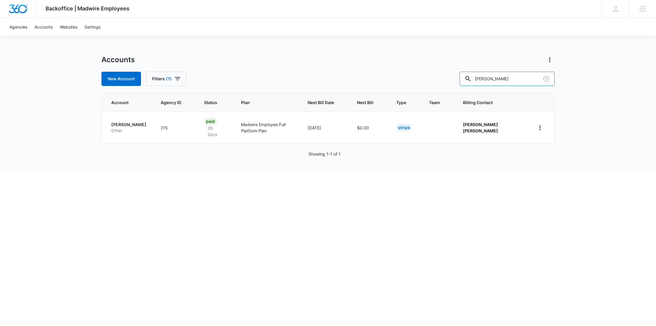
paste input "M330962"
type input "M330962"
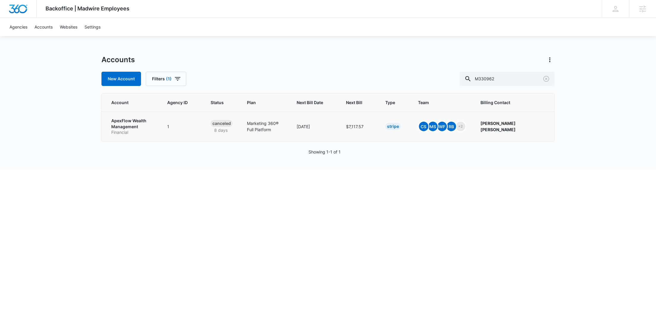
click at [130, 127] on p "ApexFlow Wealth Management" at bounding box center [132, 124] width 42 height 12
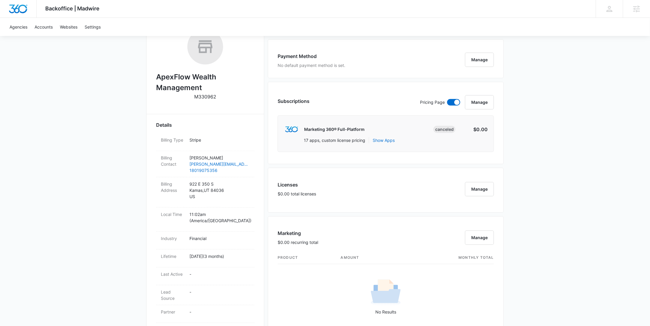
scroll to position [179, 0]
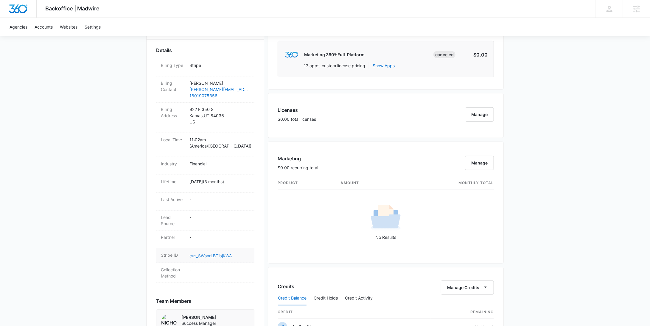
click at [199, 253] on link "cus_SWsnrLBTibjKWA" at bounding box center [210, 255] width 42 height 5
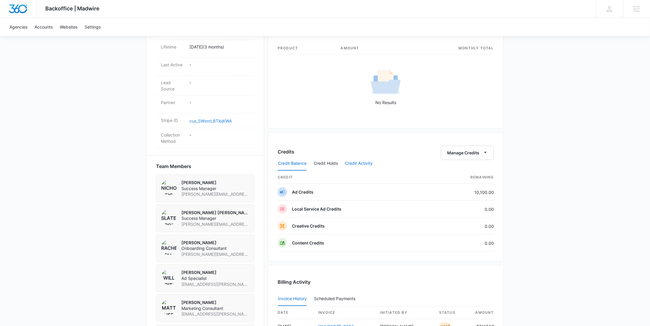
scroll to position [459, 0]
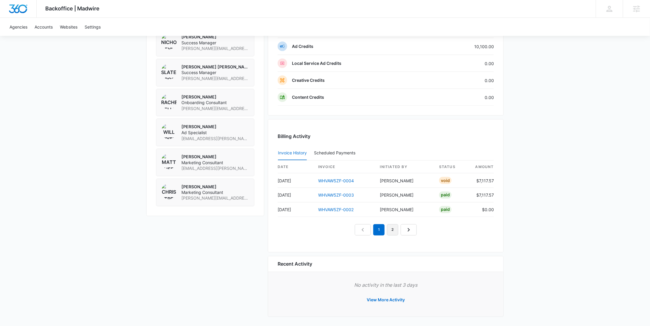
click at [397, 231] on link "2" at bounding box center [392, 229] width 11 height 11
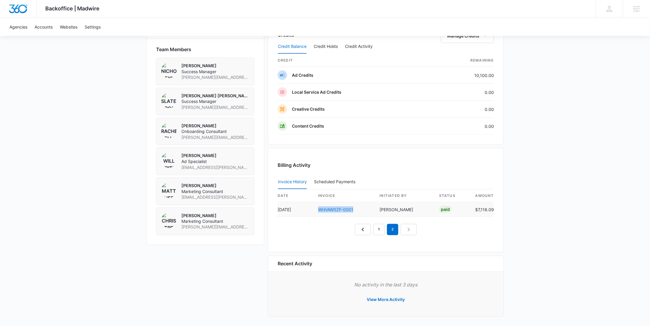
drag, startPoint x: 361, startPoint y: 212, endPoint x: 319, endPoint y: 210, distance: 42.0
click at [319, 210] on td "WHVAW5ZF-0001" at bounding box center [343, 209] width 61 height 15
copy link "WHVAW5ZF-0001"
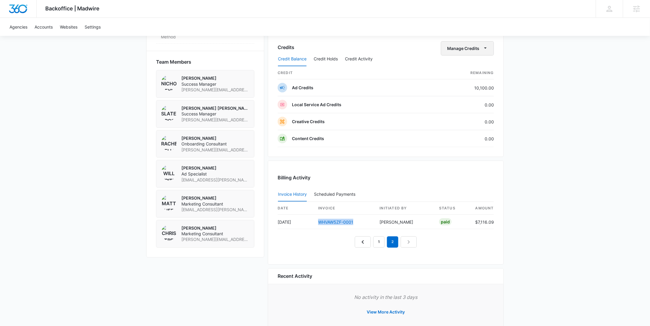
scroll to position [400, 0]
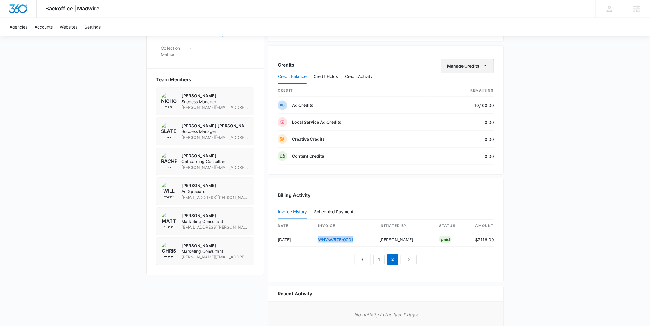
click at [478, 65] on button "Manage Credits" at bounding box center [467, 66] width 53 height 14
click at [467, 92] on div "Withdraw Credits" at bounding box center [477, 93] width 56 height 4
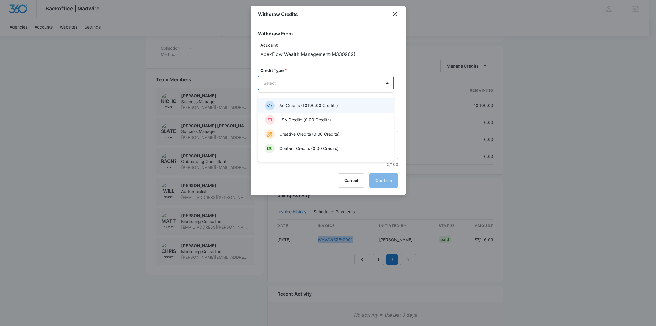
click at [297, 110] on div "Ad Credits (10100.00 Credits)" at bounding box center [325, 106] width 120 height 10
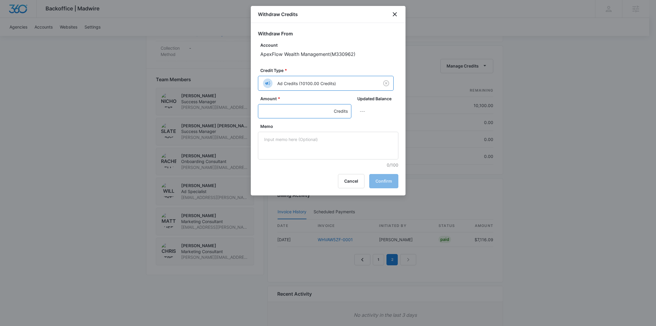
click at [285, 116] on input "Amount *" at bounding box center [304, 111] width 93 height 14
type input "5000"
click at [283, 143] on textarea "Memo" at bounding box center [328, 146] width 141 height 28
paste textarea "WHVAW5ZF-0001"
drag, startPoint x: 307, startPoint y: 138, endPoint x: 231, endPoint y: 135, distance: 76.5
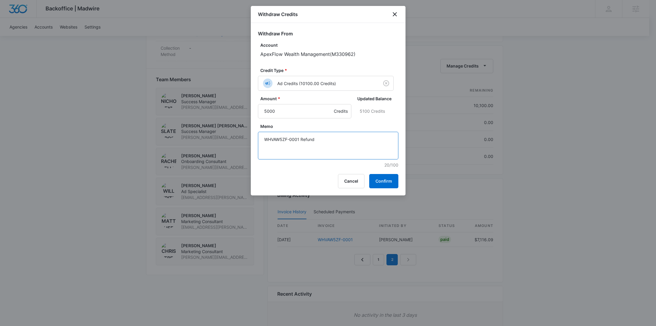
type textarea "WHVAW5ZF-0001 Refund"
click at [379, 177] on button "Confirm" at bounding box center [383, 181] width 29 height 14
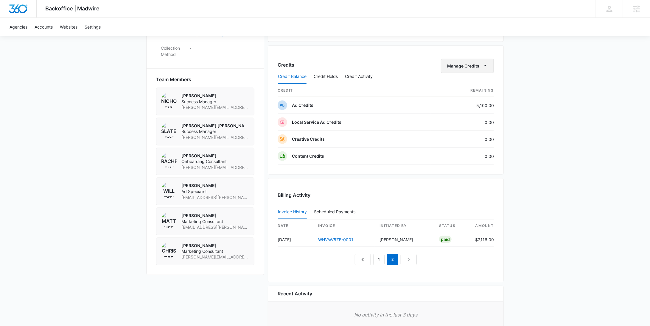
click at [470, 62] on button "Manage Credits" at bounding box center [467, 66] width 53 height 14
click at [464, 90] on button "Withdraw Credits" at bounding box center [479, 93] width 77 height 9
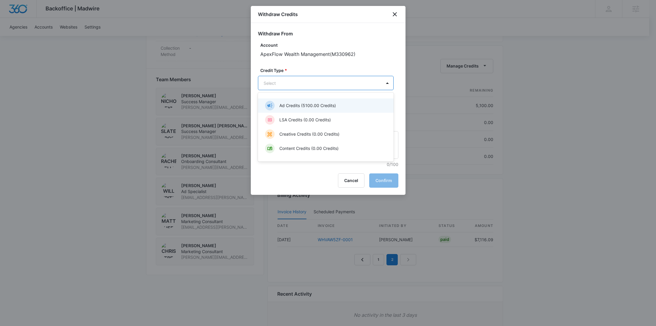
click at [297, 147] on p "Content Credits (0.00 Credits)" at bounding box center [309, 148] width 59 height 6
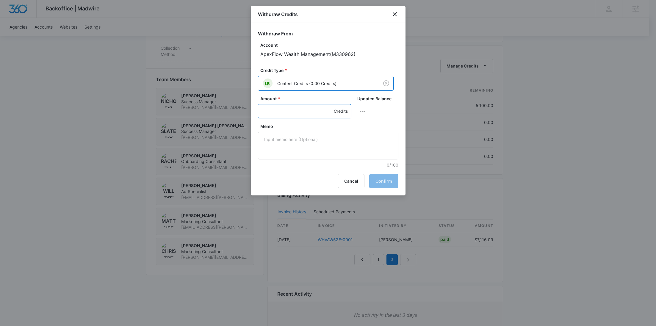
click at [285, 115] on input "Amount *" at bounding box center [304, 111] width 93 height 14
type input "110"
click at [297, 147] on textarea "Memo" at bounding box center [328, 146] width 141 height 28
paste textarea "WHVAW5ZF-0001 Refund"
type textarea "WHVAW5ZF-0001 Refund"
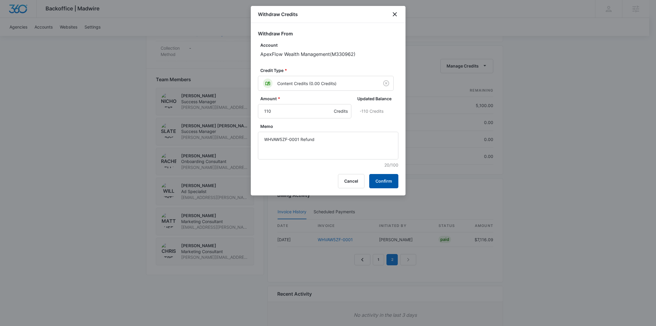
click at [388, 176] on button "Confirm" at bounding box center [383, 181] width 29 height 14
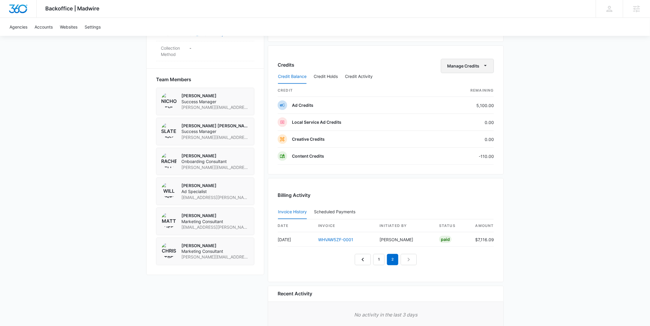
click at [450, 62] on button "Manage Credits" at bounding box center [467, 66] width 53 height 14
click at [456, 94] on div "Withdraw Credits" at bounding box center [477, 93] width 56 height 4
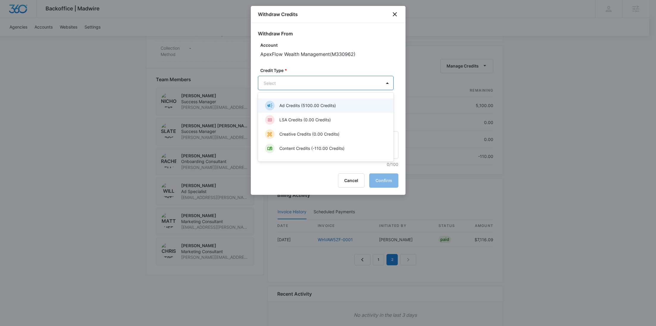
drag, startPoint x: 316, startPoint y: 102, endPoint x: 313, endPoint y: 103, distance: 3.2
click at [315, 102] on div "Ad Credits (5100.00 Credits)" at bounding box center [325, 106] width 120 height 10
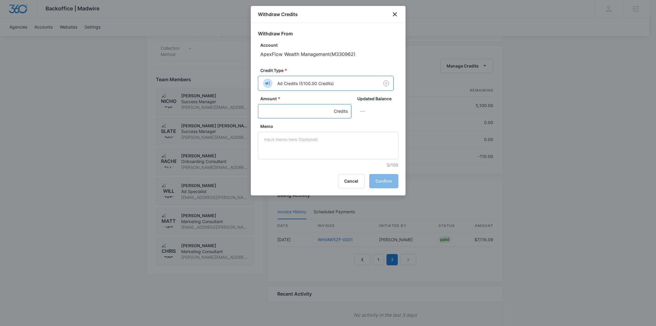
click at [289, 108] on input "Amount *" at bounding box center [304, 111] width 93 height 14
type input "5000"
click at [302, 143] on textarea "Memo" at bounding box center [328, 146] width 141 height 28
paste textarea "WHVAW5ZF-0003"
drag, startPoint x: 282, startPoint y: 139, endPoint x: 257, endPoint y: 143, distance: 26.0
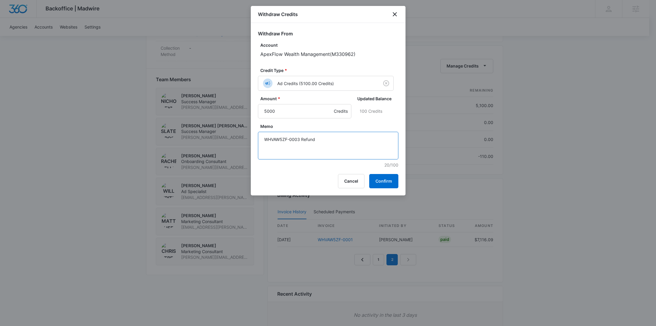
type textarea "WHVAW5ZF-0003 Refund"
click at [383, 178] on button "Confirm" at bounding box center [383, 181] width 29 height 14
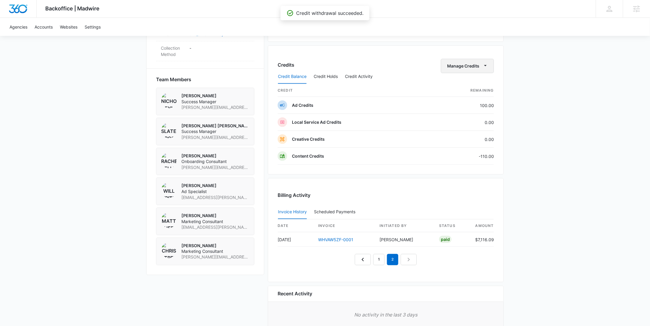
click at [466, 64] on button "Manage Credits" at bounding box center [467, 66] width 53 height 14
click at [465, 94] on div "Withdraw Credits" at bounding box center [477, 93] width 56 height 4
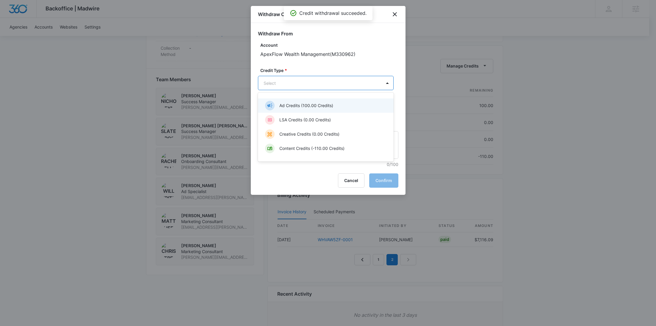
click at [300, 149] on p "Content Credits (-110.00 Credits)" at bounding box center [312, 148] width 65 height 6
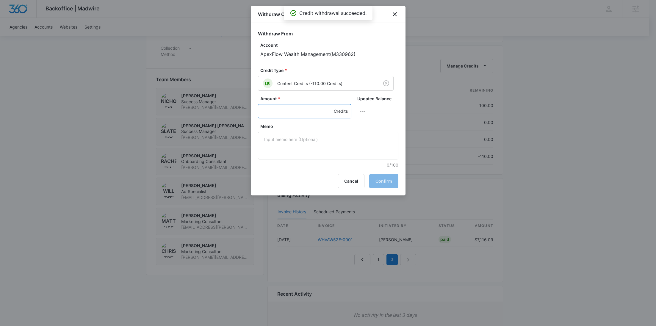
click at [279, 112] on input "Amount *" at bounding box center [304, 111] width 93 height 14
type input "1800"
click at [290, 146] on textarea "Memo" at bounding box center [328, 146] width 141 height 28
paste textarea "WHVAW5ZF-0003 Refund"
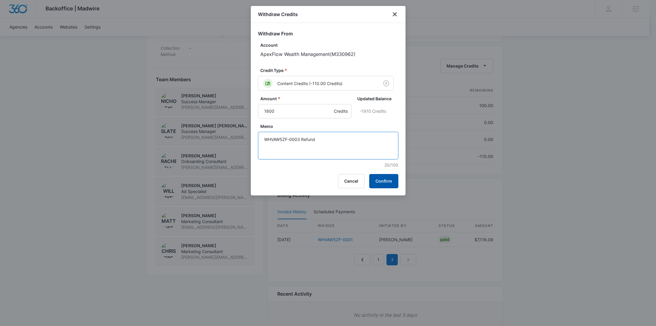
type textarea "WHVAW5ZF-0003 Refund"
click at [388, 180] on button "Confirm" at bounding box center [383, 181] width 29 height 14
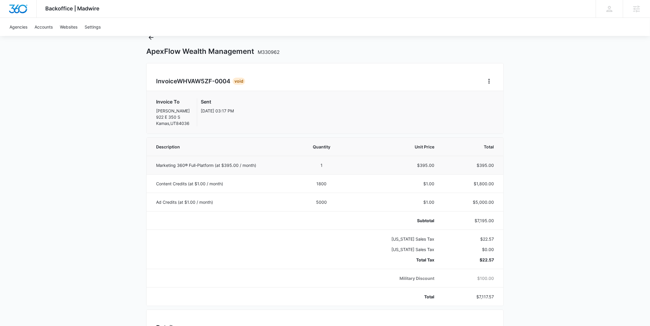
scroll to position [124, 0]
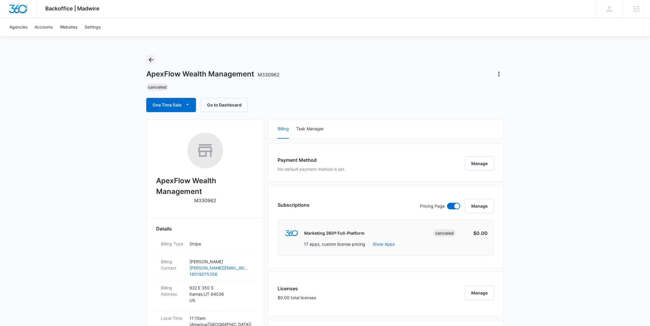
click at [150, 60] on icon "Back" at bounding box center [150, 59] width 7 height 7
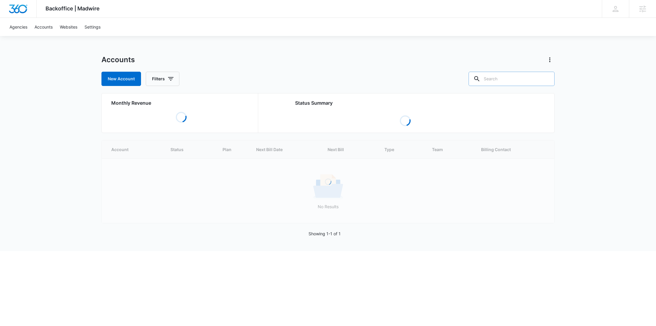
click at [516, 81] on input "text" at bounding box center [512, 79] width 86 height 14
paste input "[PERSON_NAME]"
type input "[PERSON_NAME]"
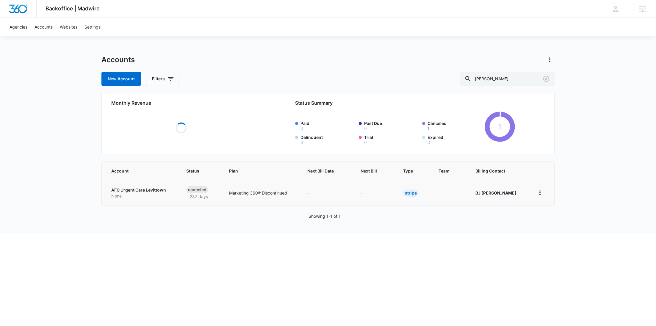
click at [147, 194] on p "None" at bounding box center [141, 196] width 61 height 6
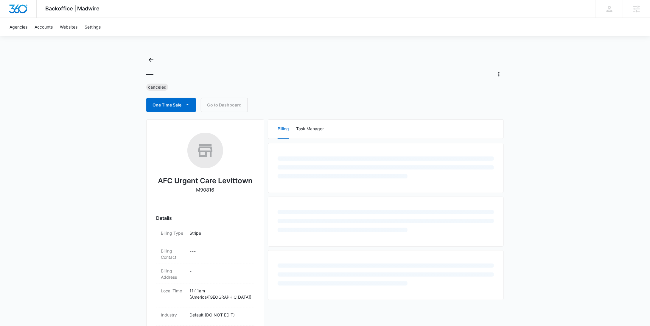
click at [153, 64] on div "— Canceled One Time Sale Go to Dashboard" at bounding box center [324, 83] width 357 height 57
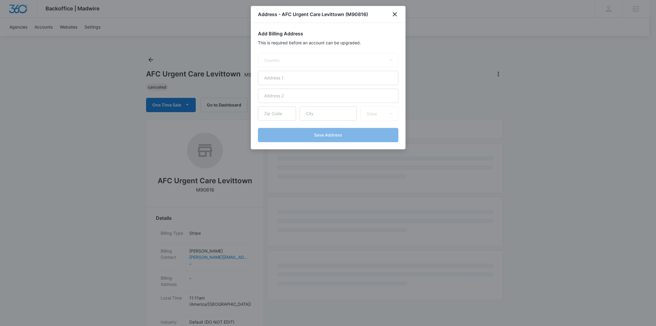
select select "US"
click at [392, 14] on icon "close" at bounding box center [394, 14] width 7 height 7
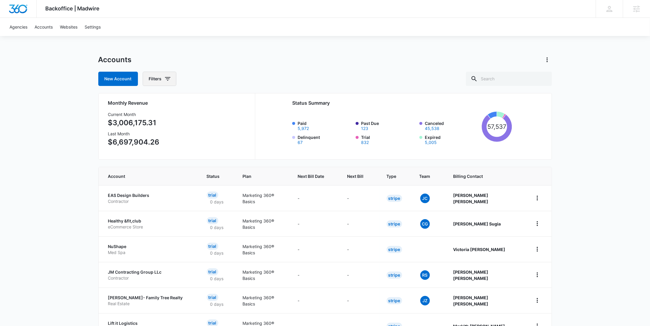
click at [156, 79] on button "Filters" at bounding box center [160, 79] width 34 height 14
click at [216, 101] on icon "Show Agency filters" at bounding box center [213, 100] width 7 height 7
click at [181, 120] on label "Search All Agencies" at bounding box center [184, 120] width 68 height 6
click at [150, 120] on input "Search All Agencies" at bounding box center [150, 120] width 0 height 0
checkbox input "true"
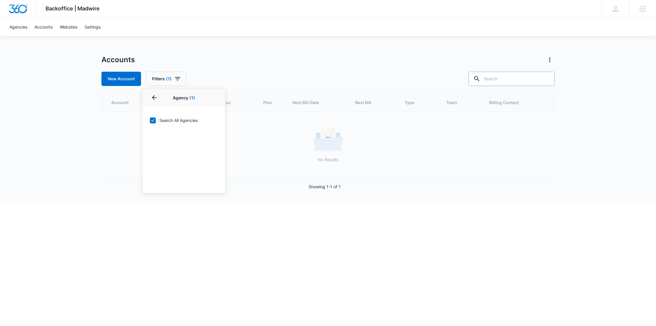
click at [506, 85] on input "text" at bounding box center [512, 79] width 86 height 14
paste input "[PERSON_NAME]"
type input "[PERSON_NAME]"
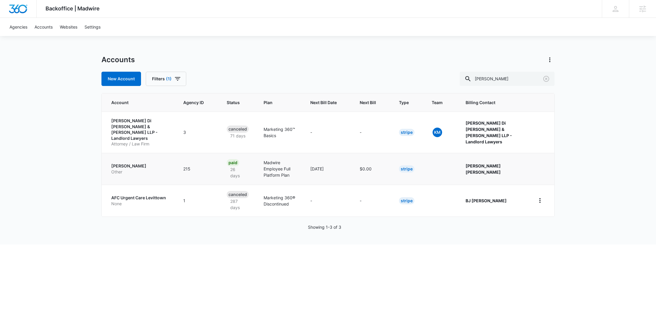
click at [155, 163] on p "[PERSON_NAME]" at bounding box center [140, 166] width 58 height 6
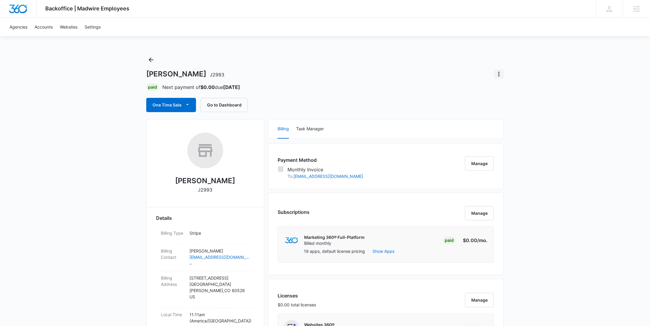
click at [498, 74] on icon "Actions" at bounding box center [498, 74] width 1 height 5
click at [507, 107] on div "Close Account" at bounding box center [515, 109] width 29 height 4
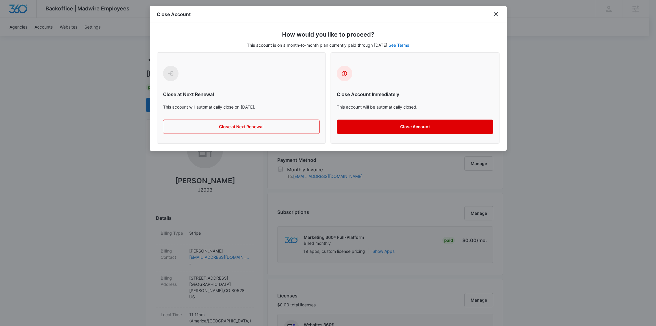
click at [436, 124] on button "Close Account" at bounding box center [415, 127] width 157 height 14
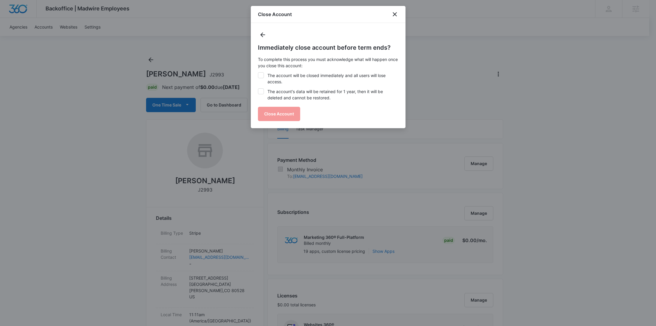
click at [302, 73] on label "The account will be closed immediately and all users will lose access." at bounding box center [328, 78] width 141 height 13
click at [258, 73] on input "The account will be closed immediately and all users will lose access." at bounding box center [258, 72] width 0 height 0
checkbox input "true"
click at [298, 96] on label "The account's data will be retained for 1 year, then it will be deleted and can…" at bounding box center [328, 94] width 141 height 13
click at [258, 89] on input "The account's data will be retained for 1 year, then it will be deleted and can…" at bounding box center [258, 88] width 0 height 0
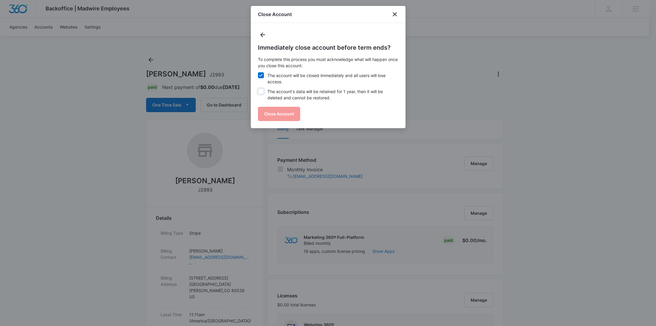
checkbox input "true"
click at [288, 110] on button "Close Account" at bounding box center [279, 114] width 42 height 14
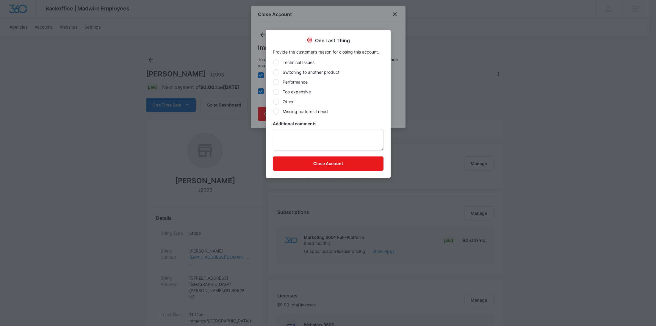
click at [290, 102] on label "Other" at bounding box center [328, 102] width 111 height 6
click at [273, 102] on input "Other" at bounding box center [273, 102] width 0 height 0
radio input "true"
click at [291, 140] on textarea "Additional comments" at bounding box center [328, 139] width 111 height 21
type textarea "Termed employee"
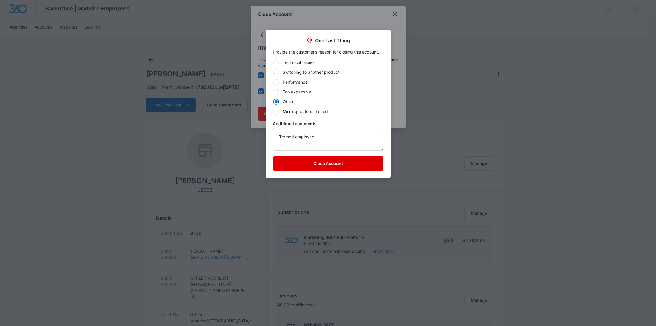
click at [297, 163] on button "Close Account" at bounding box center [328, 164] width 111 height 14
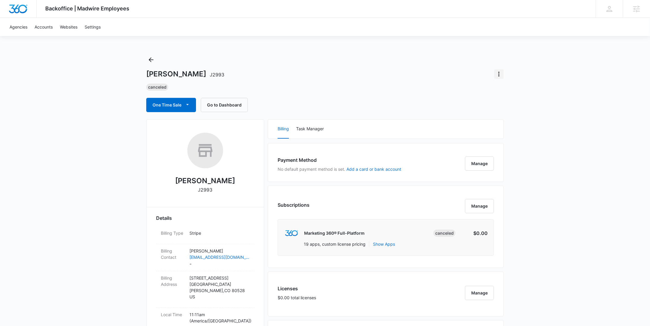
click at [501, 77] on icon "Actions" at bounding box center [498, 74] width 7 height 7
click at [511, 98] on div "Switch Agency" at bounding box center [515, 100] width 29 height 4
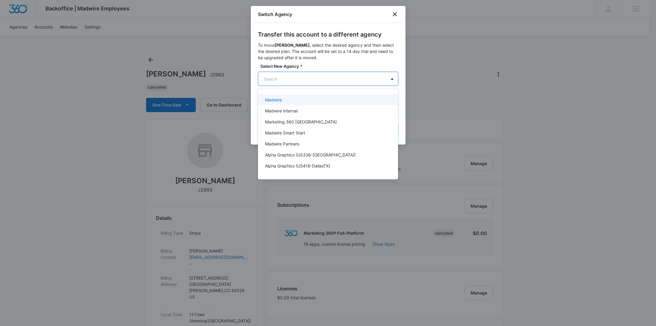
click at [309, 99] on div "Madwire" at bounding box center [327, 100] width 125 height 6
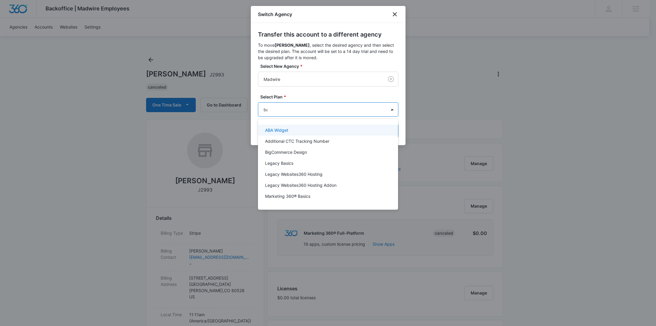
type input "bas"
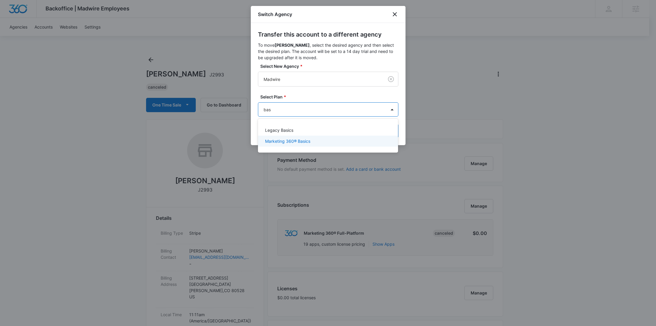
click at [300, 140] on p "Marketing 360® Basics" at bounding box center [287, 141] width 45 height 6
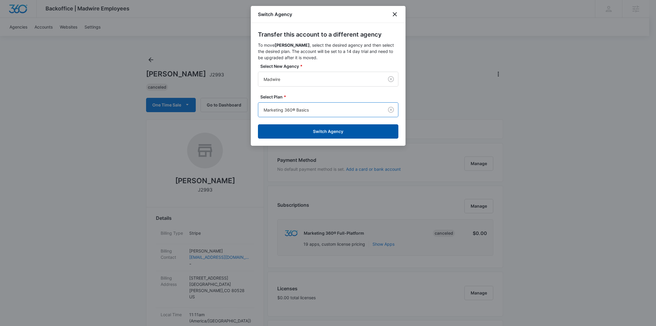
click at [321, 131] on button "Switch Agency" at bounding box center [328, 131] width 141 height 14
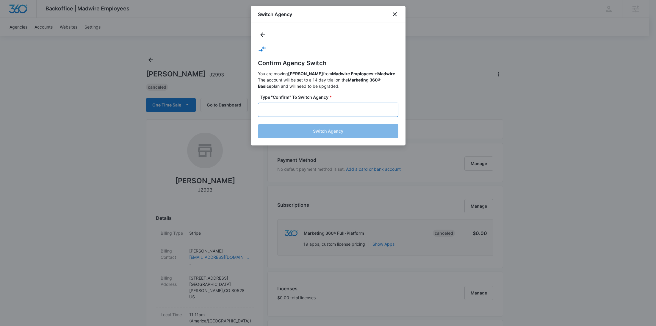
click at [333, 107] on input "text" at bounding box center [328, 110] width 141 height 14
type input "Confirm"
click at [333, 129] on button "Switch Agency" at bounding box center [328, 131] width 141 height 14
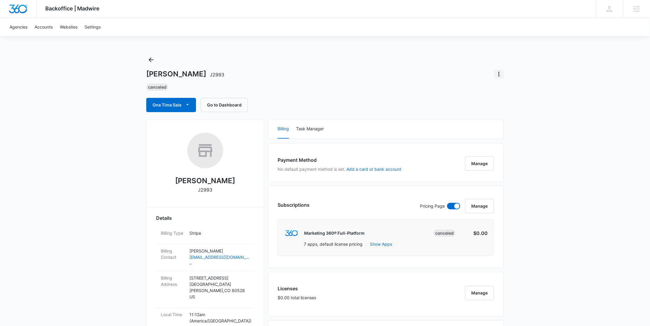
click at [498, 73] on icon "Actions" at bounding box center [498, 74] width 7 height 7
click at [504, 88] on button "Update Status" at bounding box center [519, 90] width 51 height 9
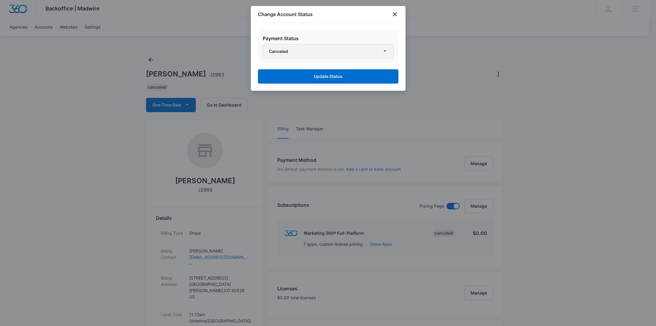
click at [361, 52] on button "Canceled" at bounding box center [328, 51] width 131 height 14
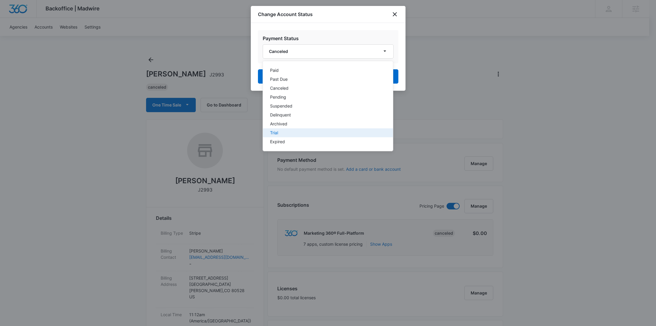
click at [294, 132] on div "Trial" at bounding box center [324, 133] width 109 height 4
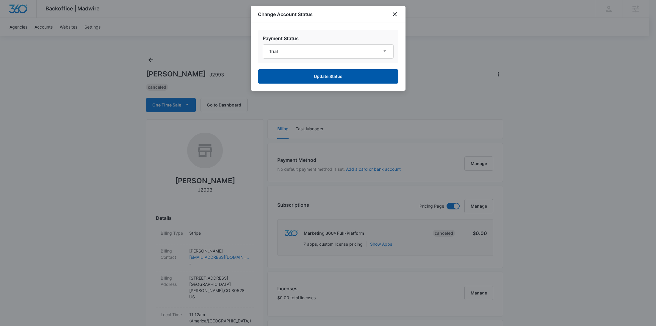
click at [323, 79] on button "Update Status" at bounding box center [328, 76] width 141 height 14
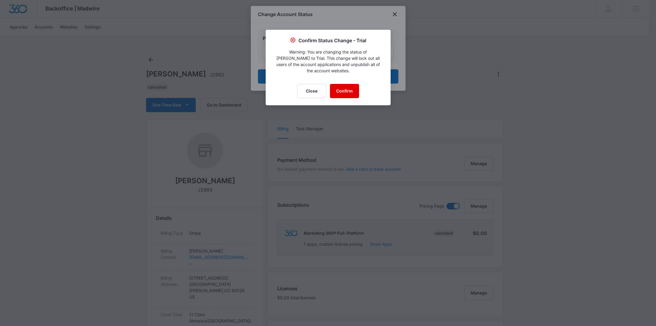
click at [340, 84] on button "Confirm" at bounding box center [344, 91] width 29 height 14
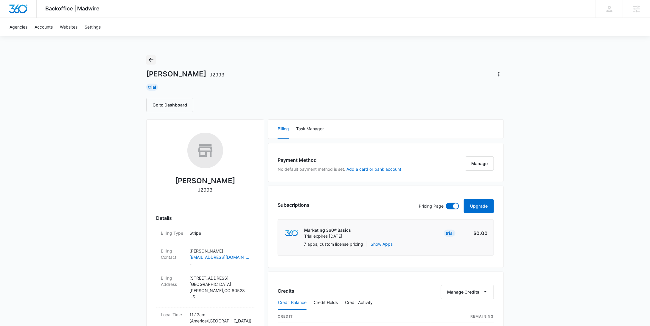
click at [150, 61] on icon "Back" at bounding box center [150, 59] width 7 height 7
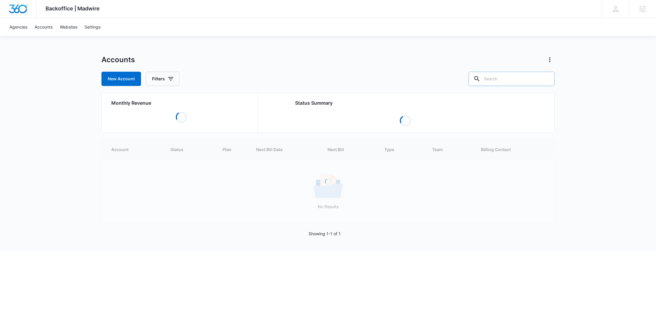
click at [532, 80] on input "text" at bounding box center [512, 79] width 86 height 14
paste input "M41328"
type input "M41328"
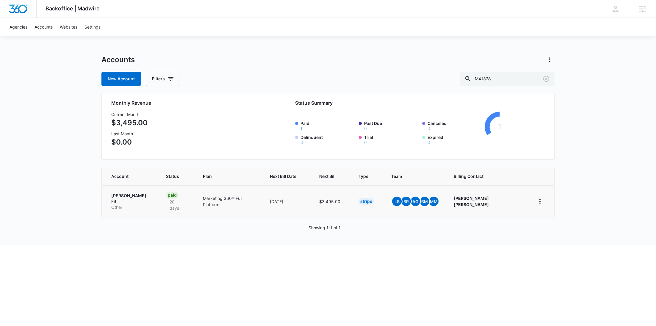
click at [123, 198] on p "[PERSON_NAME] Fit" at bounding box center [131, 199] width 40 height 12
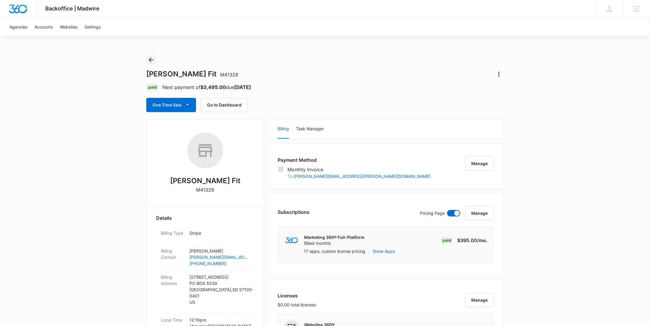
click at [149, 59] on icon "Back" at bounding box center [151, 59] width 5 height 5
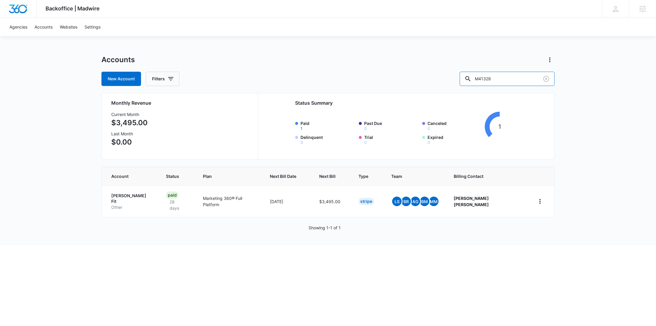
drag, startPoint x: 532, startPoint y: 78, endPoint x: 432, endPoint y: 78, distance: 100.0
click at [434, 78] on div "New Account Filters M41328" at bounding box center [328, 79] width 453 height 14
paste input "12360"
type input "M12360"
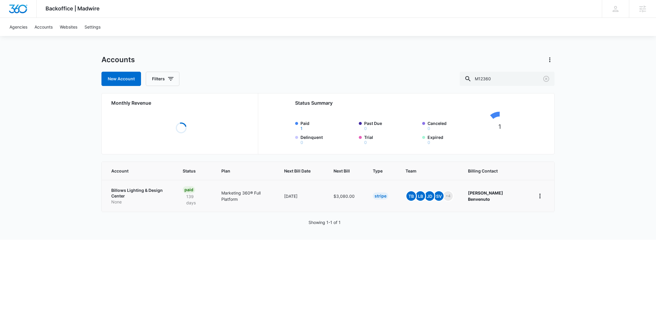
click at [126, 192] on link "Billows Lighting & Design Center None" at bounding box center [139, 197] width 57 height 18
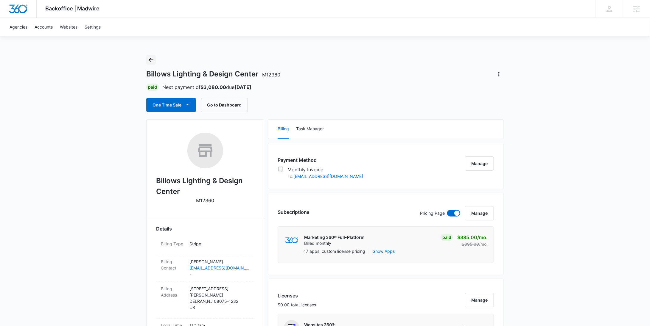
click at [152, 63] on icon "Back" at bounding box center [150, 59] width 7 height 7
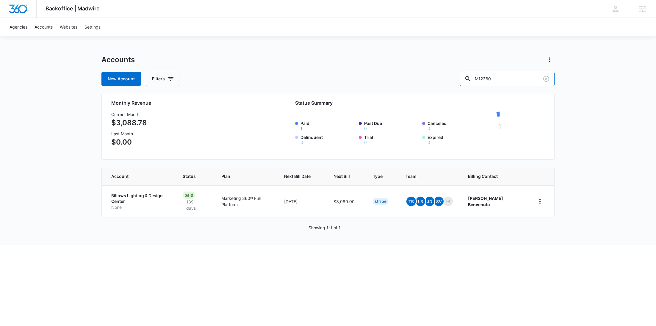
drag, startPoint x: 472, startPoint y: 76, endPoint x: 454, endPoint y: 74, distance: 18.6
click at [454, 74] on div "New Account Filters M12360" at bounding box center [328, 79] width 453 height 14
paste input "41328"
type input "M41328"
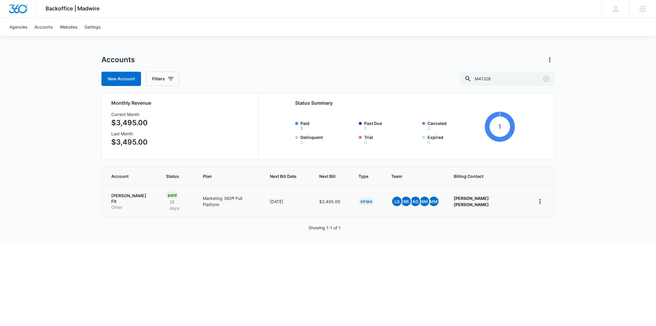
click at [130, 196] on p "[PERSON_NAME] Fit" at bounding box center [131, 199] width 40 height 12
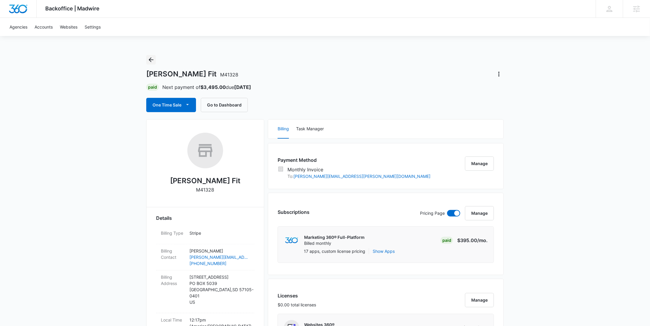
click at [150, 57] on icon "Back" at bounding box center [150, 59] width 7 height 7
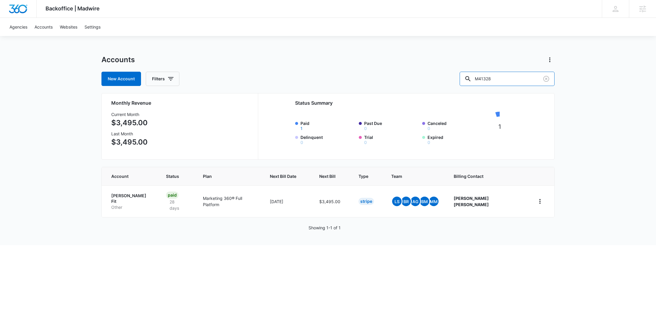
drag, startPoint x: 517, startPoint y: 81, endPoint x: 464, endPoint y: 80, distance: 53.6
click at [464, 80] on div "New Account Filters M41328" at bounding box center [328, 79] width 453 height 14
paste input "3306"
type input "M330628"
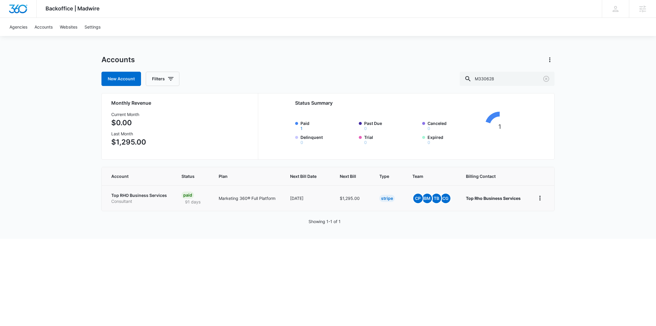
click at [128, 203] on p "Consultant" at bounding box center [139, 202] width 56 height 6
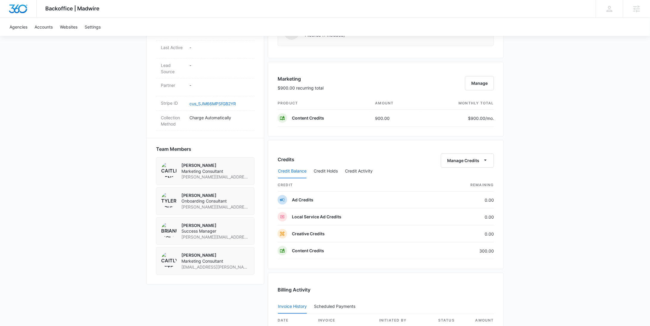
scroll to position [433, 0]
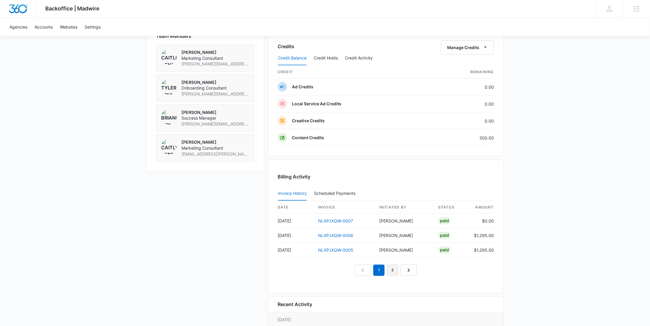
click at [395, 270] on link "2" at bounding box center [392, 270] width 11 height 11
click at [372, 271] on link "1" at bounding box center [371, 270] width 11 height 11
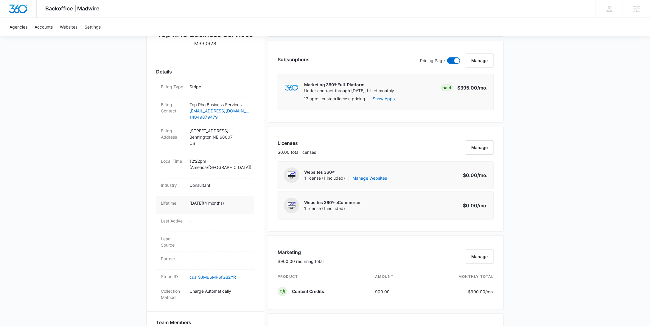
scroll to position [164, 0]
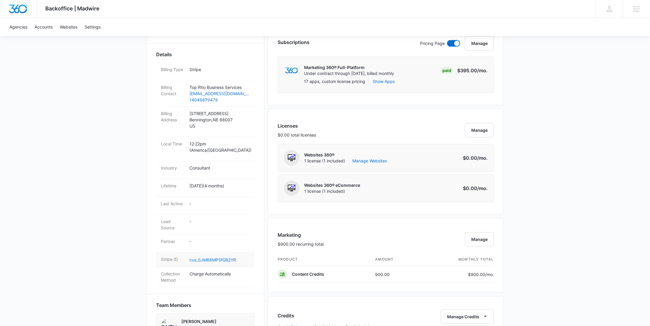
click at [199, 256] on dd "cus_SJM66MPSfGB2YR" at bounding box center [219, 259] width 60 height 7
click at [199, 258] on link "cus_SJM66MPSfGB2YR" at bounding box center [212, 260] width 46 height 5
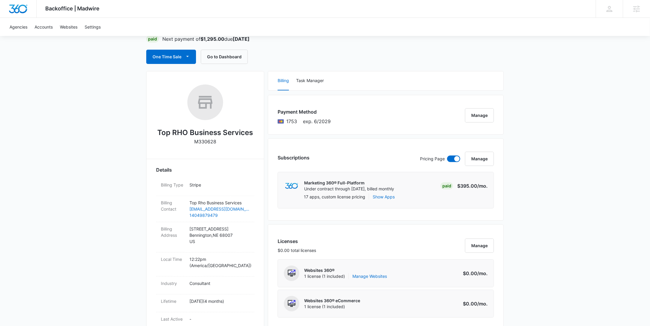
scroll to position [0, 0]
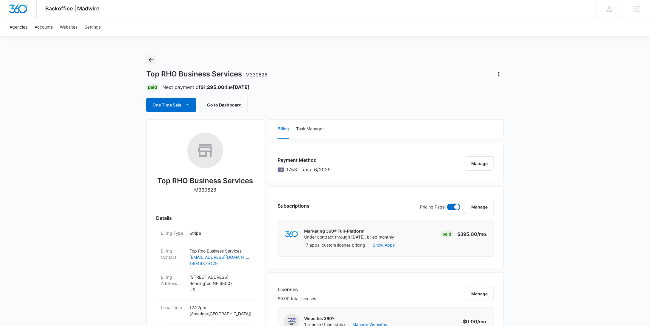
click at [150, 59] on icon "Back" at bounding box center [150, 59] width 7 height 7
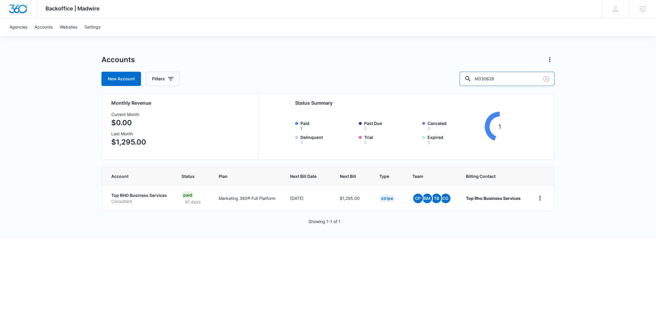
drag, startPoint x: 519, startPoint y: 77, endPoint x: 463, endPoint y: 77, distance: 56.6
click at [463, 77] on div "New Account Filters M330628" at bounding box center [328, 79] width 453 height 14
paste input "6866"
type input "M336866"
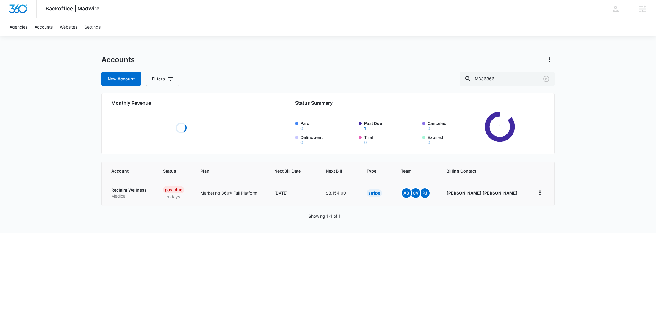
click at [129, 197] on p "Medical" at bounding box center [130, 196] width 38 height 6
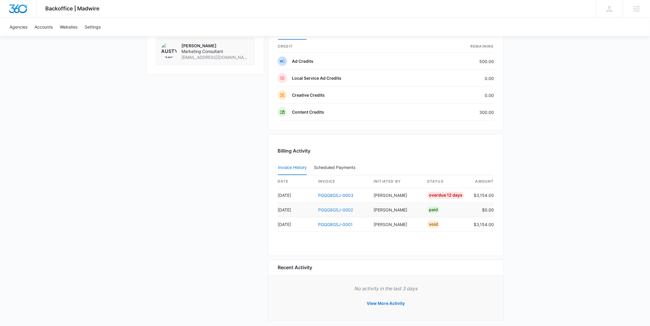
scroll to position [509, 0]
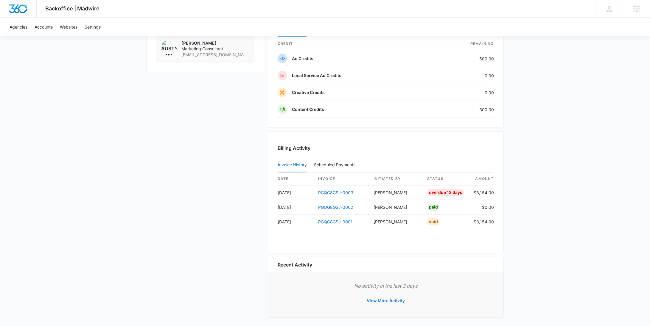
click at [394, 300] on button "View More Activity" at bounding box center [386, 301] width 50 height 14
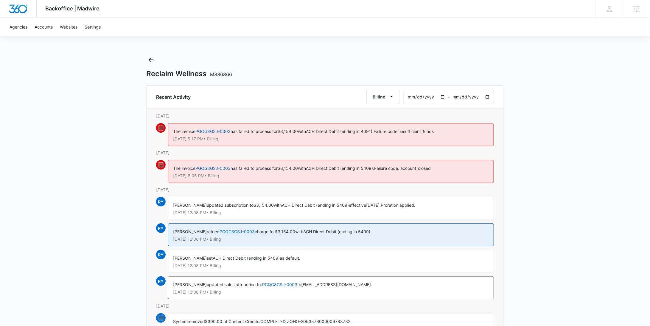
click at [151, 65] on div "Reclaim Wellness M336866" at bounding box center [324, 66] width 357 height 23
click at [150, 60] on icon "Back" at bounding box center [150, 59] width 7 height 7
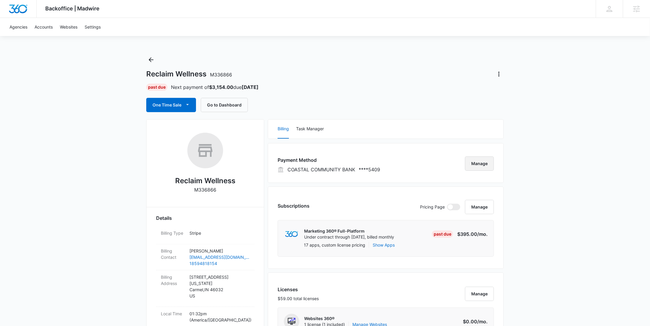
click at [478, 166] on button "Manage" at bounding box center [479, 164] width 29 height 14
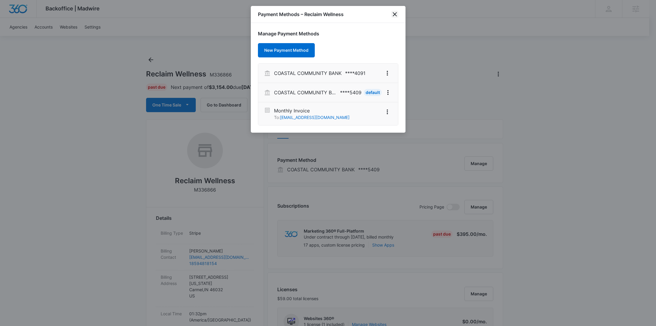
click at [396, 15] on icon "close" at bounding box center [394, 14] width 7 height 7
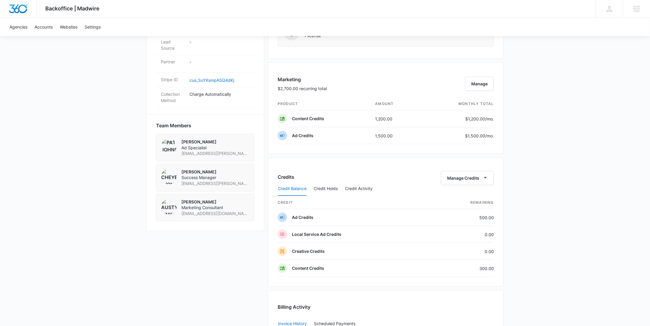
scroll to position [342, 0]
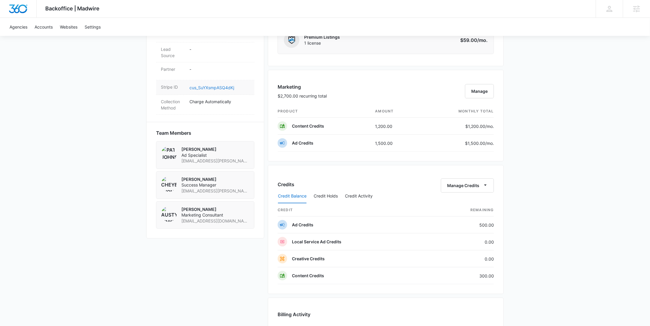
click at [215, 85] on link "cus_SuYXsmpASQ4dKj" at bounding box center [211, 87] width 45 height 5
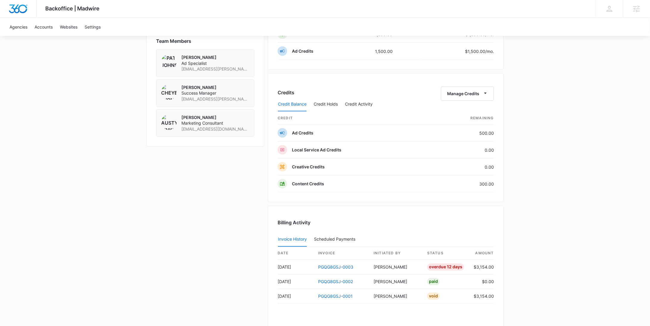
scroll to position [509, 0]
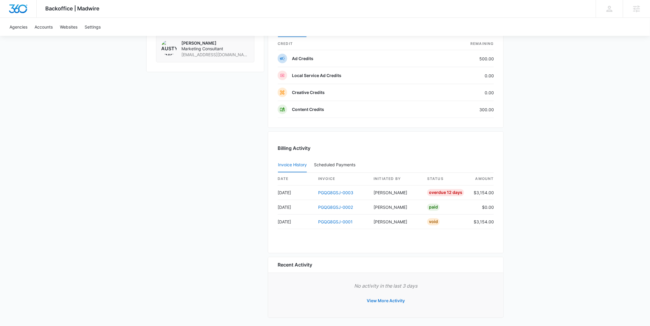
click at [386, 298] on button "View More Activity" at bounding box center [386, 301] width 50 height 14
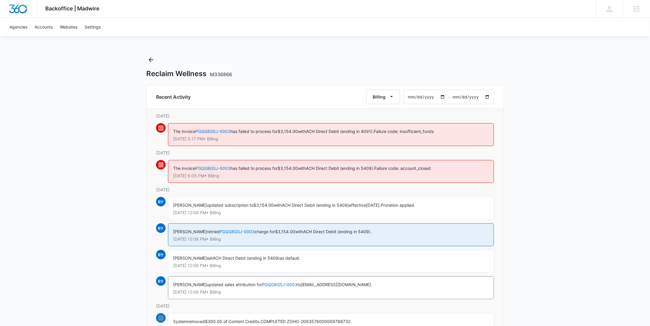
click at [372, 131] on span "ACH Direct Debit (ending in 4091)." at bounding box center [340, 131] width 68 height 5
copy span "4091"
click at [150, 61] on icon "Back" at bounding box center [150, 59] width 7 height 7
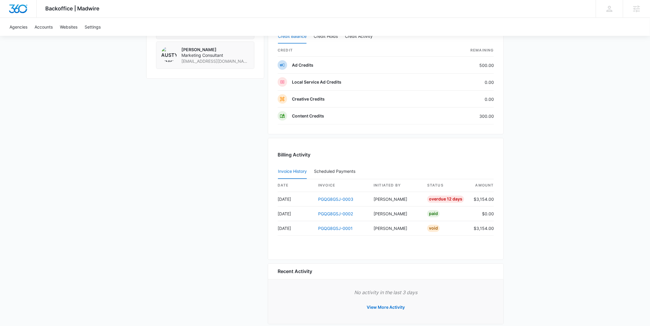
scroll to position [509, 0]
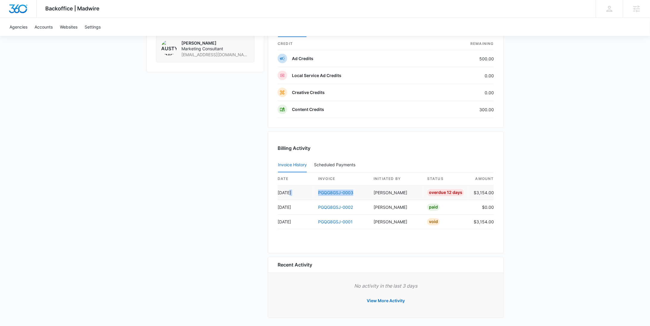
drag, startPoint x: 356, startPoint y: 191, endPoint x: 303, endPoint y: 190, distance: 52.7
click at [303, 190] on tr "Sep 3 PGQG8GSJ-0003 Rochelle Young Overdue 12 Days $3,154.00" at bounding box center [385, 193] width 216 height 15
copy tr "PGQG8GSJ-0003"
click at [381, 298] on button "View More Activity" at bounding box center [386, 301] width 50 height 14
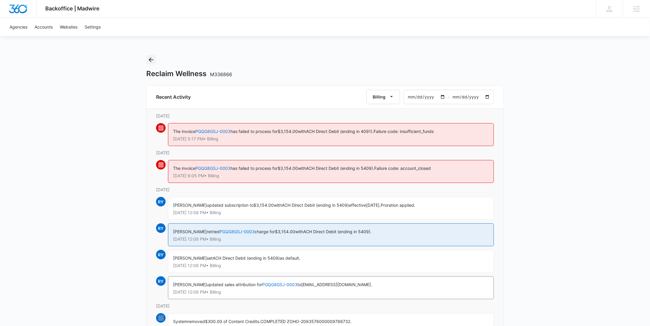
click at [153, 60] on icon "Back" at bounding box center [150, 59] width 7 height 7
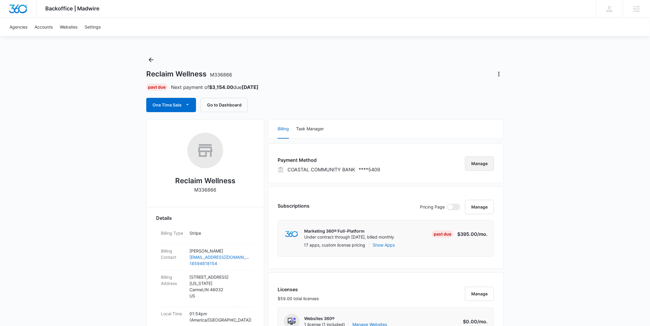
click at [476, 161] on button "Manage" at bounding box center [479, 164] width 29 height 14
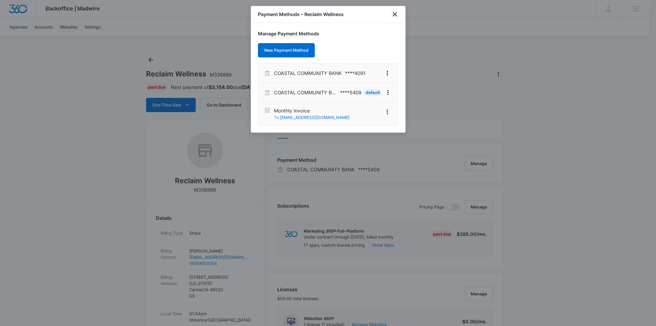
click at [394, 14] on icon "close" at bounding box center [395, 14] width 4 height 4
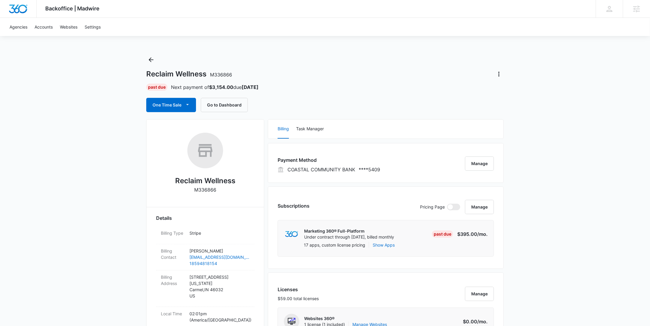
click at [148, 58] on icon "Back" at bounding box center [150, 59] width 7 height 7
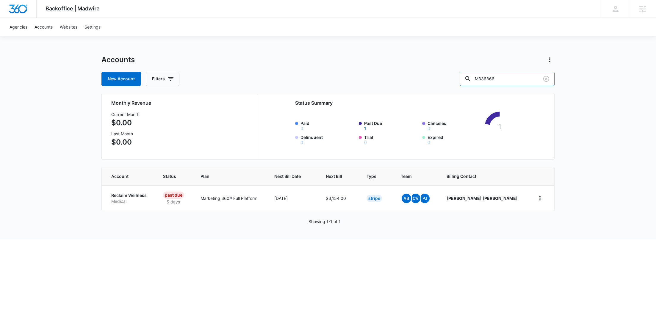
drag, startPoint x: 525, startPoint y: 79, endPoint x: 473, endPoint y: 76, distance: 51.9
click at [474, 76] on div "New Account Filters M336866" at bounding box center [328, 79] width 453 height 14
paste input "28121"
type input "M328121"
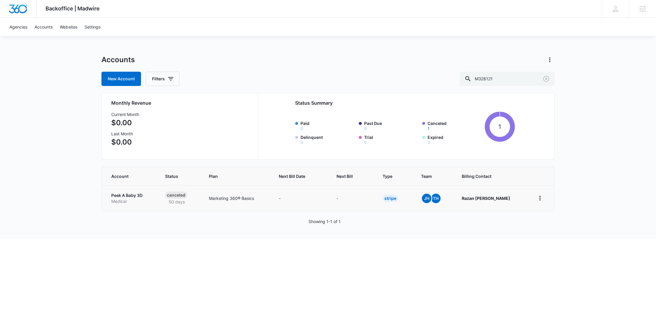
click at [121, 202] on p "Medical" at bounding box center [131, 202] width 40 height 6
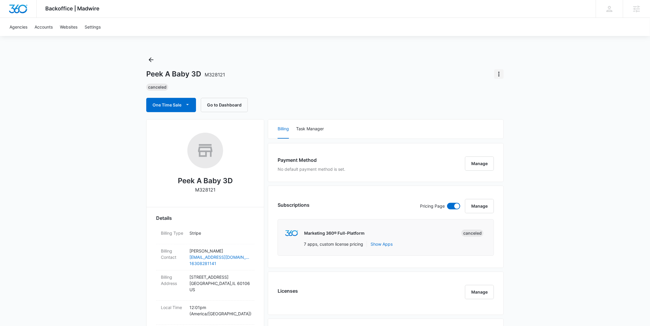
click at [497, 74] on icon "Actions" at bounding box center [498, 74] width 7 height 7
click at [503, 90] on div "Update Status" at bounding box center [515, 91] width 29 height 4
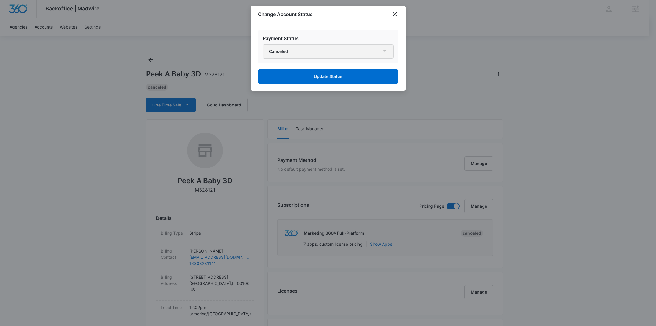
click at [338, 51] on button "Canceled" at bounding box center [328, 51] width 131 height 14
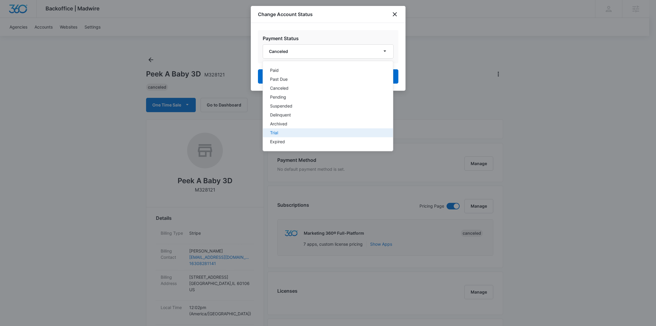
click at [277, 131] on div "Trial" at bounding box center [324, 133] width 109 height 4
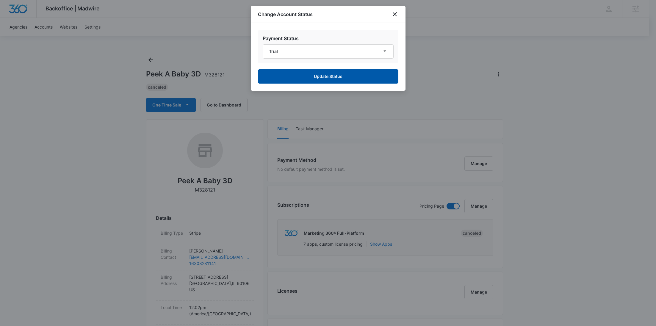
click at [320, 77] on button "Update Status" at bounding box center [328, 76] width 141 height 14
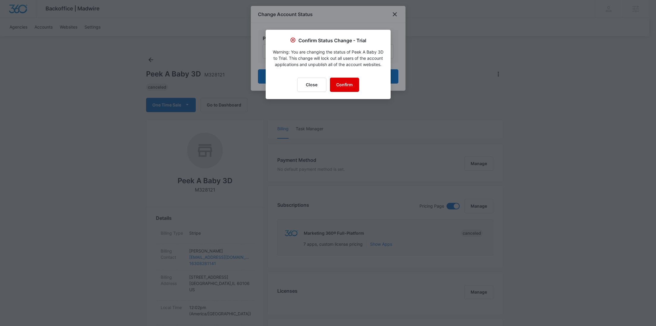
click at [341, 87] on button "Confirm" at bounding box center [344, 85] width 29 height 14
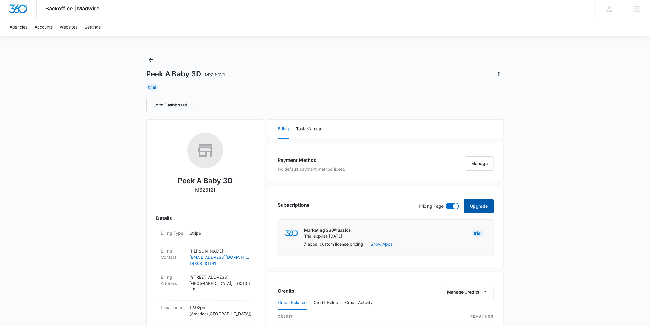
click at [477, 206] on button "Upgrade" at bounding box center [479, 206] width 30 height 14
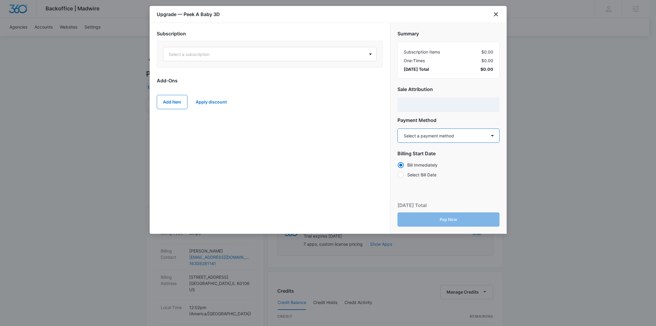
click at [416, 137] on select "Select a payment method Mastercard ending in 6113 New payment method Monthly in…" at bounding box center [449, 136] width 102 height 14
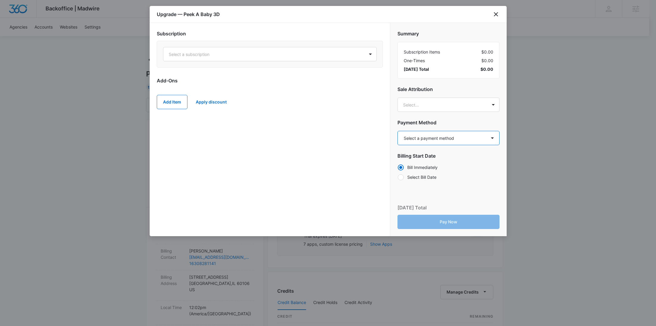
select select "pm_1S82RvA4n8RTgNjU525c7XAH"
click at [398, 131] on select "Select a payment method Mastercard ending in 6113 New payment method Monthly in…" at bounding box center [449, 138] width 102 height 14
click at [239, 58] on div "Select a subscription" at bounding box center [263, 54] width 201 height 13
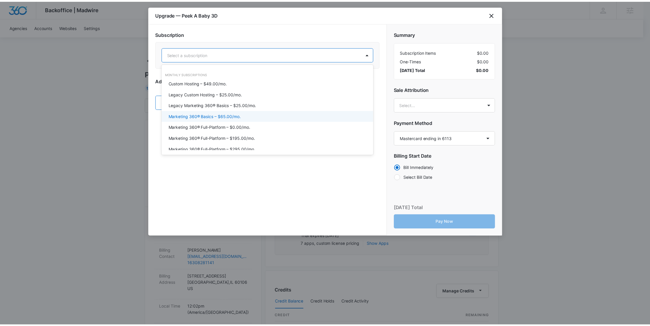
scroll to position [23, 0]
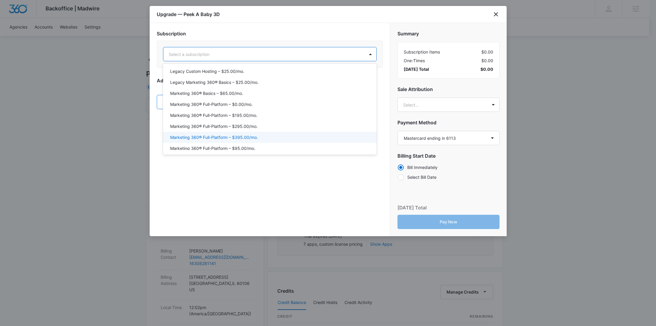
click at [237, 136] on p "Marketing 360® Full-Platform – $395.00/mo." at bounding box center [214, 137] width 88 height 6
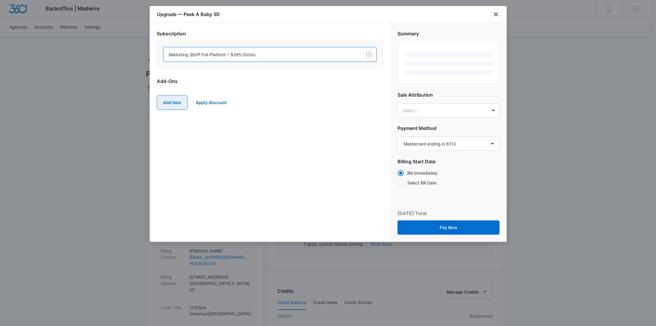
click at [174, 102] on button "Add Item" at bounding box center [172, 103] width 31 height 14
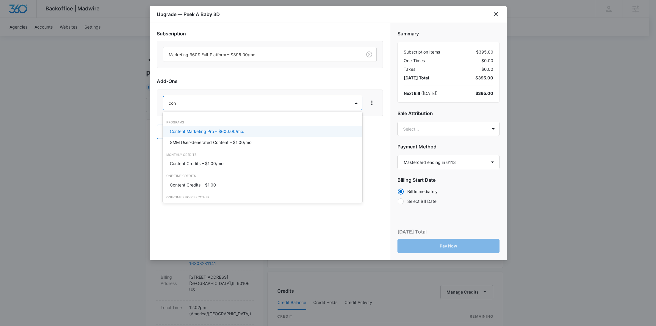
type input "cont"
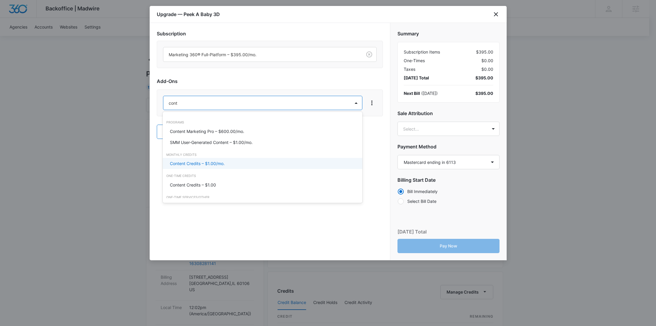
click at [174, 162] on p "Content Credits – $1.00/mo." at bounding box center [197, 163] width 55 height 6
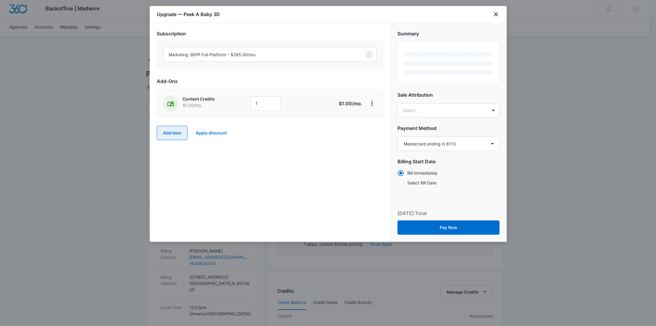
click at [169, 130] on button "Add Item" at bounding box center [172, 133] width 31 height 14
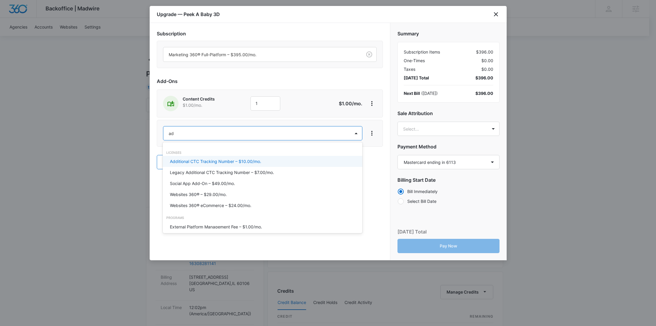
type input "ad c"
click at [184, 160] on p "Ad Credits – $1.00/mo." at bounding box center [192, 161] width 45 height 6
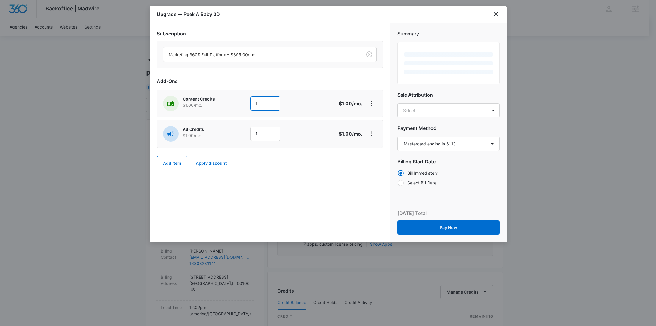
click at [238, 106] on div "Content Credits $1.00 /mo. 1" at bounding box center [248, 103] width 171 height 15
type input "600"
drag, startPoint x: 237, startPoint y: 115, endPoint x: 268, endPoint y: 124, distance: 31.9
click at [237, 115] on div "Content Credits $1.00 /mo. 600 $600.00 /mo." at bounding box center [270, 104] width 226 height 28
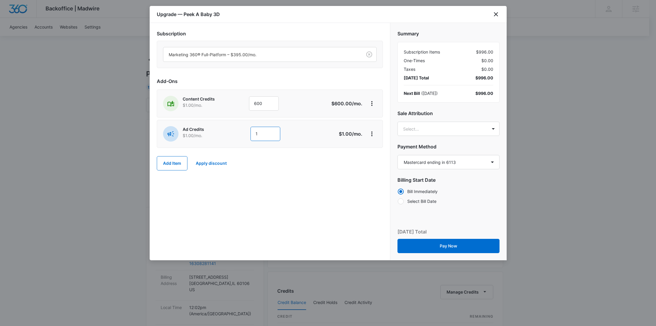
drag, startPoint x: 267, startPoint y: 129, endPoint x: 239, endPoint y: 134, distance: 28.7
click at [240, 133] on div "Ad Credits $1.00 /mo. 1" at bounding box center [248, 133] width 171 height 15
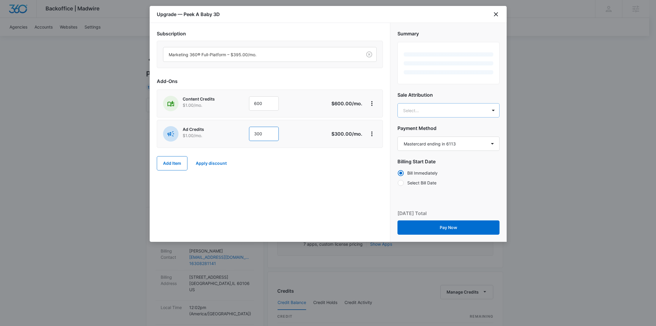
type input "300"
click at [451, 116] on body "Backoffice | Madwire Apps Settings RY Rochelle Young rochelle.young@madwire.com…" at bounding box center [328, 304] width 656 height 609
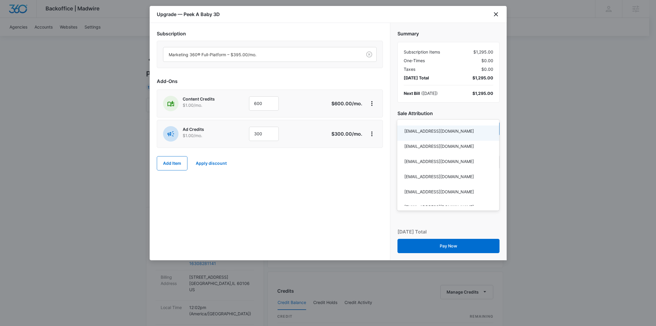
paste input "Hatton"
type input "Hatton"
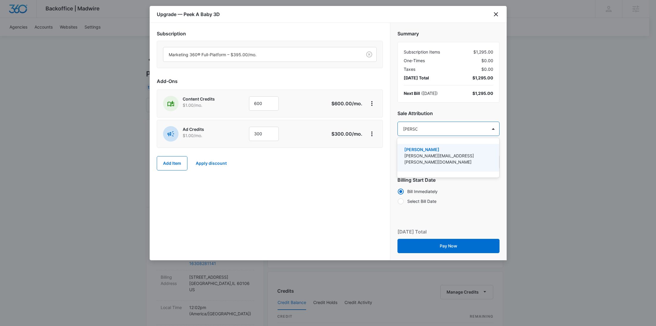
drag, startPoint x: 440, startPoint y: 161, endPoint x: 406, endPoint y: 113, distance: 58.7
click at [440, 161] on div "Tyler Hatton tyler.hatton@madwire.com" at bounding box center [448, 157] width 87 height 23
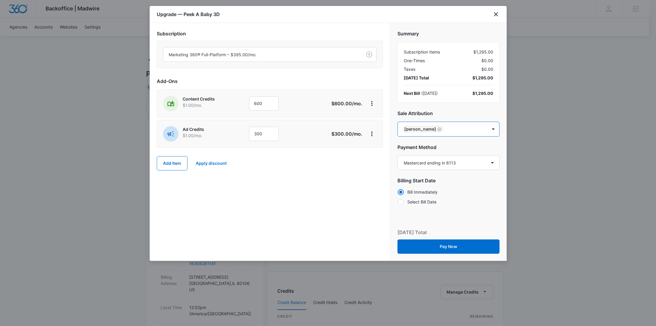
paste input "Haessler"
type input "Haessler"
click at [425, 149] on p "Jennifer Haessler" at bounding box center [448, 150] width 87 height 6
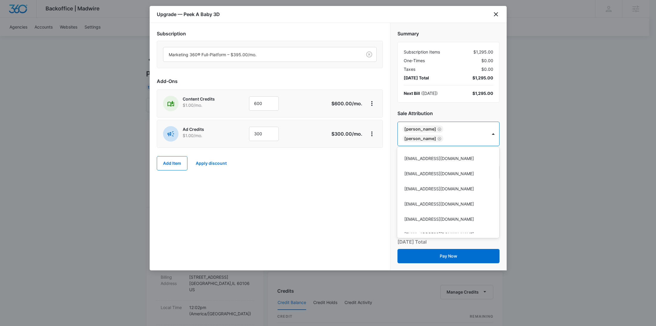
click at [361, 182] on div at bounding box center [328, 163] width 656 height 326
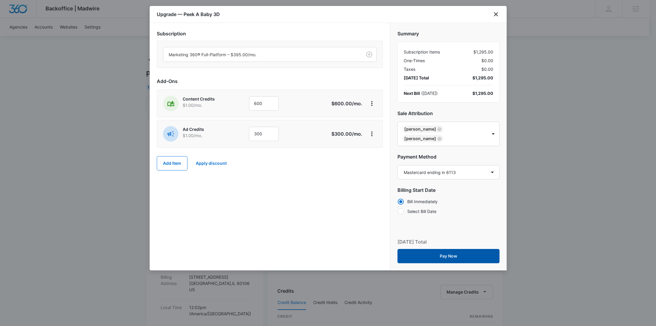
click at [445, 256] on button "Pay Now" at bounding box center [449, 256] width 102 height 14
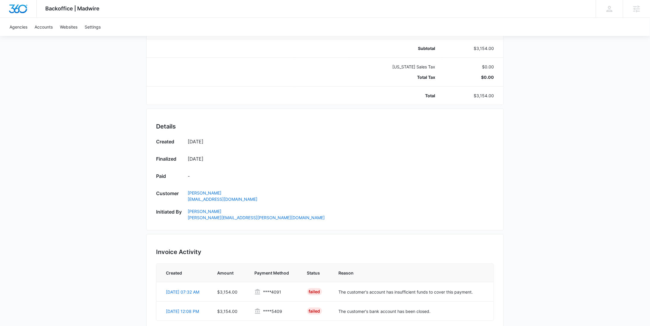
scroll to position [302, 0]
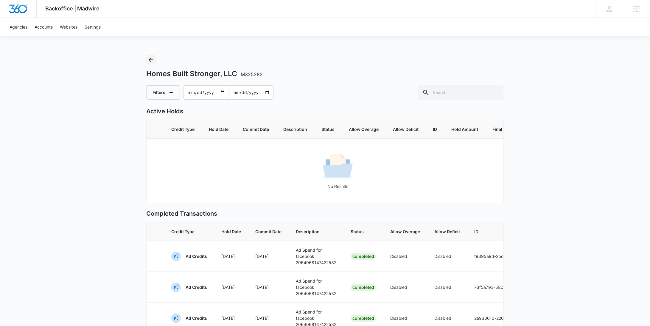
click at [150, 61] on icon "Back" at bounding box center [150, 59] width 7 height 7
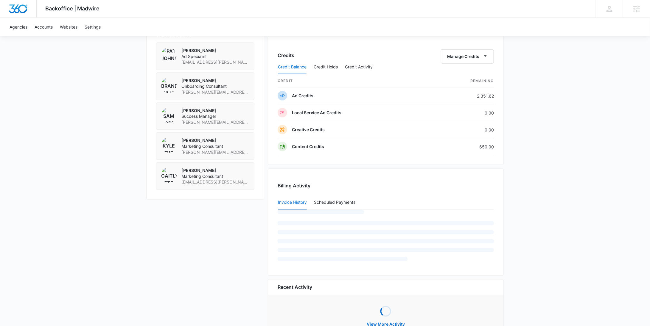
scroll to position [465, 0]
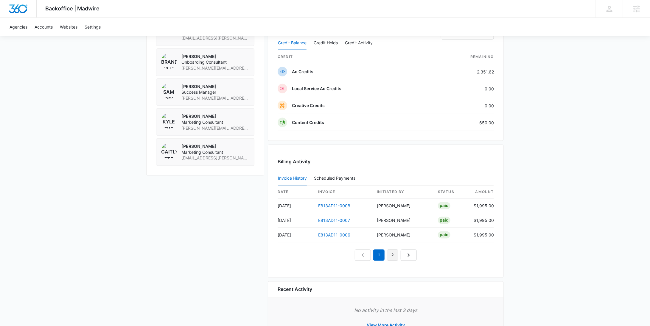
click at [394, 258] on link "2" at bounding box center [392, 255] width 11 height 11
click at [402, 256] on link "3" at bounding box center [399, 255] width 11 height 11
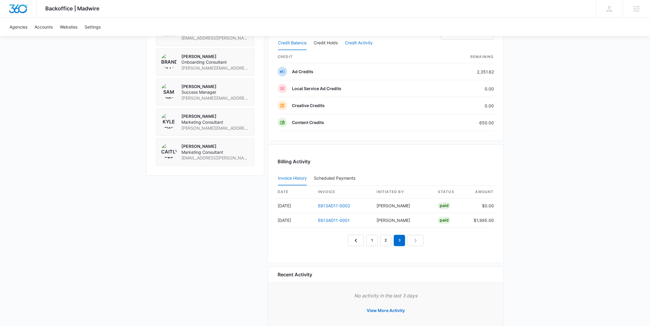
click at [350, 41] on button "Credit Activity" at bounding box center [359, 43] width 28 height 14
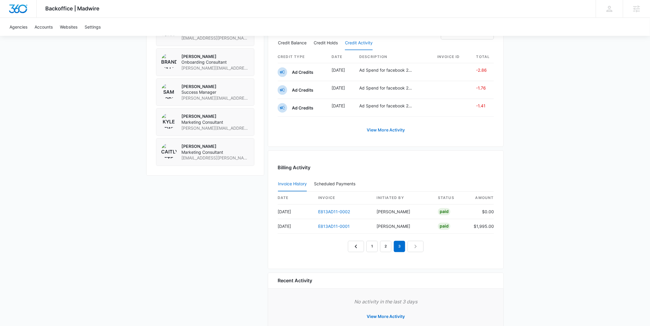
click at [397, 129] on link "View More Activity" at bounding box center [386, 130] width 50 height 14
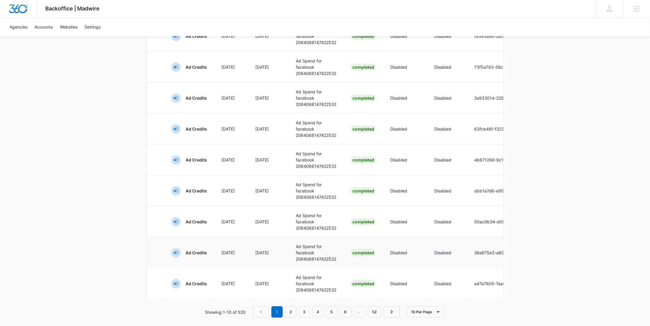
scroll to position [269, 0]
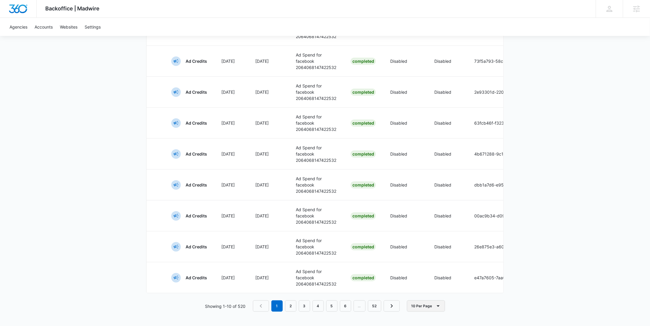
click at [418, 306] on button "10 Per Page" at bounding box center [426, 306] width 38 height 11
click at [427, 299] on div "100 Per Page" at bounding box center [427, 301] width 26 height 4
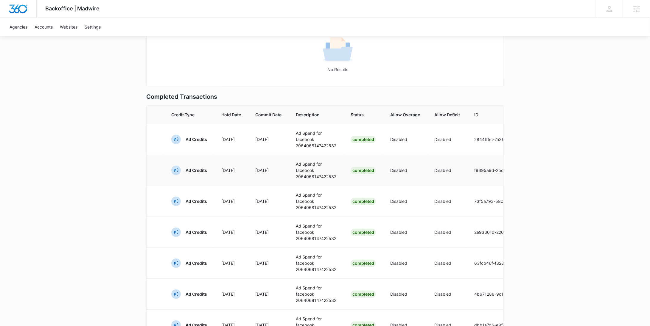
scroll to position [0, 0]
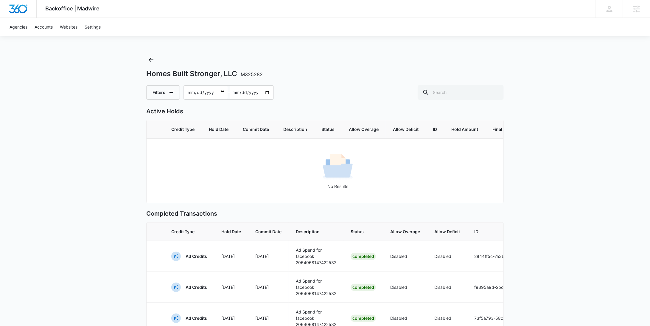
click at [256, 74] on span "M325282" at bounding box center [252, 74] width 22 height 6
click at [255, 73] on span "M325282" at bounding box center [252, 74] width 22 height 6
drag, startPoint x: 263, startPoint y: 76, endPoint x: 272, endPoint y: 76, distance: 9.5
click at [272, 76] on div "Homes Built Stronger, LLC M325282" at bounding box center [324, 73] width 357 height 9
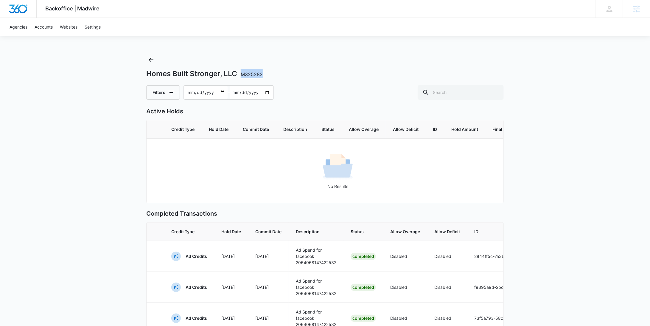
copy span "M325282"
click at [150, 57] on icon "Back" at bounding box center [150, 59] width 7 height 7
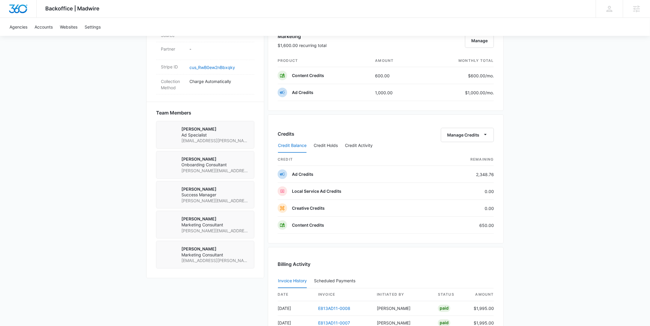
scroll to position [490, 0]
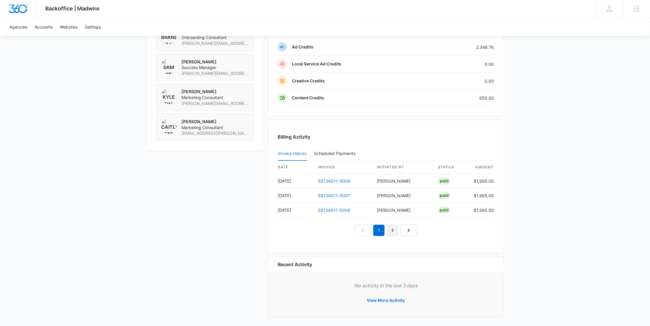
click at [391, 229] on link "2" at bounding box center [392, 230] width 11 height 11
click at [399, 229] on link "3" at bounding box center [399, 230] width 11 height 11
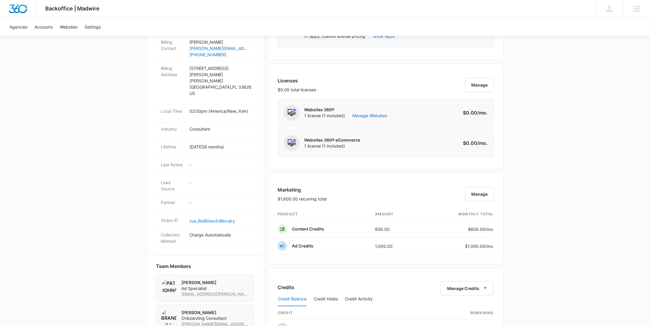
scroll to position [475, 0]
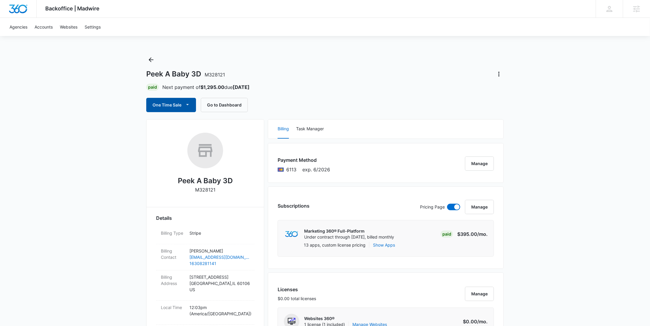
click at [174, 105] on button "One Time Sale" at bounding box center [171, 105] width 50 height 14
click at [177, 123] on div "Run One-Time Payment" at bounding box center [188, 125] width 69 height 6
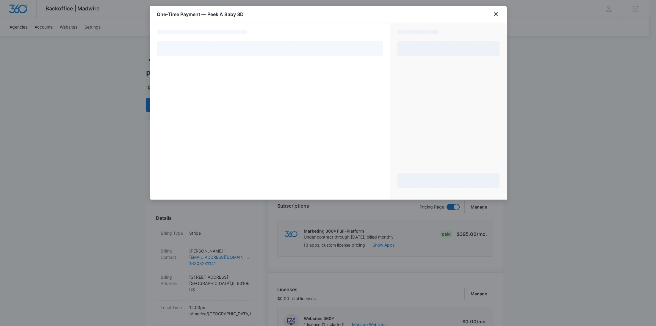
select select "pm_1S82RvA4n8RTgNjU525c7XAH"
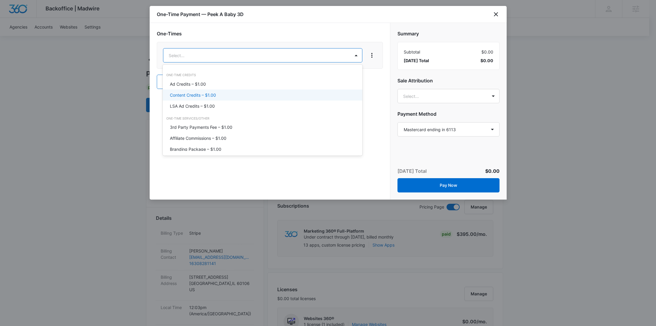
click at [207, 92] on p "Content Credits – $1.00" at bounding box center [193, 95] width 46 height 6
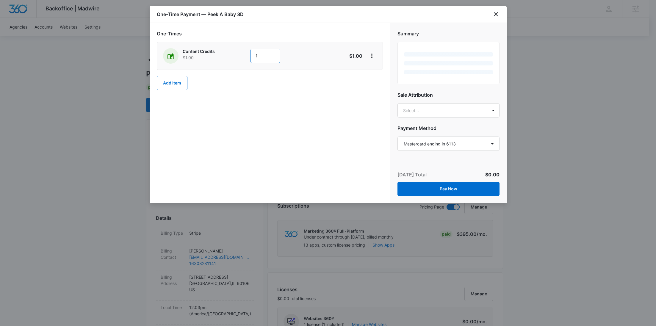
drag, startPoint x: 262, startPoint y: 55, endPoint x: 224, endPoint y: 57, distance: 37.8
click at [224, 57] on div "Content Credits $1.00 1" at bounding box center [248, 55] width 171 height 15
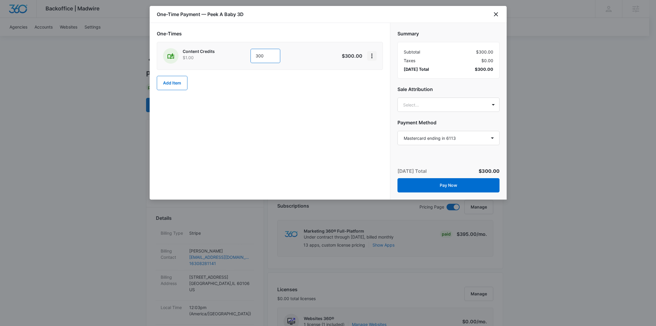
type input "300"
click at [374, 56] on icon "View More" at bounding box center [372, 55] width 7 height 7
click at [380, 71] on div "Add Discount" at bounding box center [388, 72] width 26 height 4
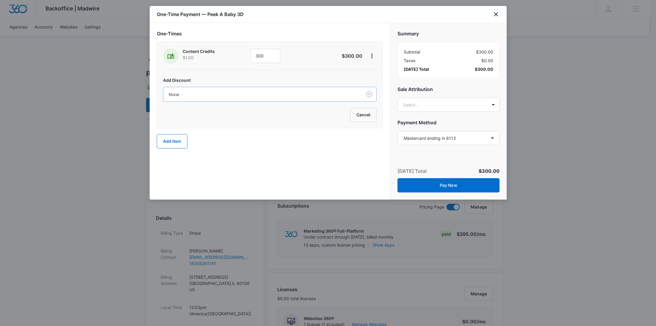
click at [289, 92] on div at bounding box center [262, 94] width 186 height 7
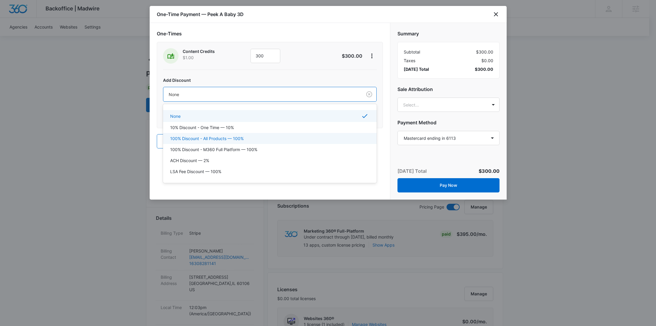
click at [238, 134] on div "100% Discount - All Products — 100%" at bounding box center [270, 138] width 214 height 11
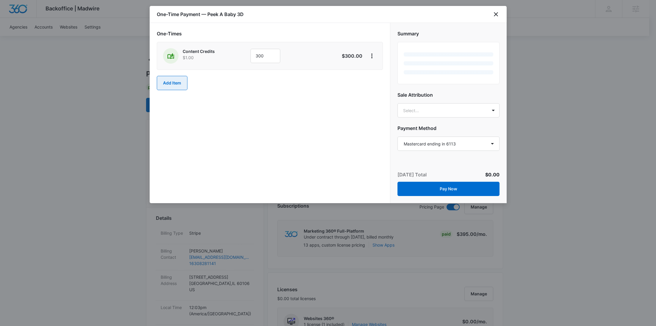
click at [175, 82] on button "Add Item" at bounding box center [172, 83] width 31 height 14
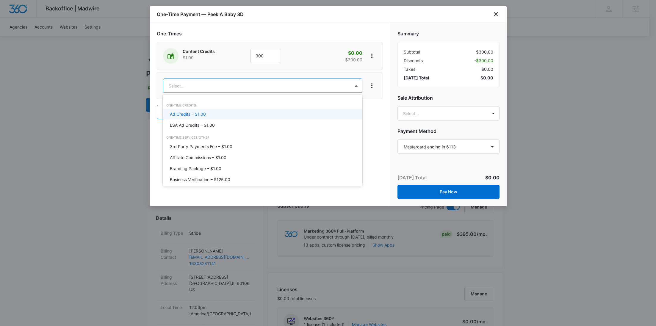
click at [180, 113] on p "Ad Credits – $1.00" at bounding box center [188, 114] width 36 height 6
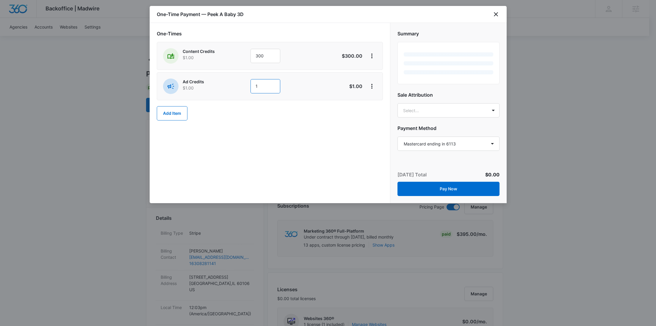
drag, startPoint x: 221, startPoint y: 98, endPoint x: 229, endPoint y: 87, distance: 13.3
click at [229, 87] on div "Ad Credits $1.00 1" at bounding box center [248, 86] width 171 height 15
type input "300"
click at [375, 85] on icon "View More" at bounding box center [372, 86] width 7 height 7
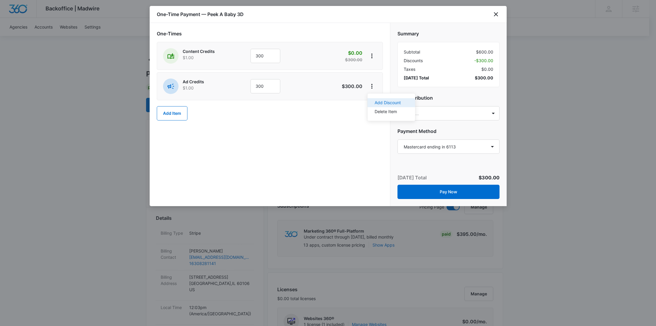
click at [378, 103] on div "Add Discount" at bounding box center [388, 103] width 26 height 4
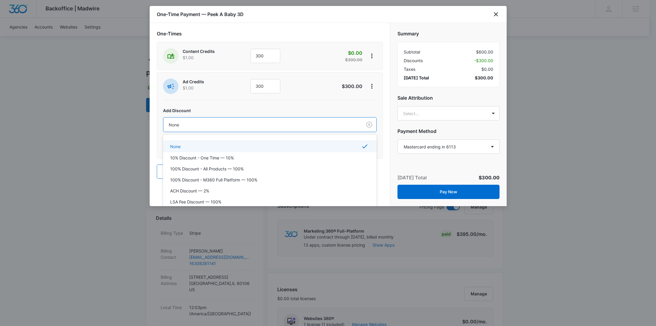
click at [290, 129] on div "None" at bounding box center [262, 124] width 199 height 13
click at [224, 168] on p "100% Discount - All Products — 100%" at bounding box center [207, 169] width 74 height 6
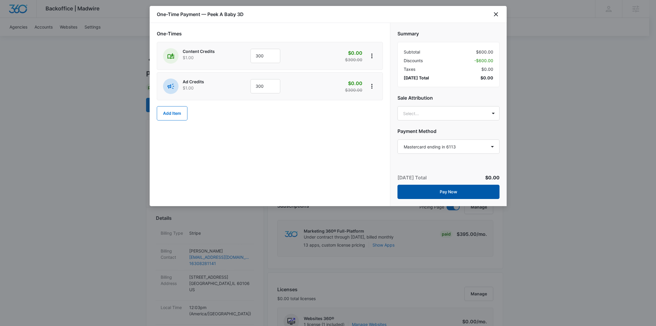
click at [448, 191] on button "Pay Now" at bounding box center [449, 192] width 102 height 14
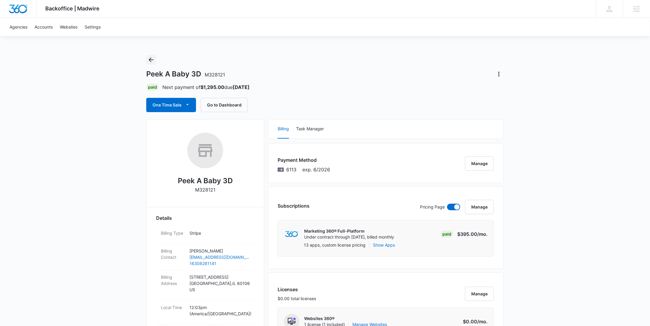
click at [151, 62] on icon "Back" at bounding box center [150, 59] width 7 height 7
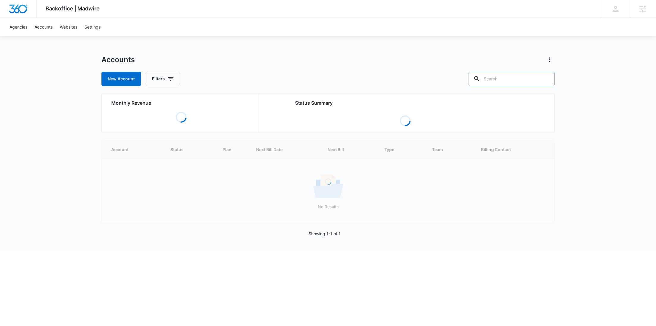
click at [532, 80] on input "text" at bounding box center [512, 79] width 86 height 14
paste input "M332533"
type input "M332533"
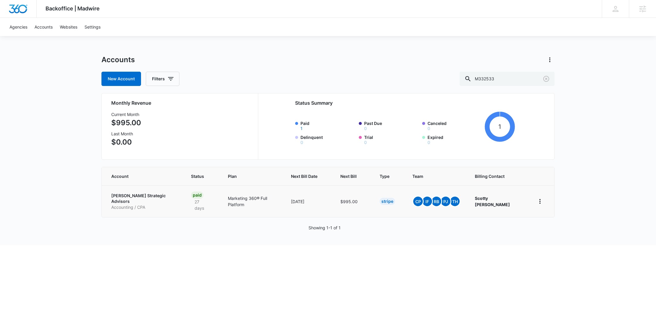
click at [126, 196] on p "[PERSON_NAME] Strategic Advisors" at bounding box center [143, 199] width 65 height 12
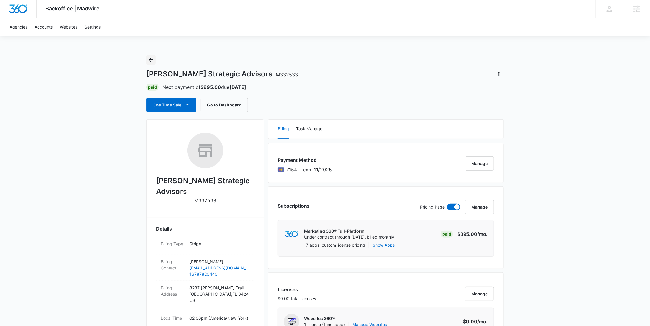
click at [154, 58] on icon "Back" at bounding box center [150, 59] width 7 height 7
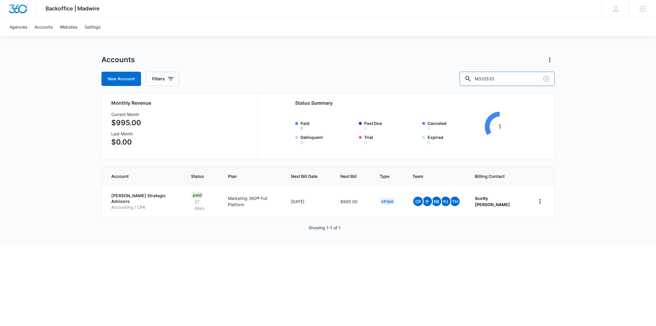
drag, startPoint x: 516, startPoint y: 81, endPoint x: 444, endPoint y: 81, distance: 71.7
click at [444, 81] on div "New Account Filters M332533" at bounding box center [328, 79] width 453 height 14
paste input "6895"
type input "M336895"
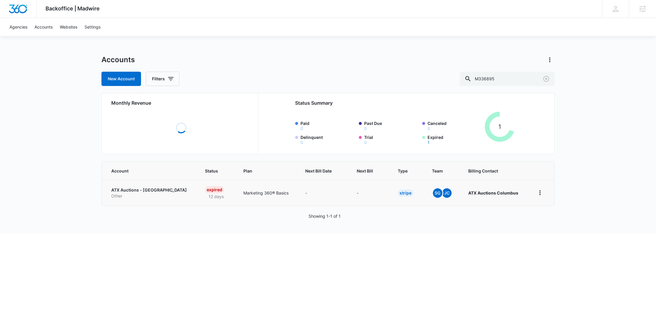
click at [128, 196] on p "Other" at bounding box center [150, 196] width 79 height 6
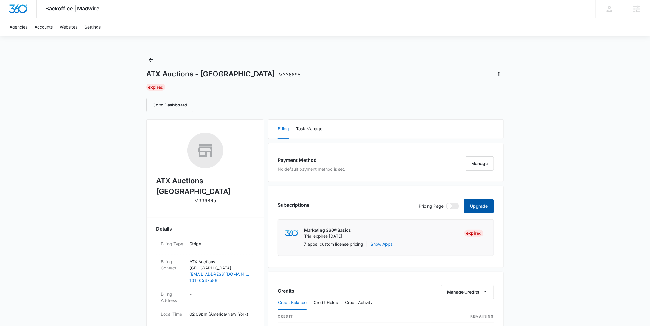
click at [479, 203] on button "Upgrade" at bounding box center [479, 206] width 30 height 14
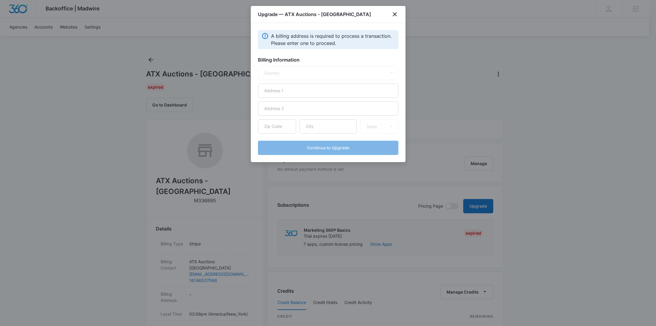
select select "US"
click at [314, 90] on input "text" at bounding box center [328, 91] width 141 height 14
paste input "312 Eastwood Ave."
type input "312 Eastwood Ave."
click at [323, 132] on input "text" at bounding box center [328, 126] width 57 height 14
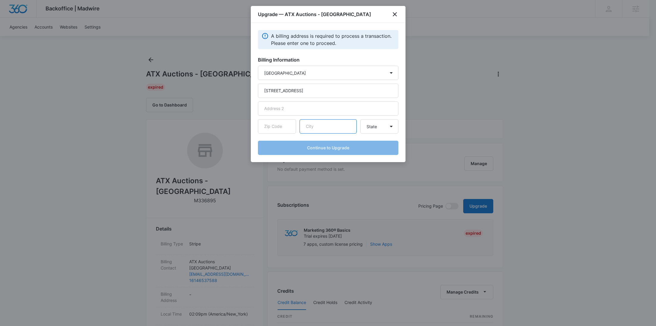
paste input "Westerville"
type input "Westerville"
click at [282, 122] on input "text" at bounding box center [277, 126] width 38 height 14
paste input "43081"
type input "43081"
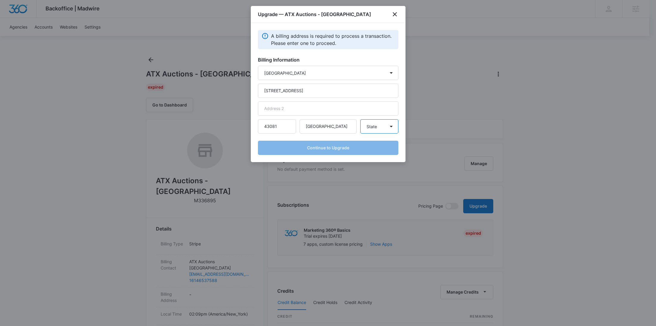
click at [377, 125] on select "State Alaska Alabama Arkansas American Samoa Arizona California Colorado Connec…" at bounding box center [380, 126] width 38 height 14
select select "OH"
click at [361, 119] on select "State Alaska Alabama Arkansas American Samoa Arizona California Colorado Connec…" at bounding box center [380, 126] width 38 height 14
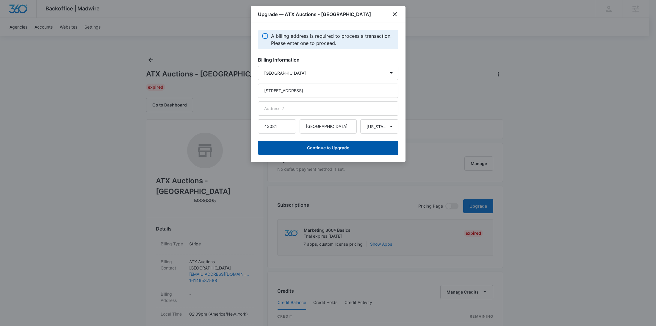
click at [335, 148] on button "Continue to Upgrade" at bounding box center [328, 148] width 141 height 14
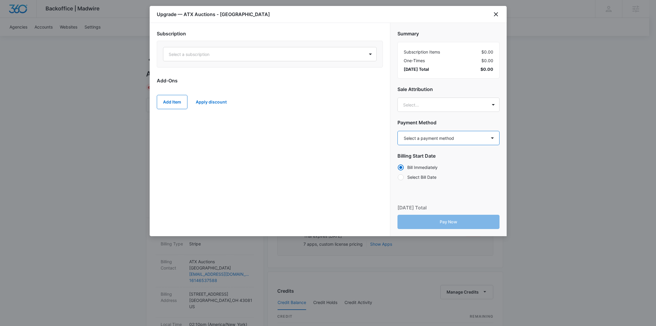
click at [431, 140] on select "Select a payment method Visa ending in 4334 New payment method Monthly invoice" at bounding box center [449, 138] width 102 height 14
select select "pm_1S82n1A4n8RTgNjUH4Yee9U9"
click at [398, 131] on select "Select a payment method Visa ending in 4334 New payment method Monthly invoice" at bounding box center [449, 138] width 102 height 14
click at [226, 59] on div "Select a subscription" at bounding box center [263, 54] width 201 height 13
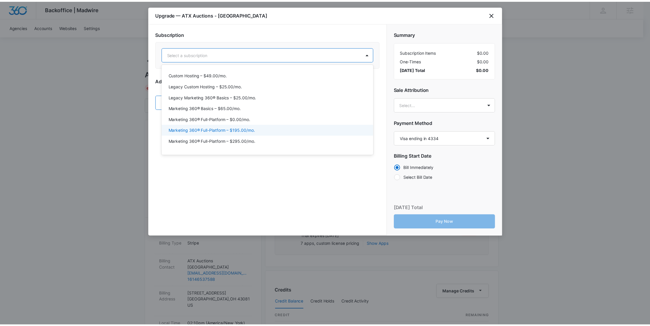
scroll to position [11, 0]
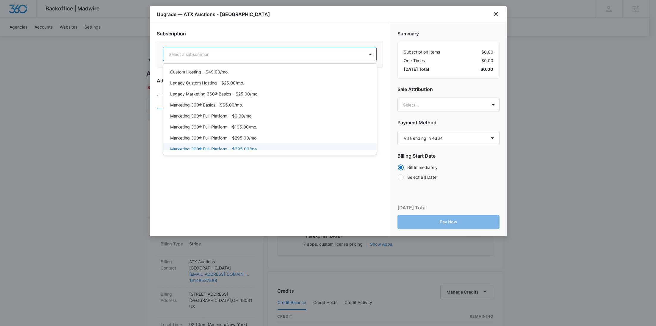
click at [252, 146] on p "Marketing 360® Full-Platform – $395.00/mo." at bounding box center [214, 149] width 88 height 6
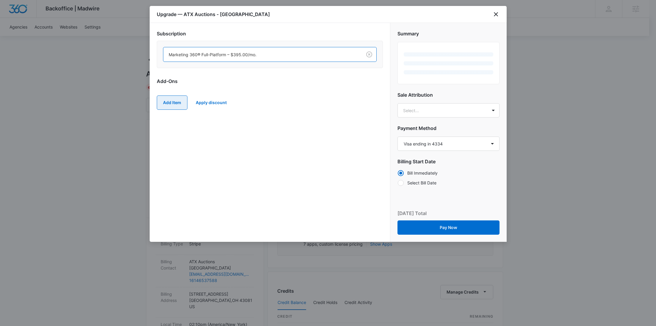
click at [172, 101] on button "Add Item" at bounding box center [172, 103] width 31 height 14
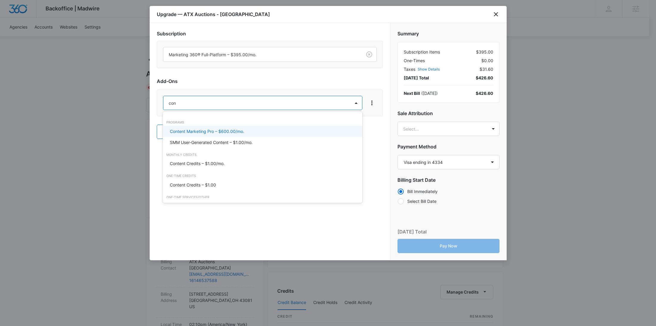
type input "cont"
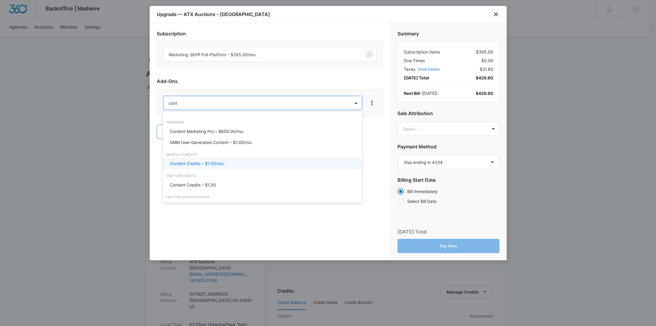
click at [190, 163] on p "Content Credits – $1.00/mo." at bounding box center [197, 163] width 55 height 6
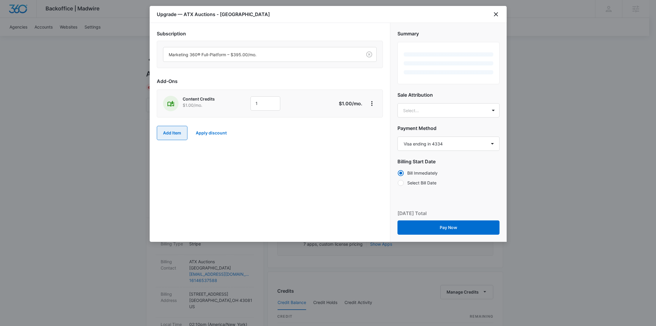
click at [169, 127] on button "Add Item" at bounding box center [172, 133] width 31 height 14
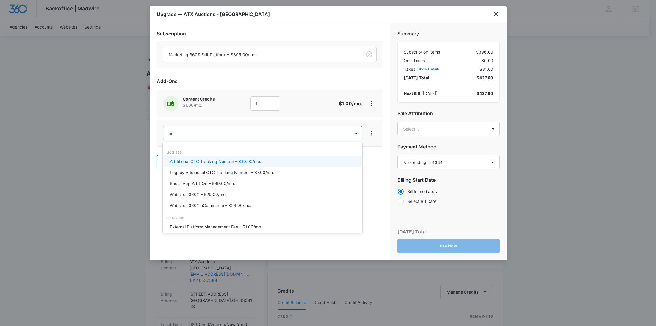
type input "ad c"
click at [191, 162] on p "Ad Credits – $1.00/mo." at bounding box center [192, 161] width 45 height 6
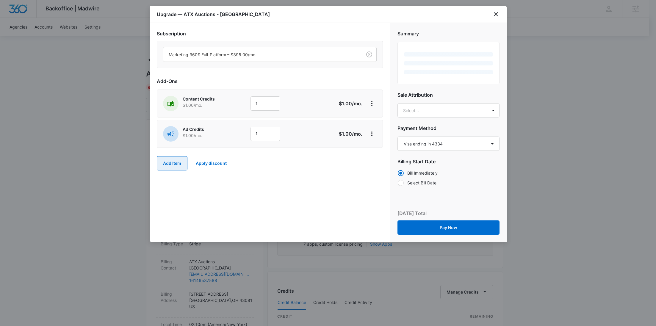
click at [171, 167] on button "Add Item" at bounding box center [172, 163] width 31 height 14
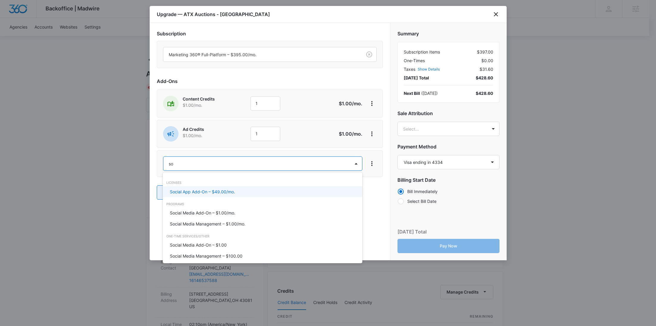
type input "soc"
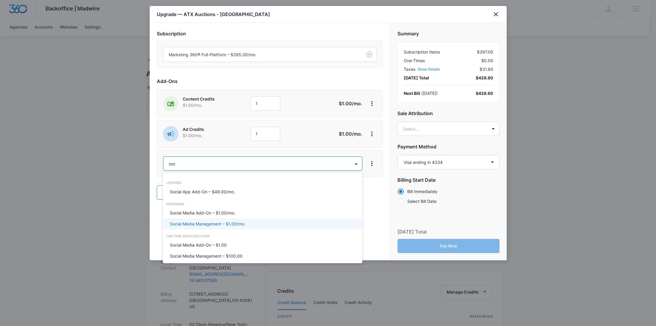
click at [190, 222] on p "Social Media Management – $1.00/mo." at bounding box center [208, 224] width 76 height 6
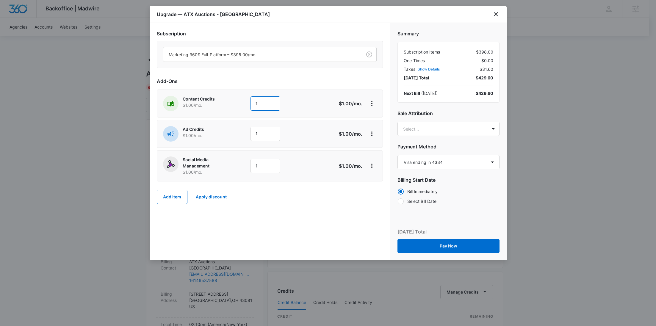
drag, startPoint x: 263, startPoint y: 98, endPoint x: 225, endPoint y: 99, distance: 38.4
click at [229, 99] on div "Content Credits $1.00 /mo. 1" at bounding box center [248, 103] width 171 height 15
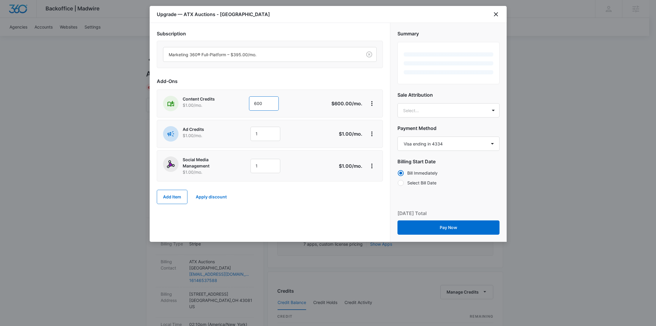
type input "600"
click at [224, 113] on div "Content Credits $1.00 /mo. 600 $600.00 /mo." at bounding box center [270, 104] width 226 height 28
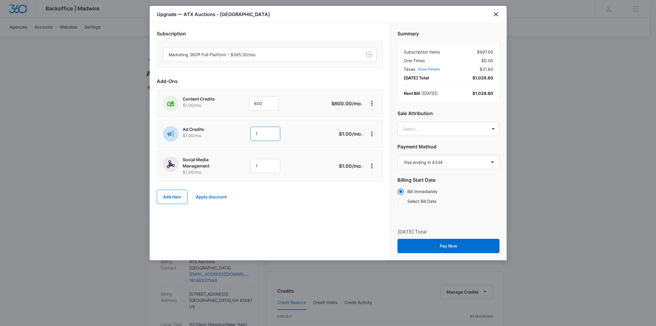
drag, startPoint x: 263, startPoint y: 134, endPoint x: 234, endPoint y: 135, distance: 29.5
click at [234, 135] on div "Ad Credits $1.00 /mo. 1" at bounding box center [248, 133] width 171 height 15
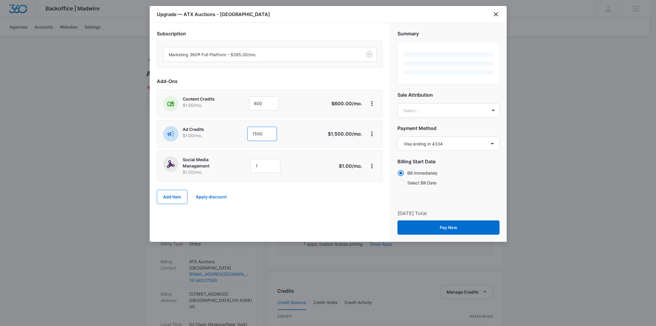
type input "1500"
click at [241, 139] on div "Ad Credits $1.00 /mo." at bounding box center [203, 133] width 81 height 15
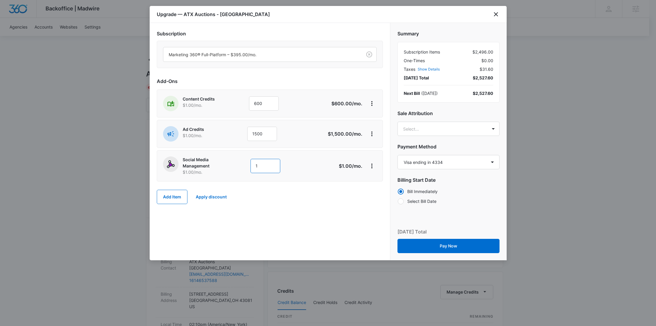
drag, startPoint x: 268, startPoint y: 166, endPoint x: 243, endPoint y: 164, distance: 25.1
click at [243, 164] on div "Social Media Management $1.00 /mo. 1" at bounding box center [248, 166] width 171 height 19
type input "300"
click at [461, 126] on body "Backoffice | Madwire Apps Settings RY Rochelle Young rochelle.young@madwire.com…" at bounding box center [328, 304] width 656 height 609
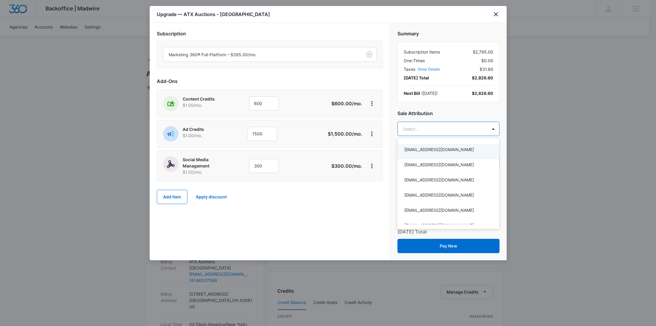
paste input "Gulau"
type input "Gulau"
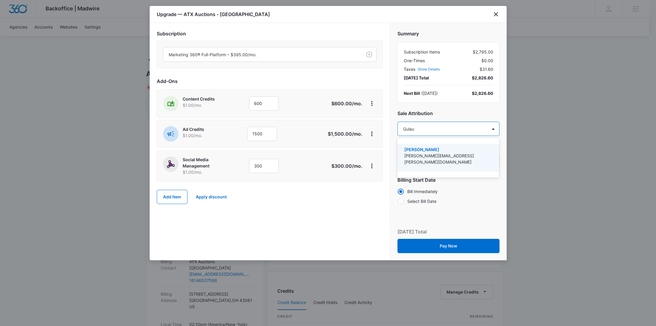
click at [439, 152] on p "Simon Gulau" at bounding box center [448, 149] width 87 height 6
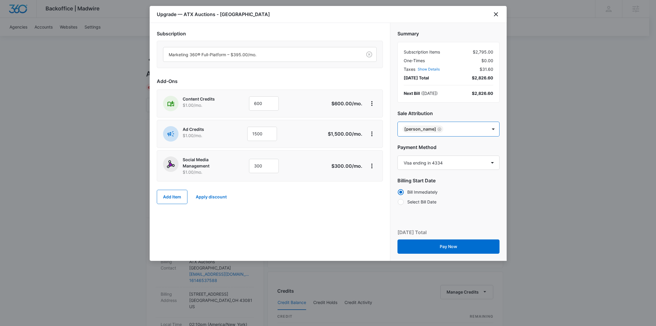
paste input "Clay"
type input "Clay"
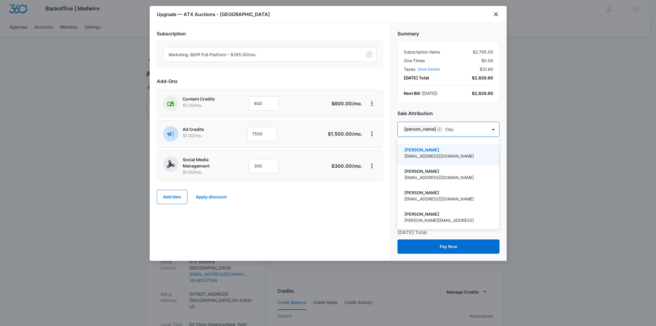
click at [447, 155] on p "jordan.clay@madwire.com" at bounding box center [448, 156] width 87 height 6
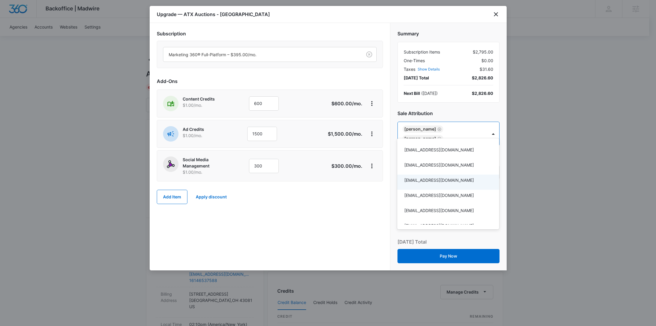
click at [354, 208] on div at bounding box center [328, 163] width 656 height 326
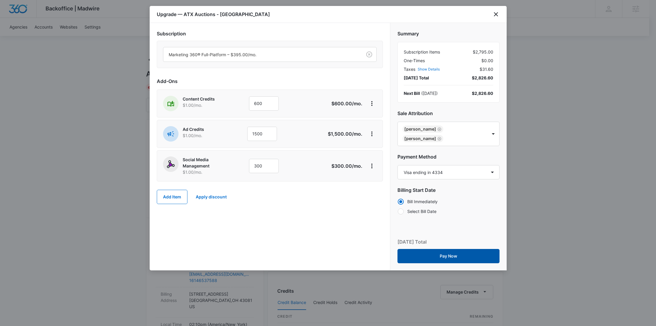
click at [445, 249] on button "Pay Now" at bounding box center [449, 256] width 102 height 14
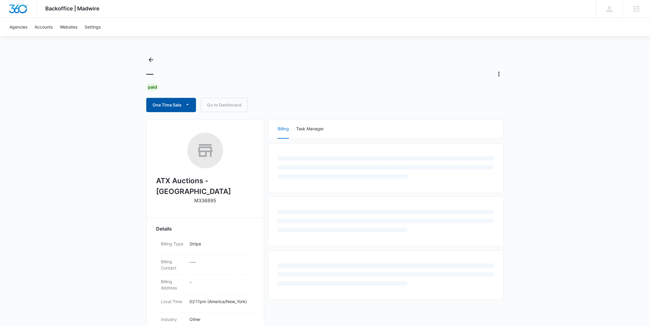
click at [163, 107] on button "One Time Sale" at bounding box center [171, 105] width 50 height 14
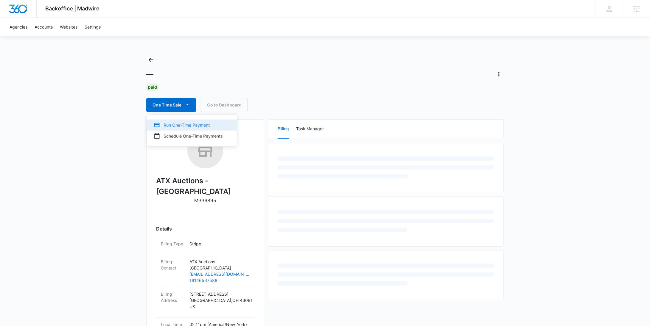
click at [165, 124] on div "Run One-Time Payment" at bounding box center [188, 125] width 69 height 6
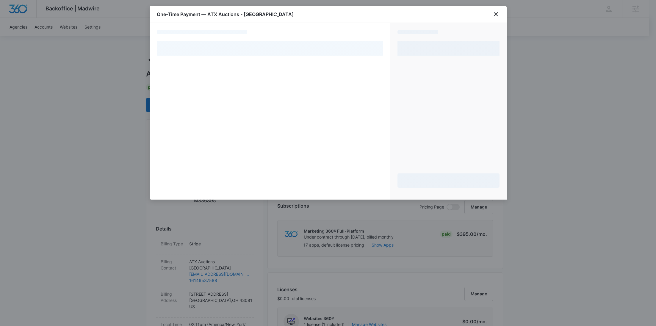
select select "pm_1S82n1A4n8RTgNjUH4Yee9U9"
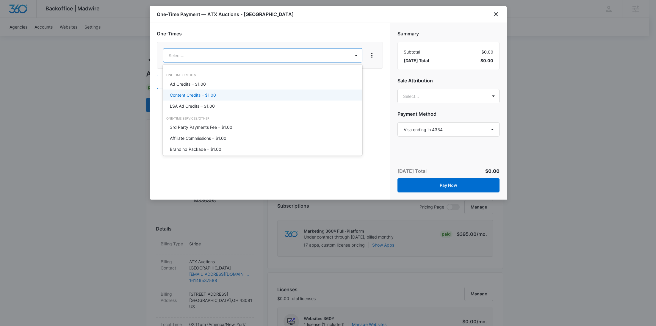
click at [195, 93] on p "Content Credits – $1.00" at bounding box center [193, 95] width 46 height 6
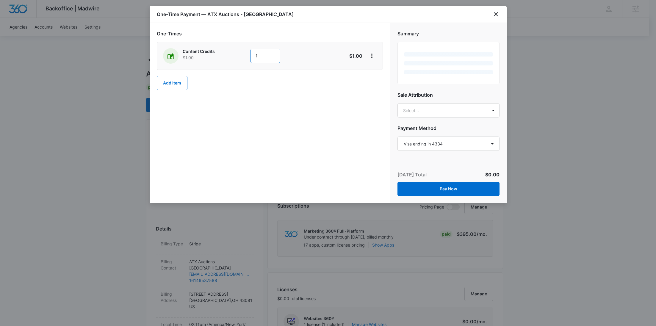
click at [232, 57] on div "Content Credits $1.00 1" at bounding box center [248, 55] width 171 height 15
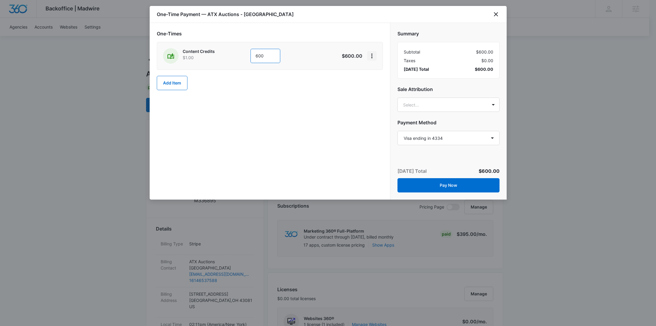
type input "600"
click at [372, 57] on icon "View More" at bounding box center [372, 55] width 7 height 7
click at [377, 70] on div "Add Discount" at bounding box center [388, 72] width 26 height 4
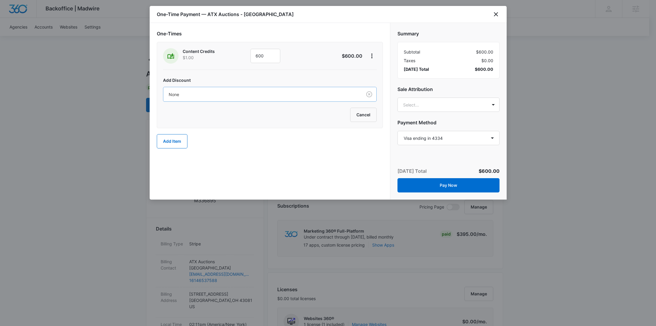
click at [270, 97] on div at bounding box center [262, 94] width 186 height 7
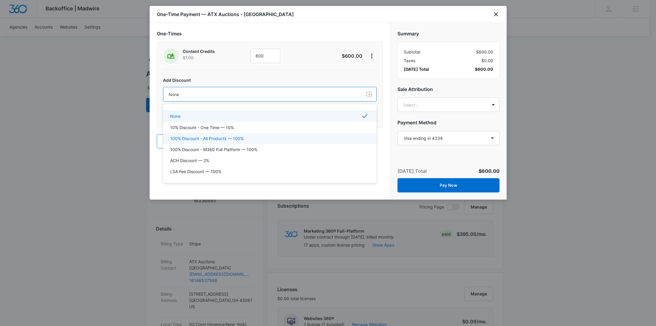
click at [221, 135] on p "100% Discount - All Products — 100%" at bounding box center [207, 138] width 74 height 6
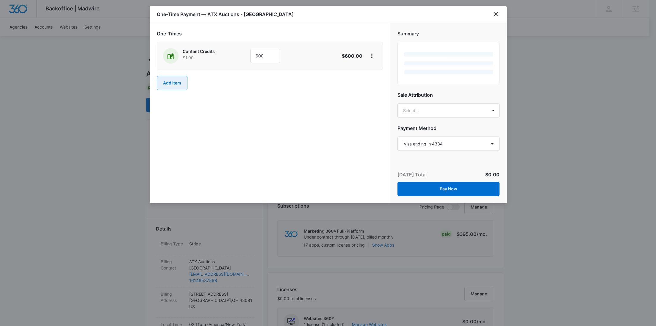
click at [179, 83] on button "Add Item" at bounding box center [172, 83] width 31 height 14
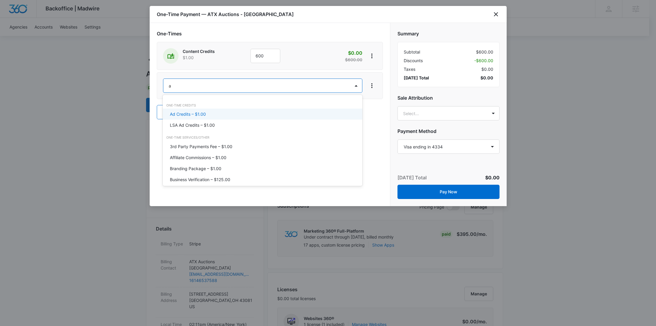
type input "ad"
click at [190, 111] on p "Ad Credits – $1.00" at bounding box center [188, 114] width 36 height 6
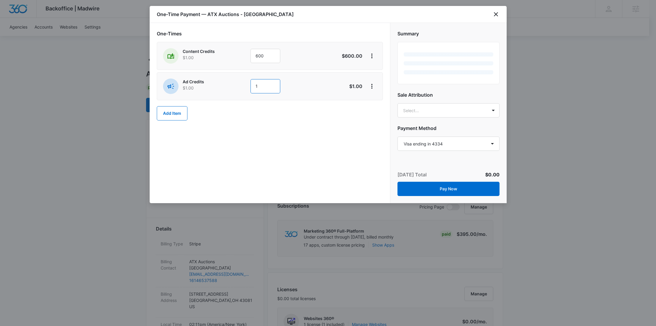
drag, startPoint x: 236, startPoint y: 95, endPoint x: 233, endPoint y: 86, distance: 9.6
click at [237, 85] on div "Ad Credits $1.00 1" at bounding box center [248, 86] width 171 height 15
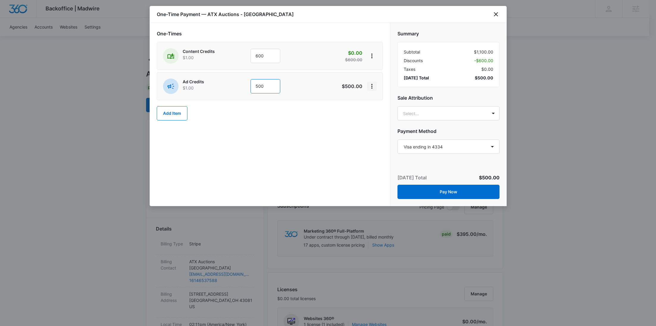
type input "500"
click at [372, 87] on icon "View More" at bounding box center [372, 86] width 7 height 7
click at [377, 102] on div "Add Discount" at bounding box center [388, 103] width 26 height 4
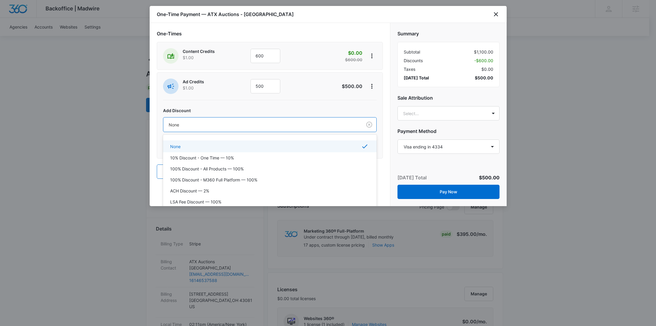
click at [285, 126] on div at bounding box center [262, 124] width 186 height 7
click at [222, 170] on p "100% Discount - All Products — 100%" at bounding box center [207, 169] width 74 height 6
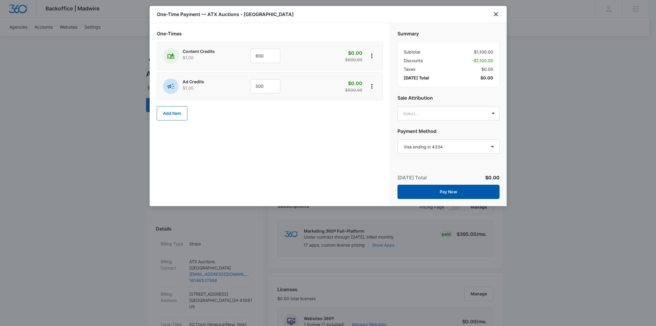
click at [465, 189] on button "Pay Now" at bounding box center [449, 192] width 102 height 14
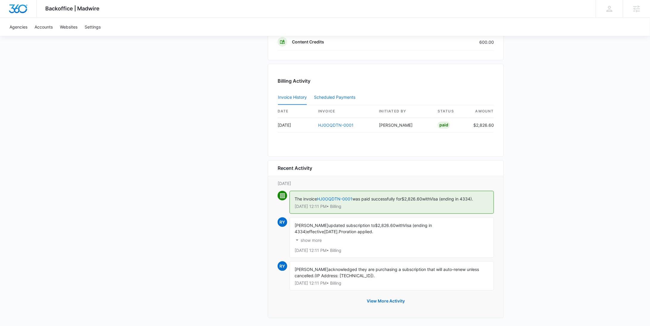
scroll to position [436, 0]
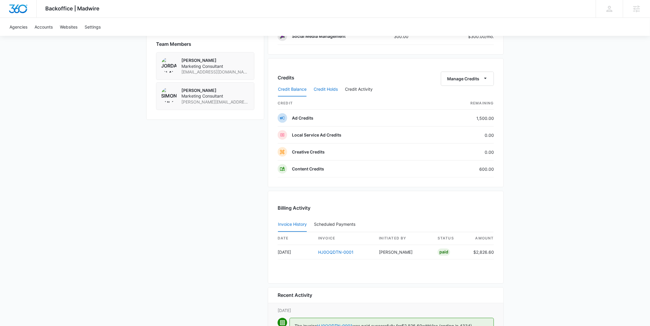
click at [333, 88] on button "Credit Holds" at bounding box center [325, 89] width 24 height 14
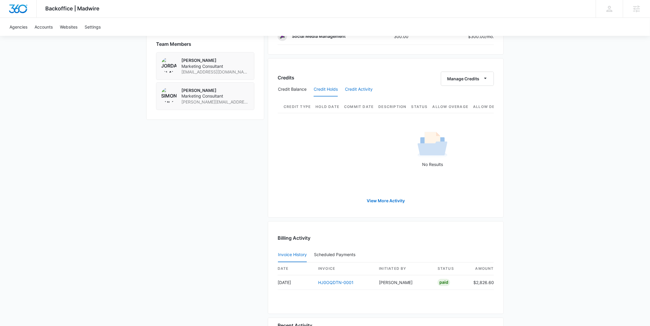
click at [360, 88] on button "Credit Activity" at bounding box center [359, 89] width 28 height 14
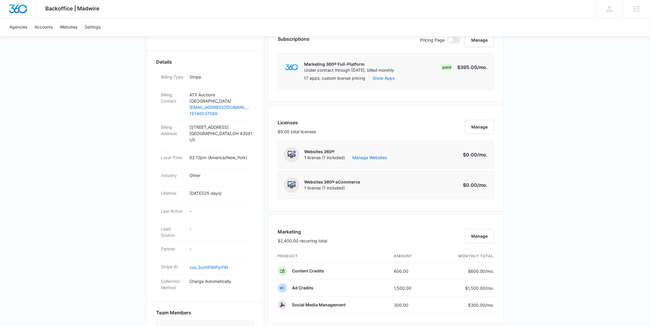
scroll to position [0, 0]
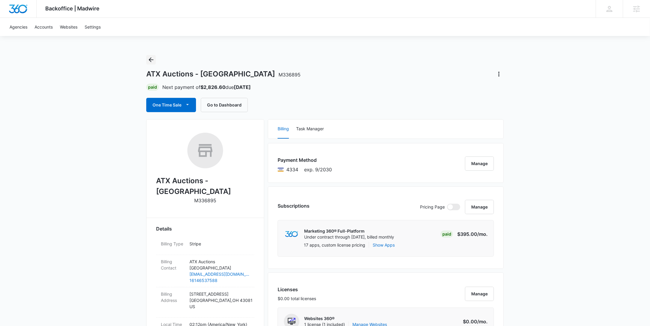
click at [147, 61] on icon "Back" at bounding box center [150, 59] width 7 height 7
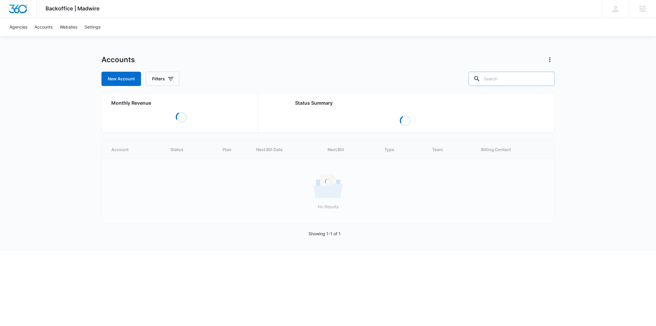
click at [514, 78] on input "text" at bounding box center [512, 79] width 86 height 14
paste input "M332533"
type input "M332533"
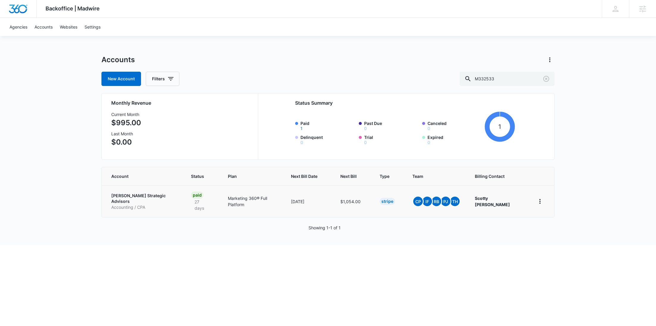
click at [156, 196] on p "[PERSON_NAME] Strategic Advisors" at bounding box center [143, 199] width 65 height 12
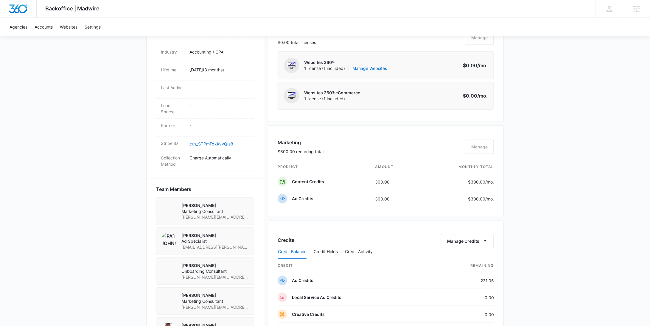
scroll to position [530, 0]
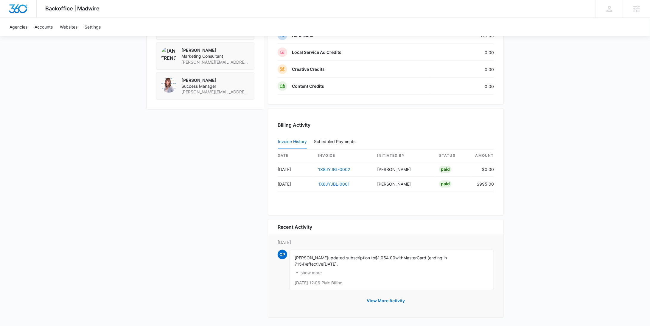
click at [313, 271] on p "show more" at bounding box center [310, 273] width 21 height 4
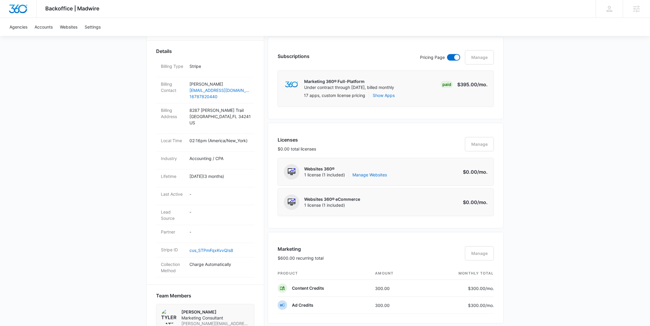
scroll to position [0, 0]
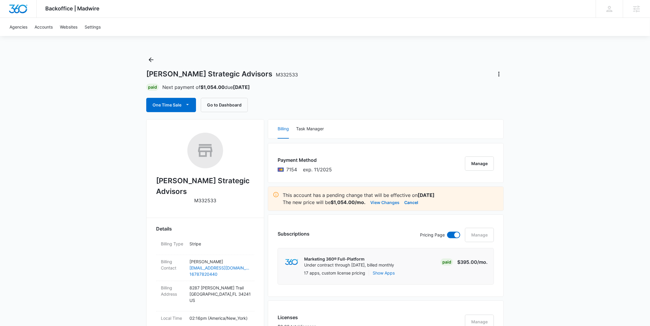
click at [388, 202] on button "View Changes" at bounding box center [384, 202] width 29 height 7
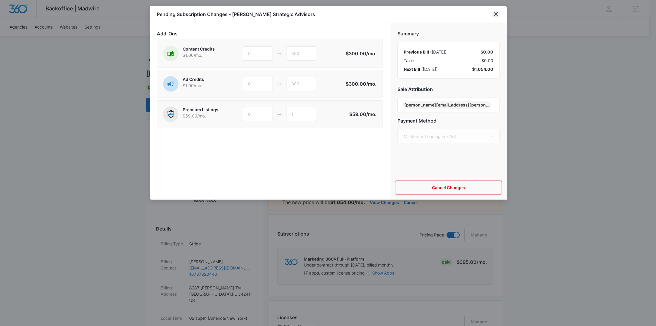
click at [499, 13] on icon "close" at bounding box center [496, 14] width 7 height 7
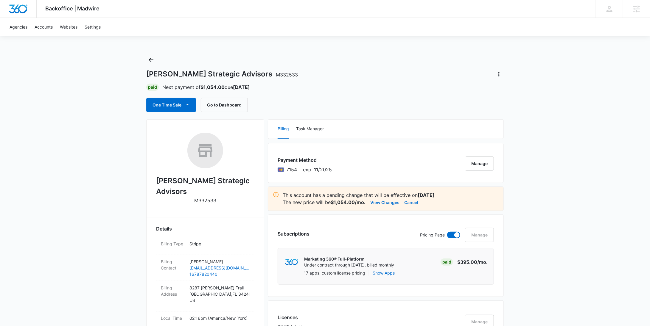
click at [414, 200] on button "Cancel" at bounding box center [411, 202] width 14 height 7
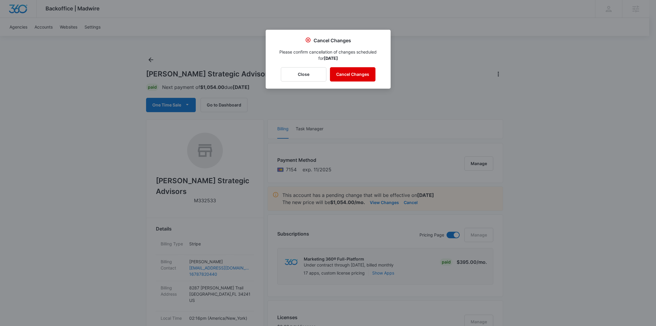
click at [349, 77] on button "Cancel Changes" at bounding box center [353, 74] width 46 height 14
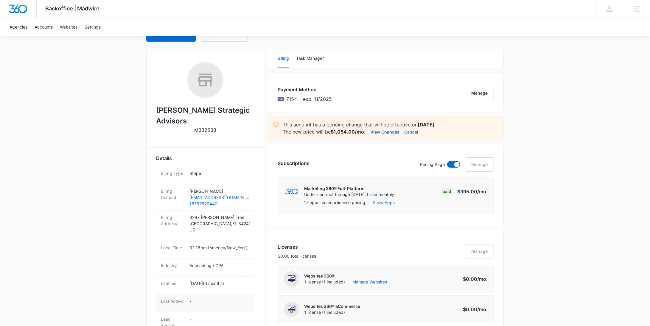
scroll to position [126, 0]
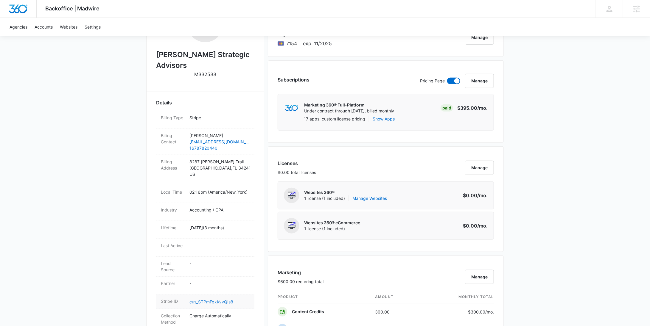
click at [212, 299] on link "cus_STPmFqxKvvQIs8" at bounding box center [211, 301] width 44 height 5
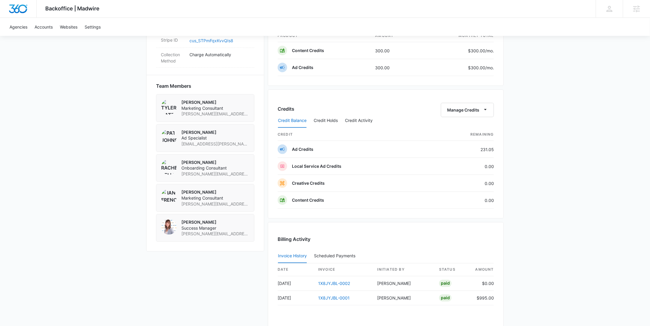
scroll to position [507, 0]
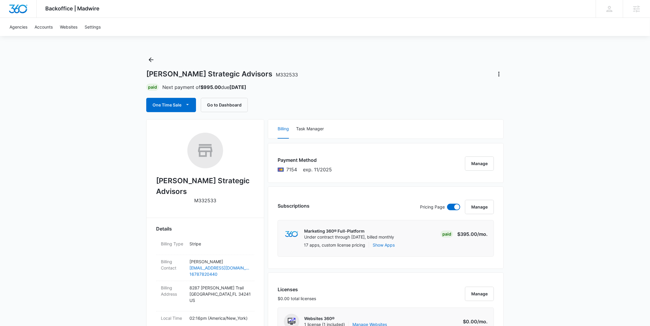
scroll to position [555, 0]
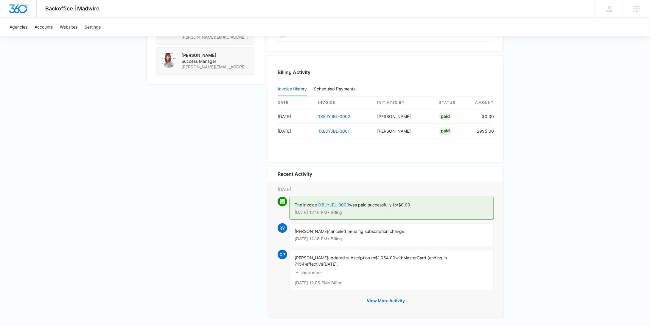
click at [315, 271] on p "show more" at bounding box center [310, 273] width 21 height 4
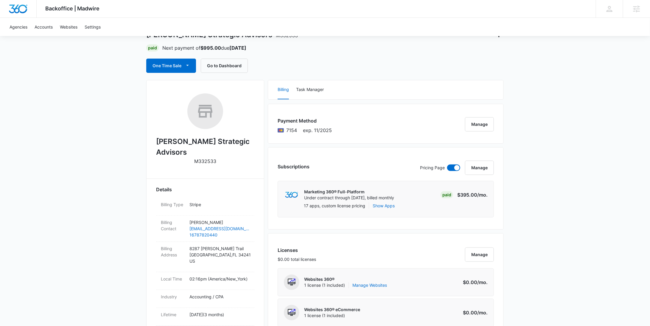
scroll to position [0, 0]
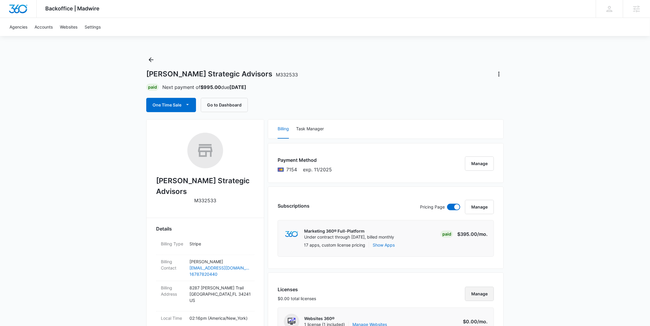
click at [475, 291] on button "Manage" at bounding box center [479, 294] width 29 height 14
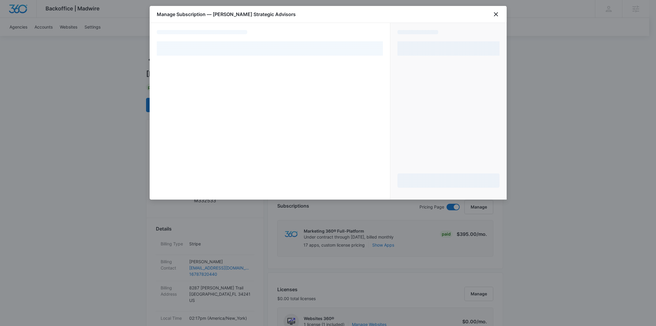
select select "pm_1RyFqzA4n8RTgNjUYI0MNjE8"
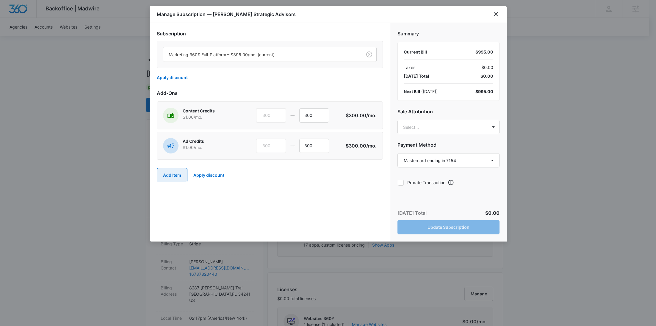
click at [172, 171] on button "Add Item" at bounding box center [172, 175] width 31 height 14
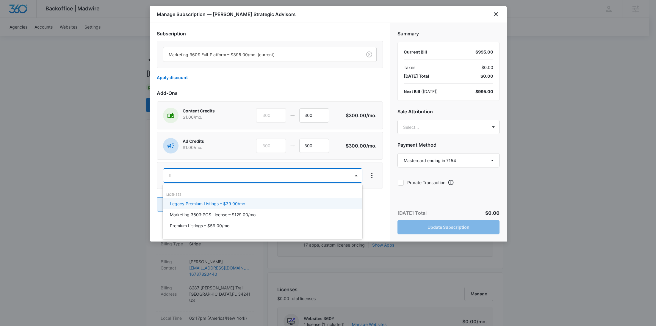
type input "lis"
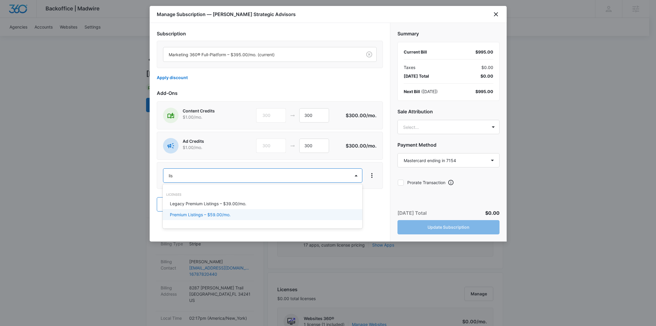
click at [209, 216] on p "Premium Listings – $59.00/mo." at bounding box center [200, 215] width 61 height 6
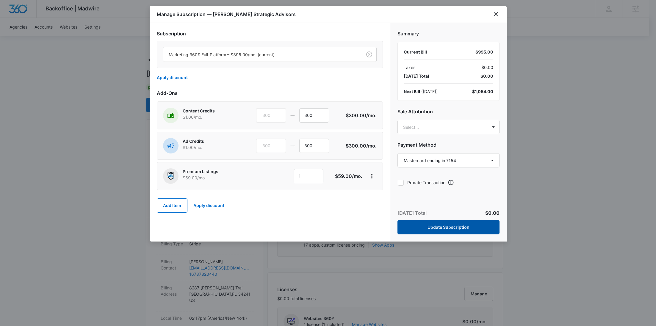
click at [454, 224] on button "Update Subscription" at bounding box center [449, 227] width 102 height 14
